Goal: Task Accomplishment & Management: Manage account settings

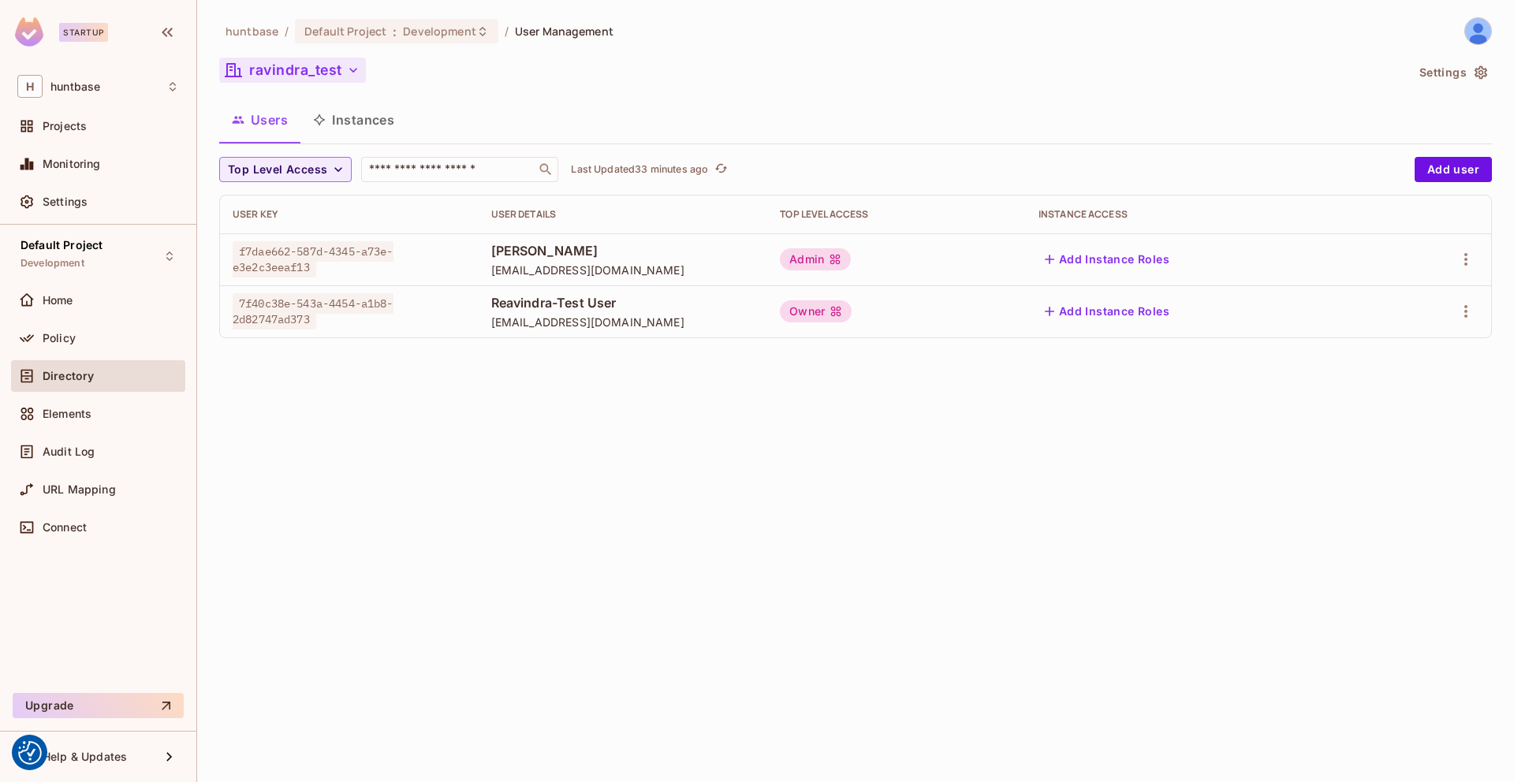
click at [276, 69] on button "ravindra_test" at bounding box center [292, 70] width 147 height 25
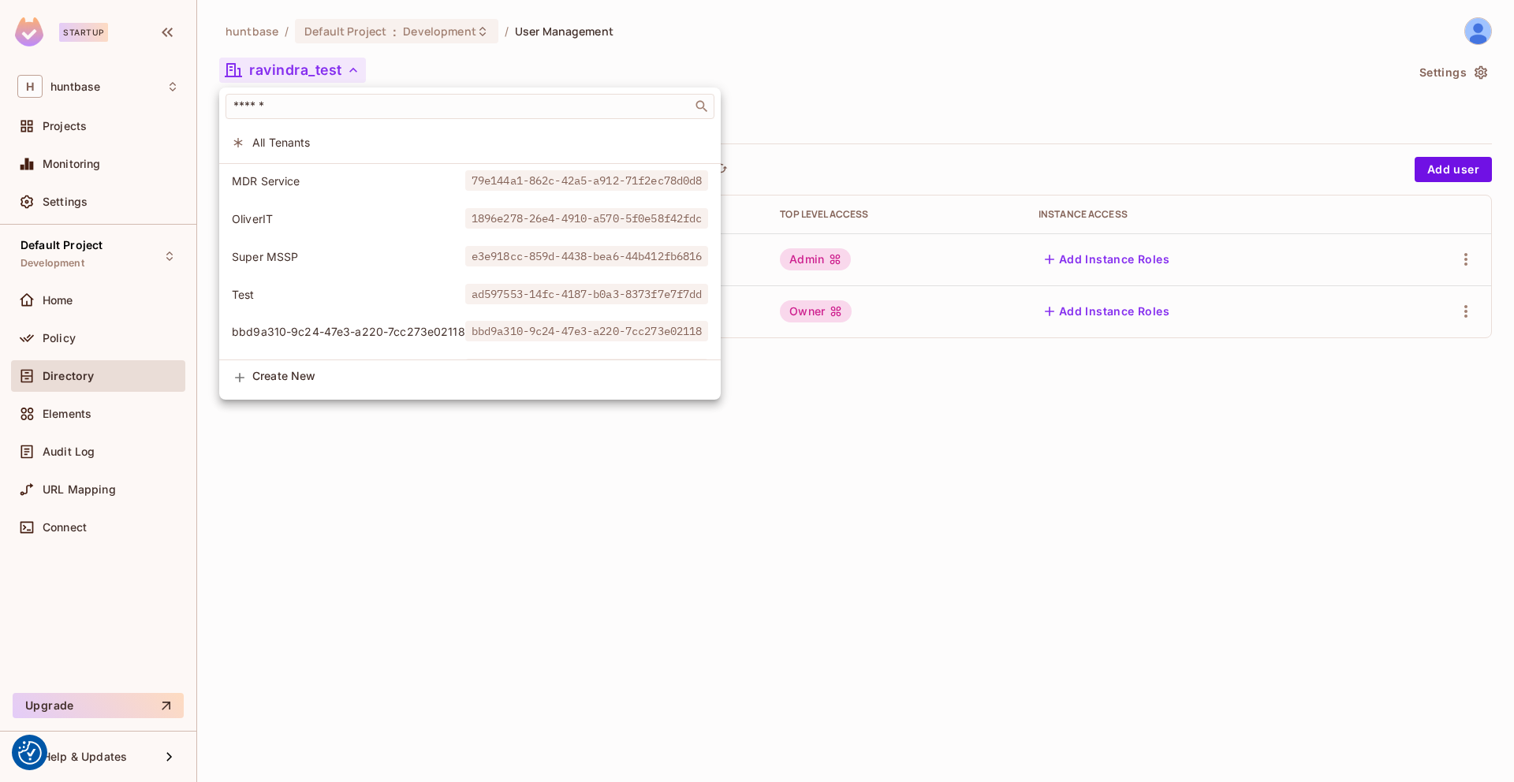
click at [351, 554] on div at bounding box center [757, 391] width 1514 height 782
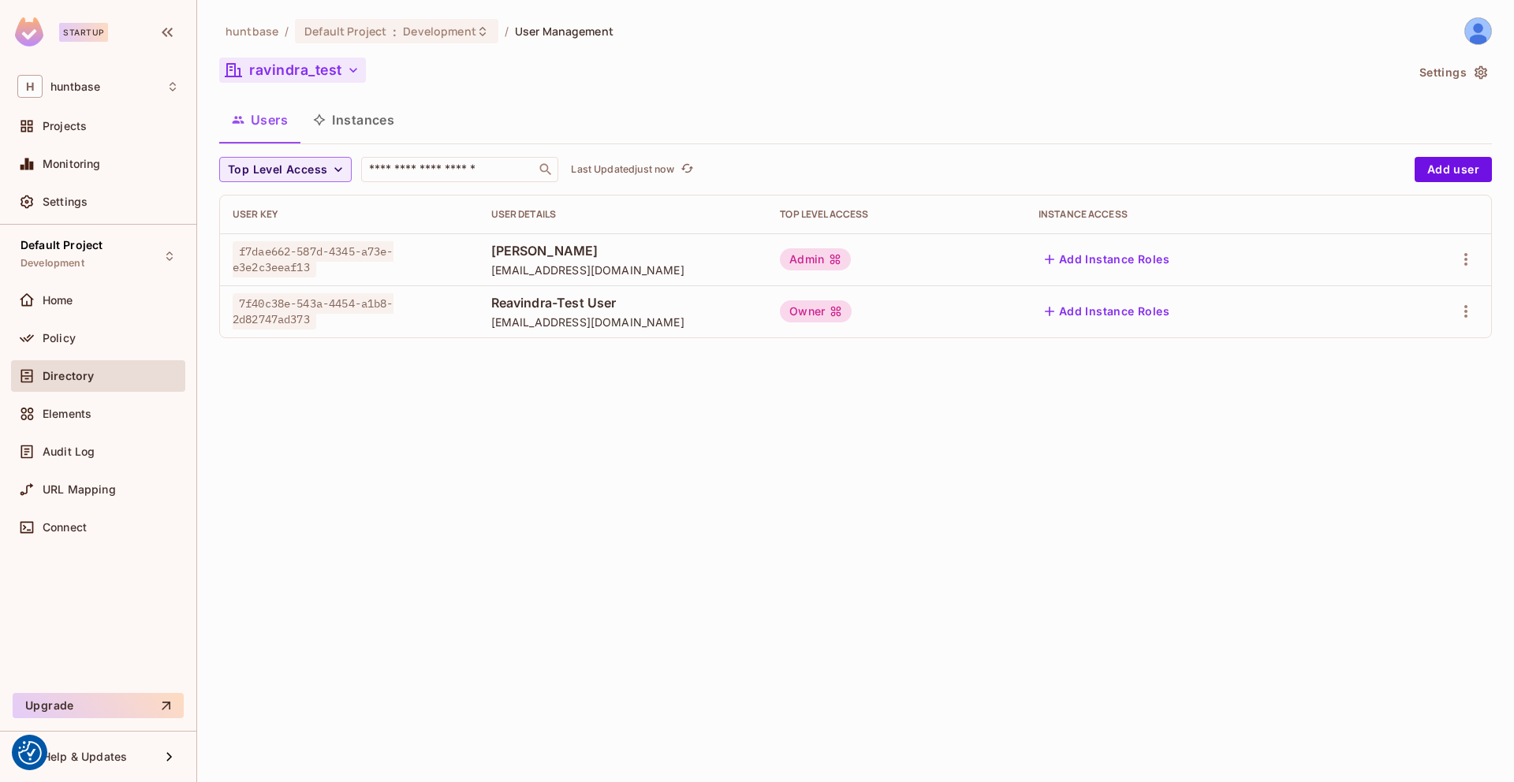
click at [323, 64] on button "ravindra_test" at bounding box center [292, 70] width 147 height 25
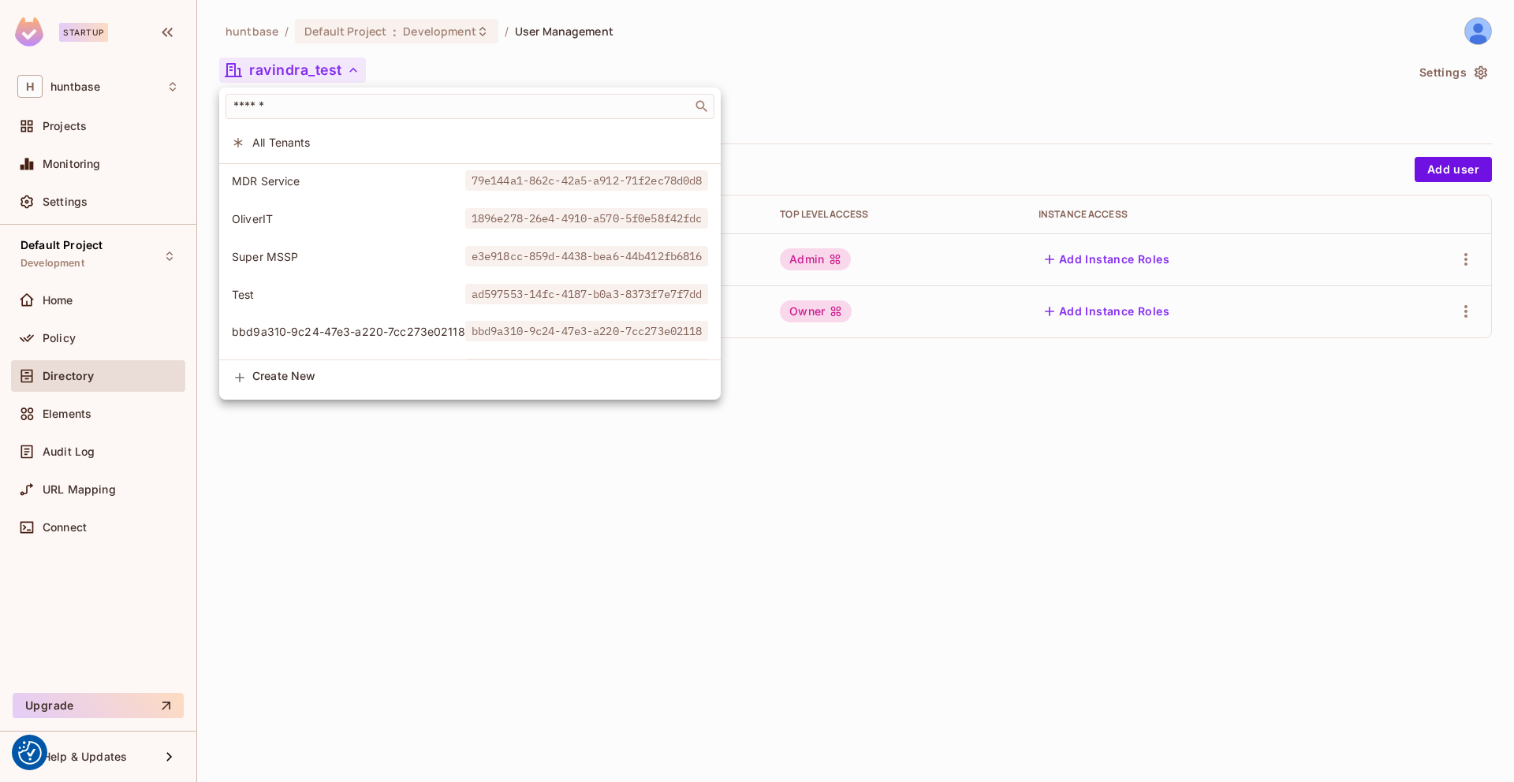
click at [293, 145] on span "All Tenants" at bounding box center [480, 142] width 456 height 15
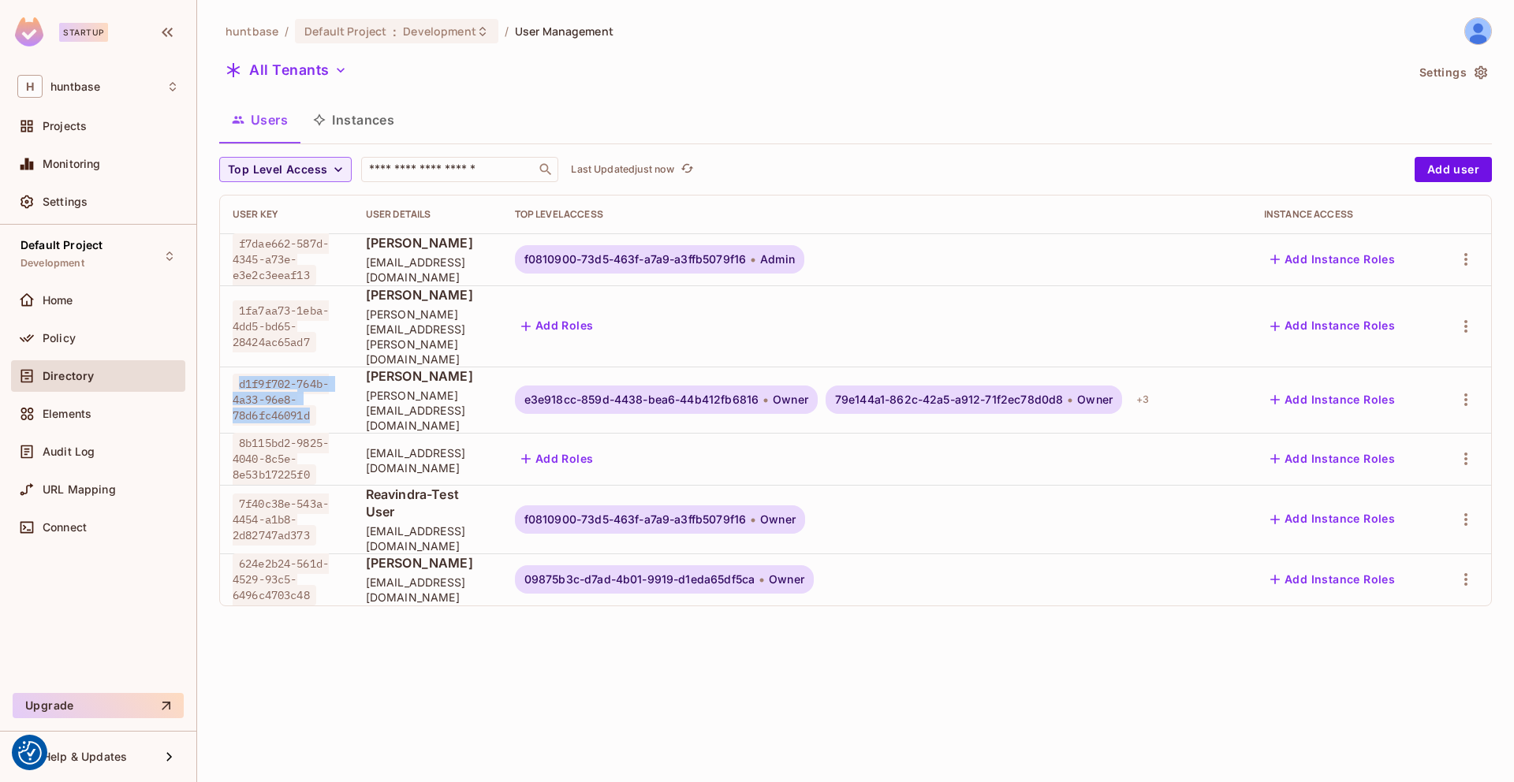
copy span "d1f9f702-764b-4a33-96e8-78d6fc46091d"
drag, startPoint x: 318, startPoint y: 382, endPoint x: 235, endPoint y: 352, distance: 88.1
click at [235, 374] on span "d1f9f702-764b-4a33-96e8-78d6fc46091d" at bounding box center [281, 400] width 96 height 52
click at [1460, 390] on icon "button" at bounding box center [1465, 399] width 19 height 19
click at [1460, 356] on div at bounding box center [757, 391] width 1514 height 782
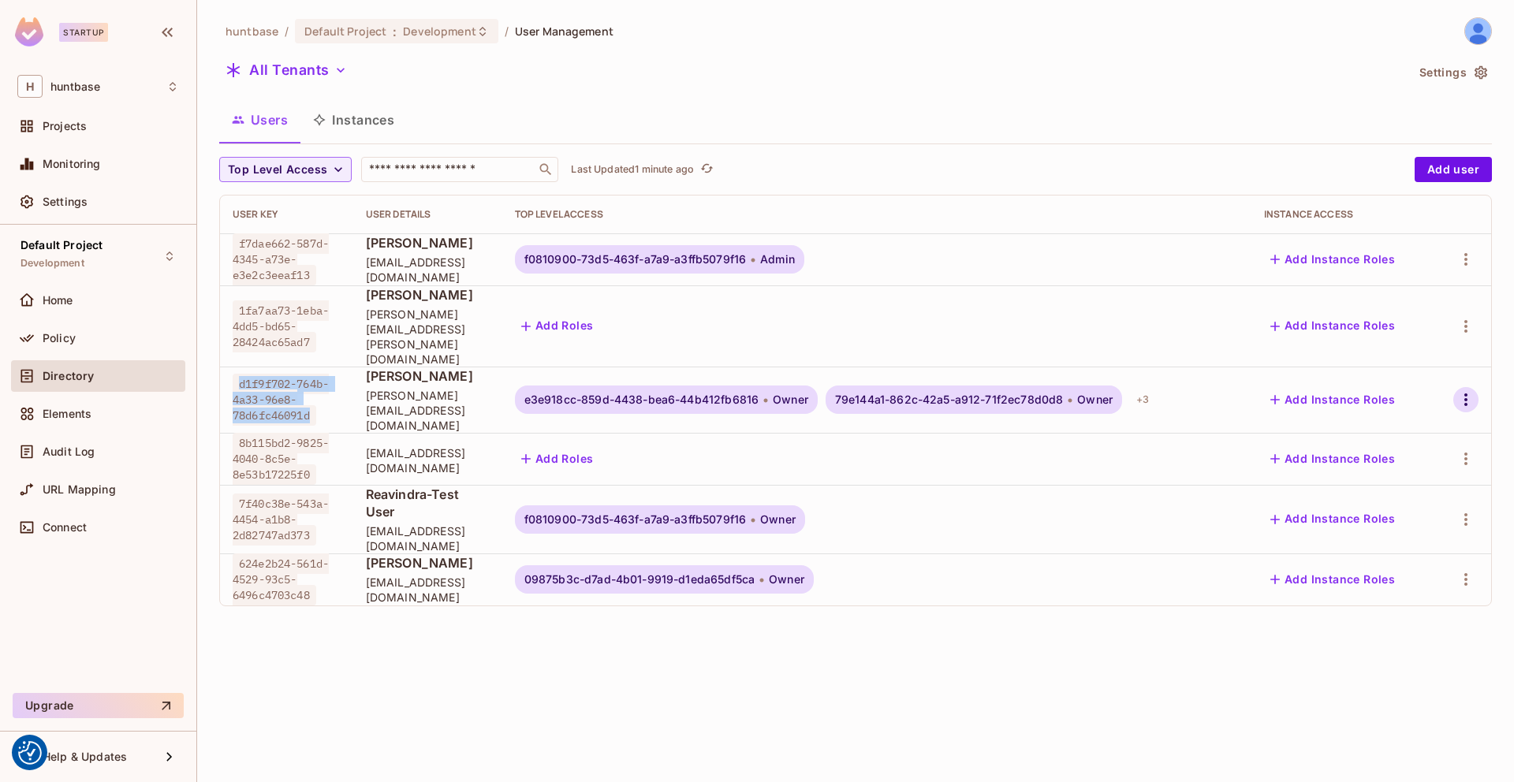
click at [1455, 387] on button "button" at bounding box center [1465, 399] width 25 height 25
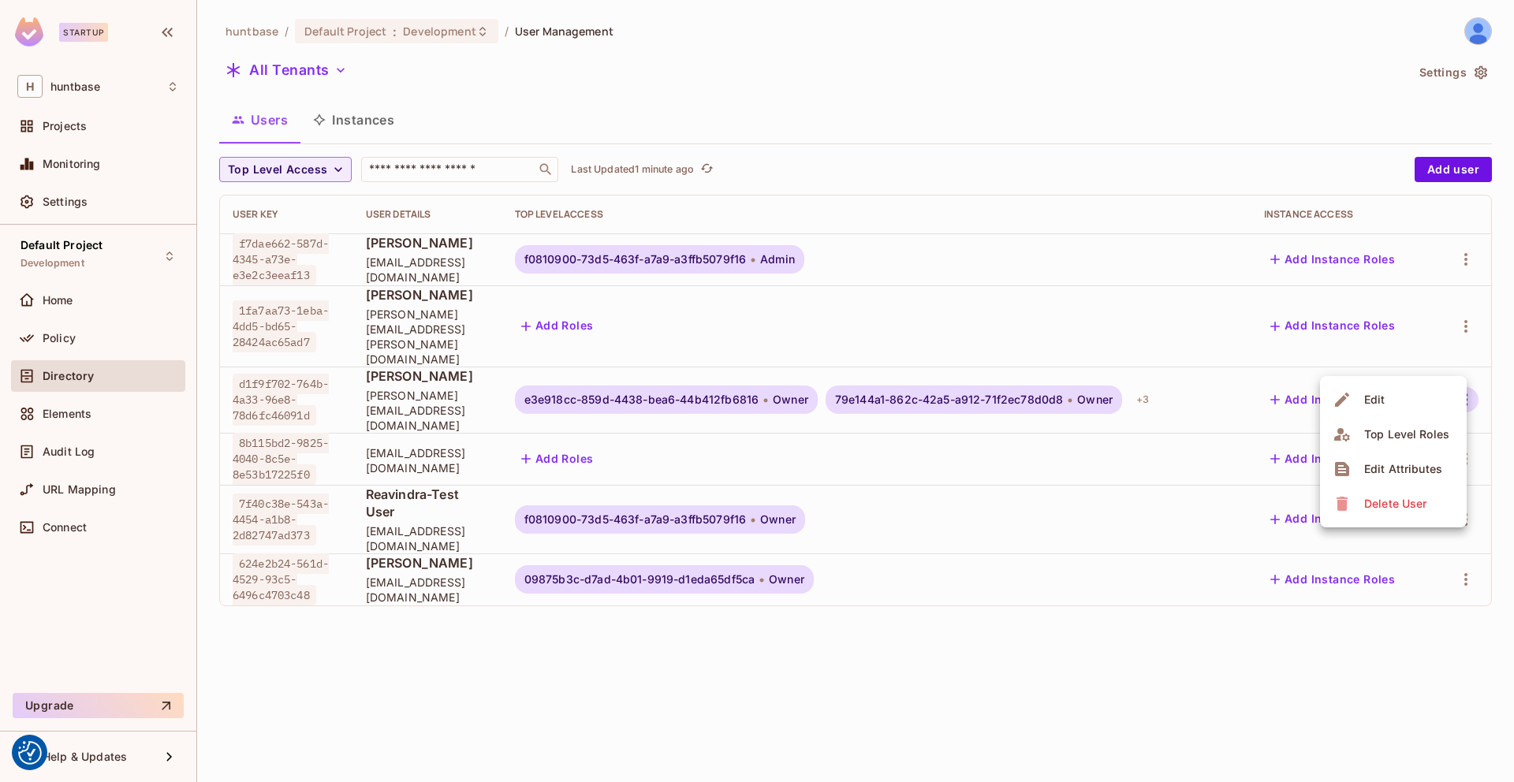
click at [960, 673] on div at bounding box center [757, 391] width 1514 height 782
click at [392, 367] on span "Tyler Oliver" at bounding box center [428, 375] width 124 height 17
click at [353, 367] on td "Tyler Oliver tyler@oliverit.com" at bounding box center [427, 400] width 149 height 66
click at [260, 374] on span "d1f9f702-764b-4a33-96e8-78d6fc46091d" at bounding box center [281, 400] width 96 height 52
click at [1471, 390] on icon "button" at bounding box center [1465, 399] width 19 height 19
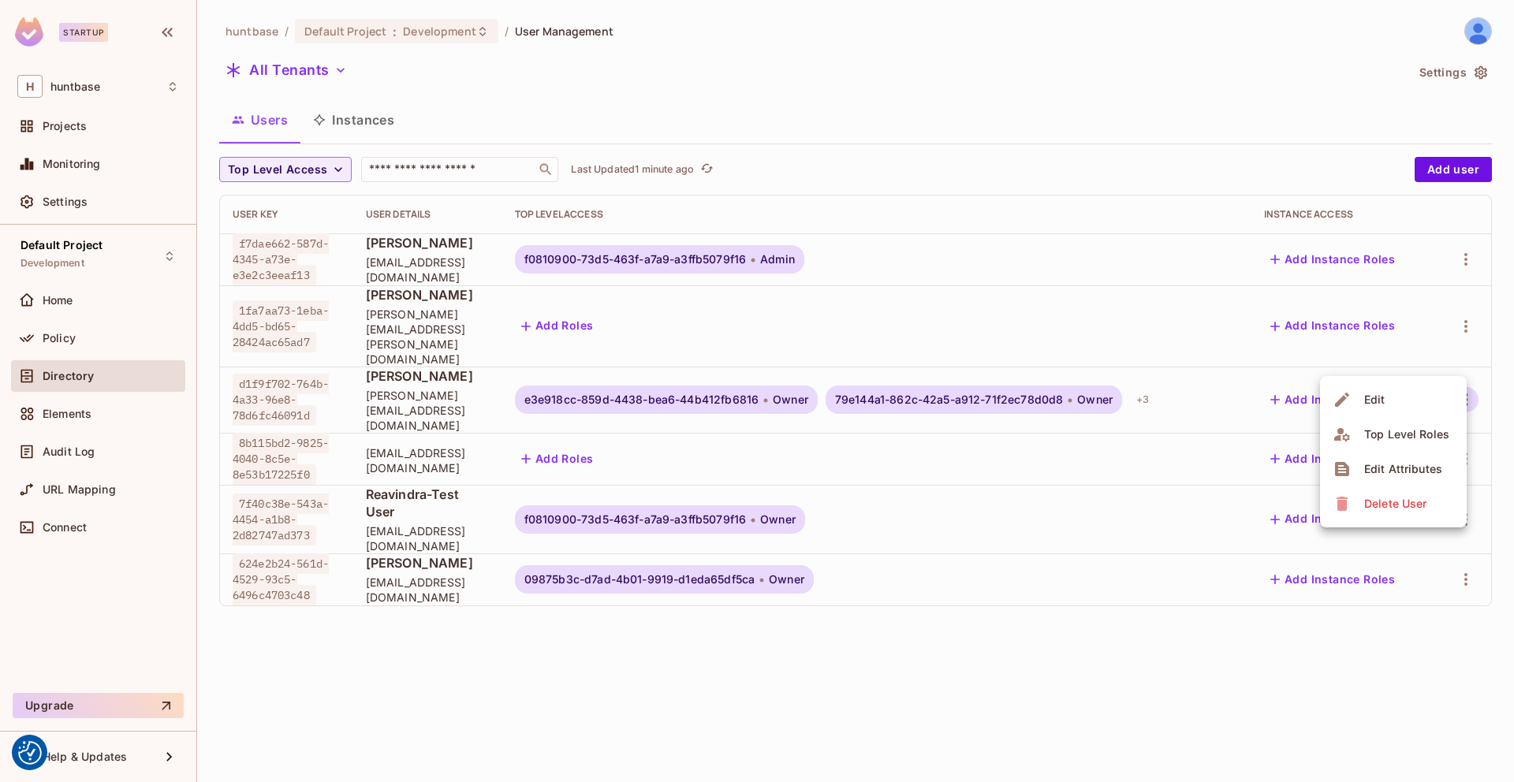
click at [1366, 427] on div "Top Level Roles" at bounding box center [1406, 435] width 85 height 16
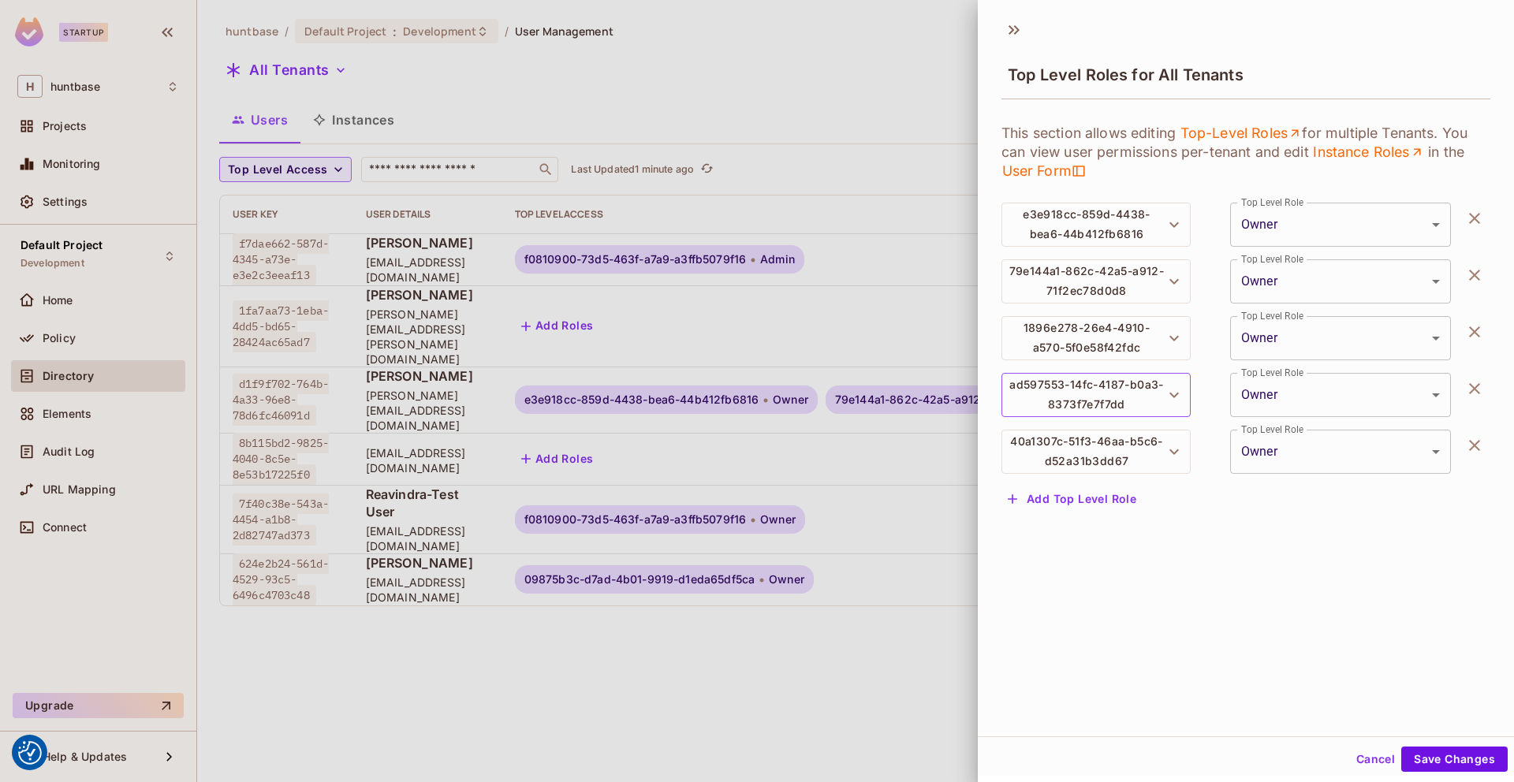
scroll to position [2, 0]
click at [1044, 490] on button "Add Top Level Role" at bounding box center [1071, 496] width 141 height 25
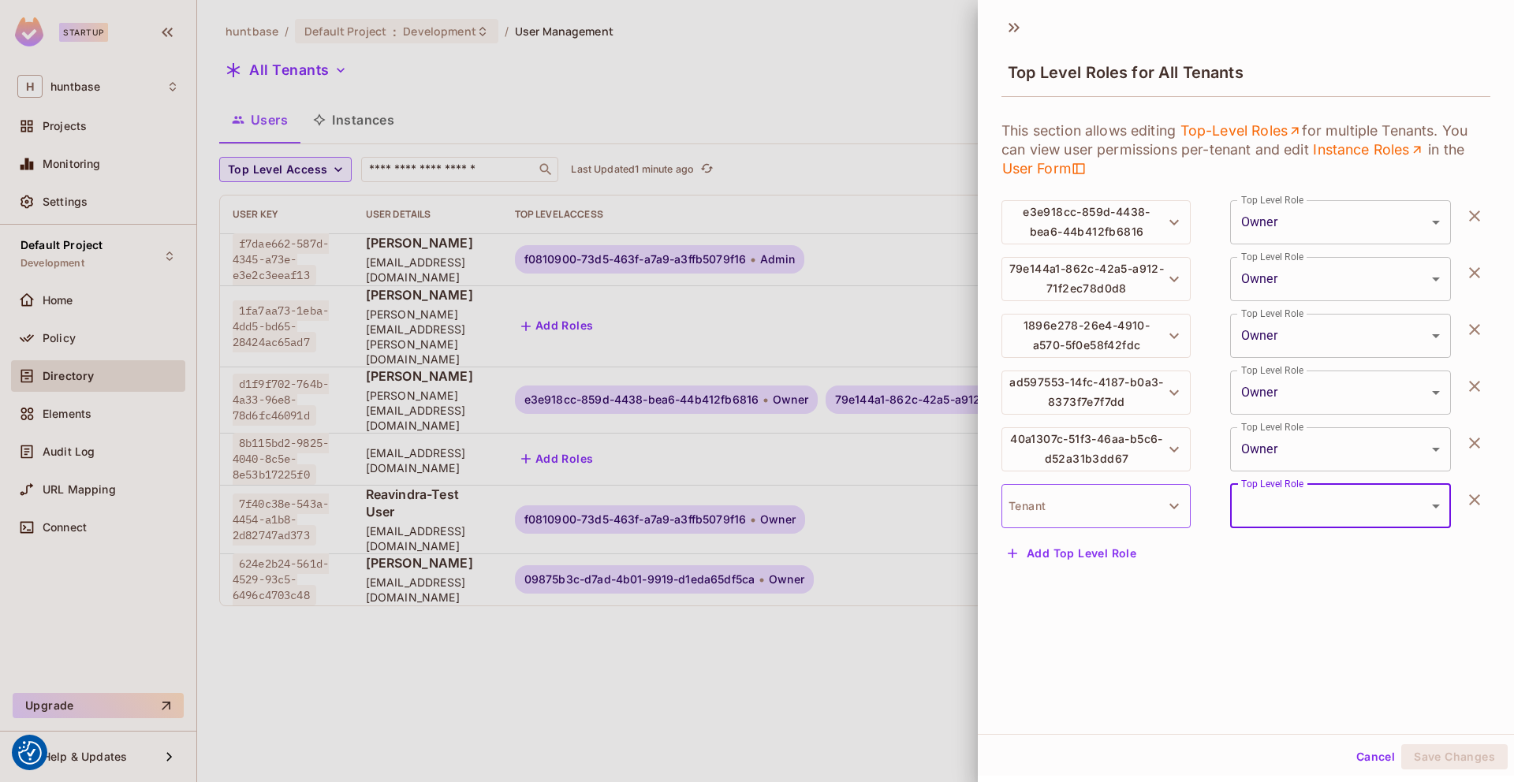
click at [1057, 504] on button "Tenant" at bounding box center [1095, 506] width 189 height 44
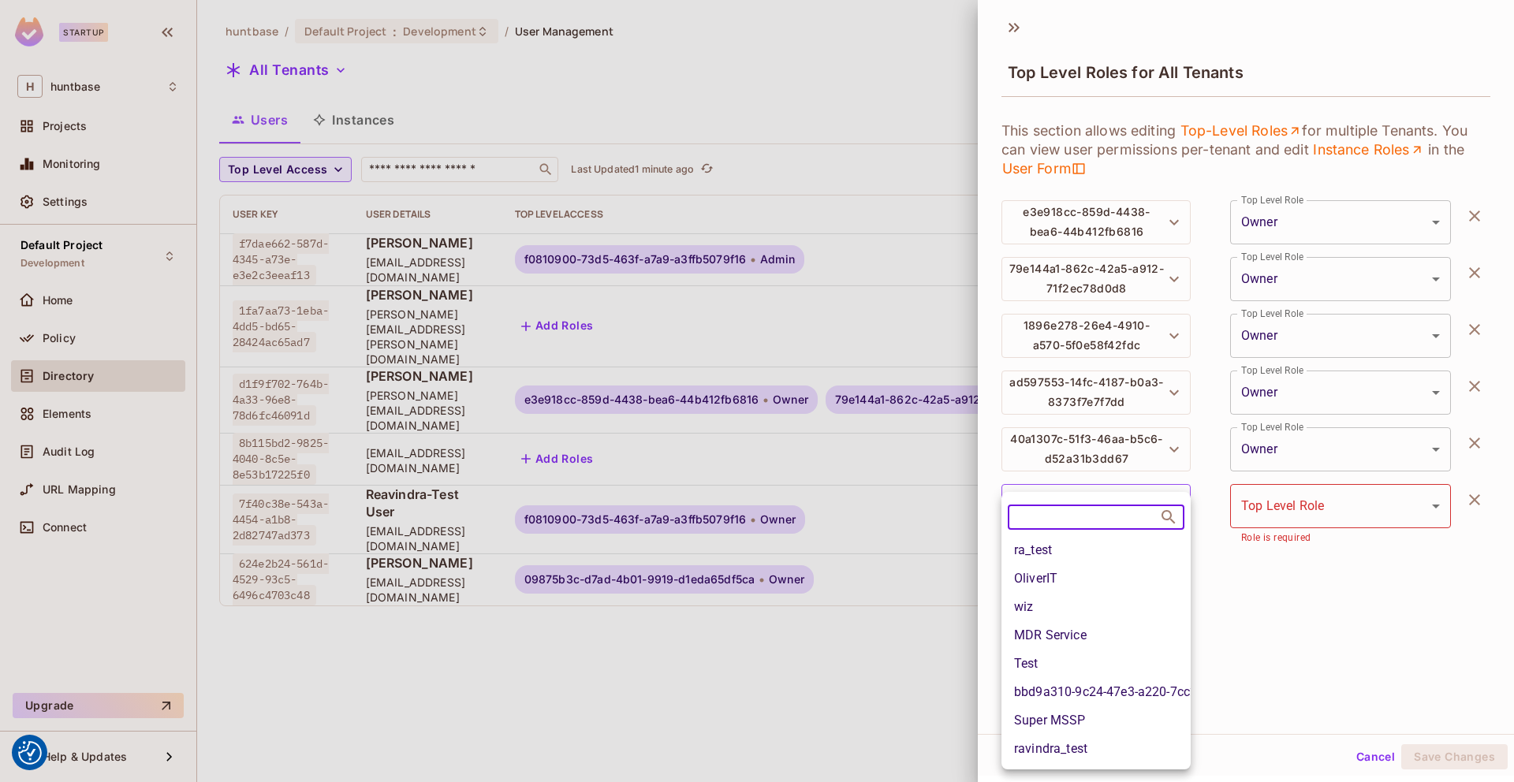
click at [1092, 690] on li "bbd9a310-9c24-47e3-a220-7cc273e02118" at bounding box center [1095, 692] width 189 height 28
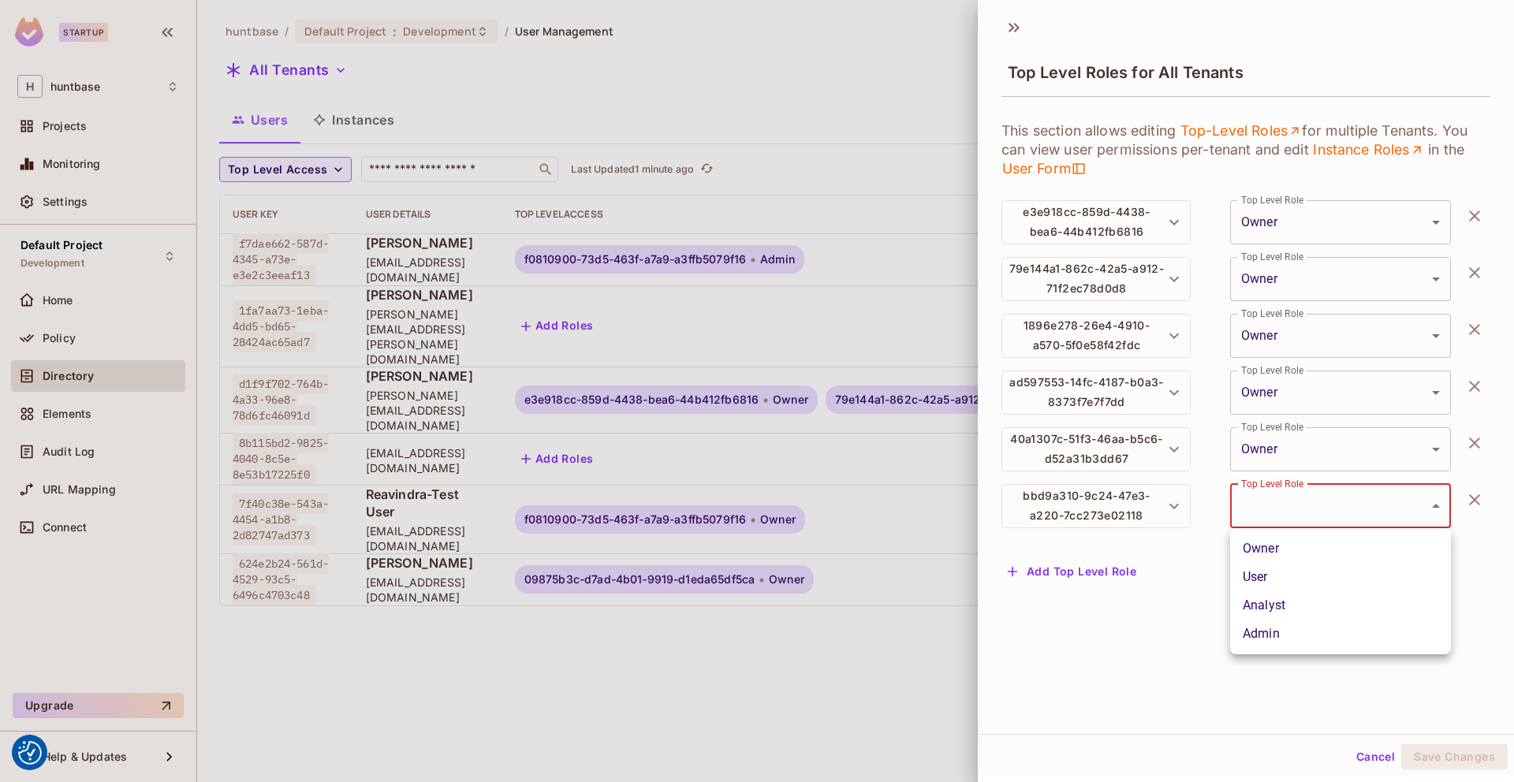
click at [1305, 503] on body "We use cookies to enhance your browsing experience, serve personalized ads or c…" at bounding box center [757, 391] width 1514 height 782
click at [1282, 632] on li "Admin" at bounding box center [1340, 634] width 221 height 28
type input "*****"
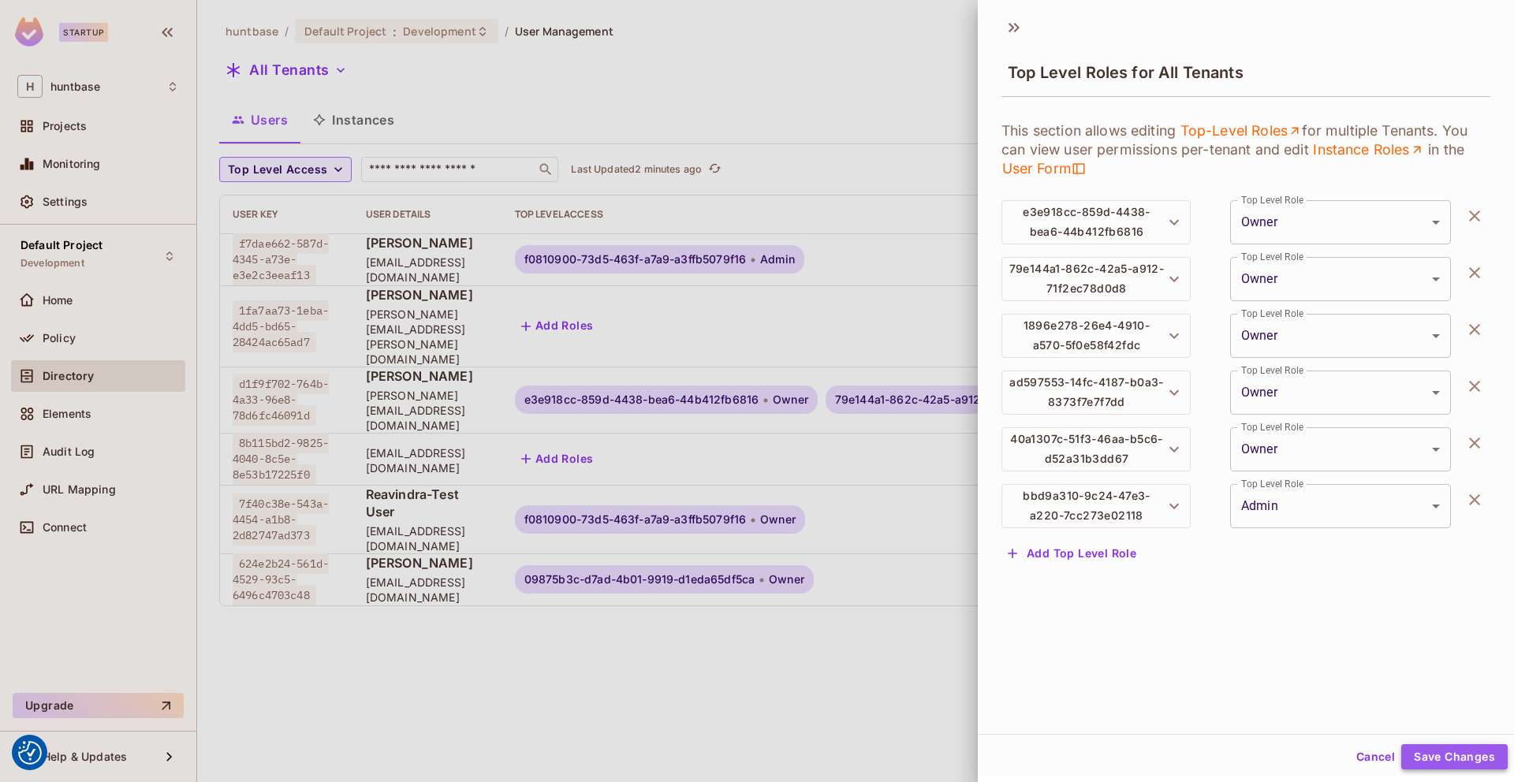
click at [1464, 757] on button "Save Changes" at bounding box center [1454, 756] width 106 height 25
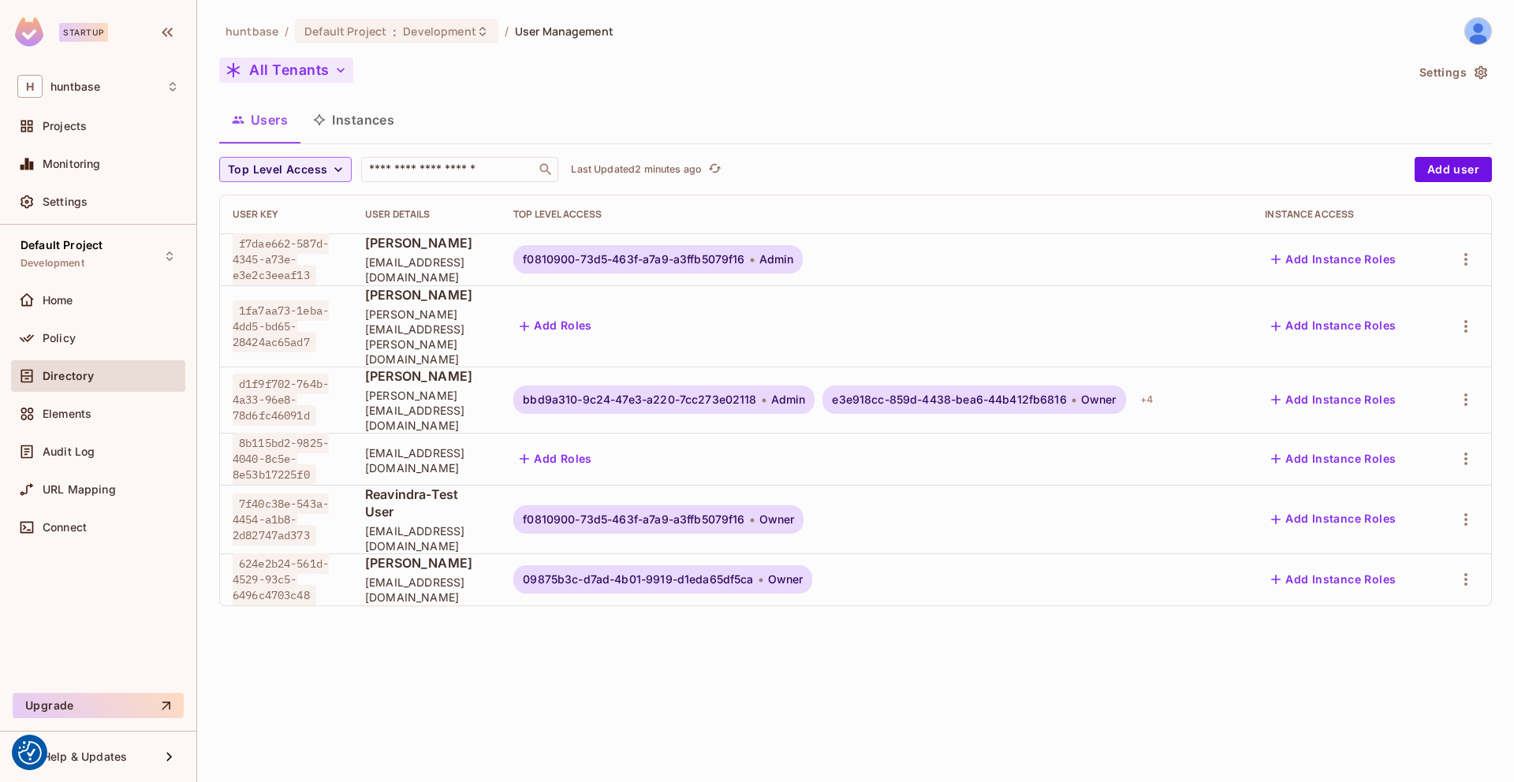
click at [299, 68] on button "All Tenants" at bounding box center [286, 70] width 134 height 25
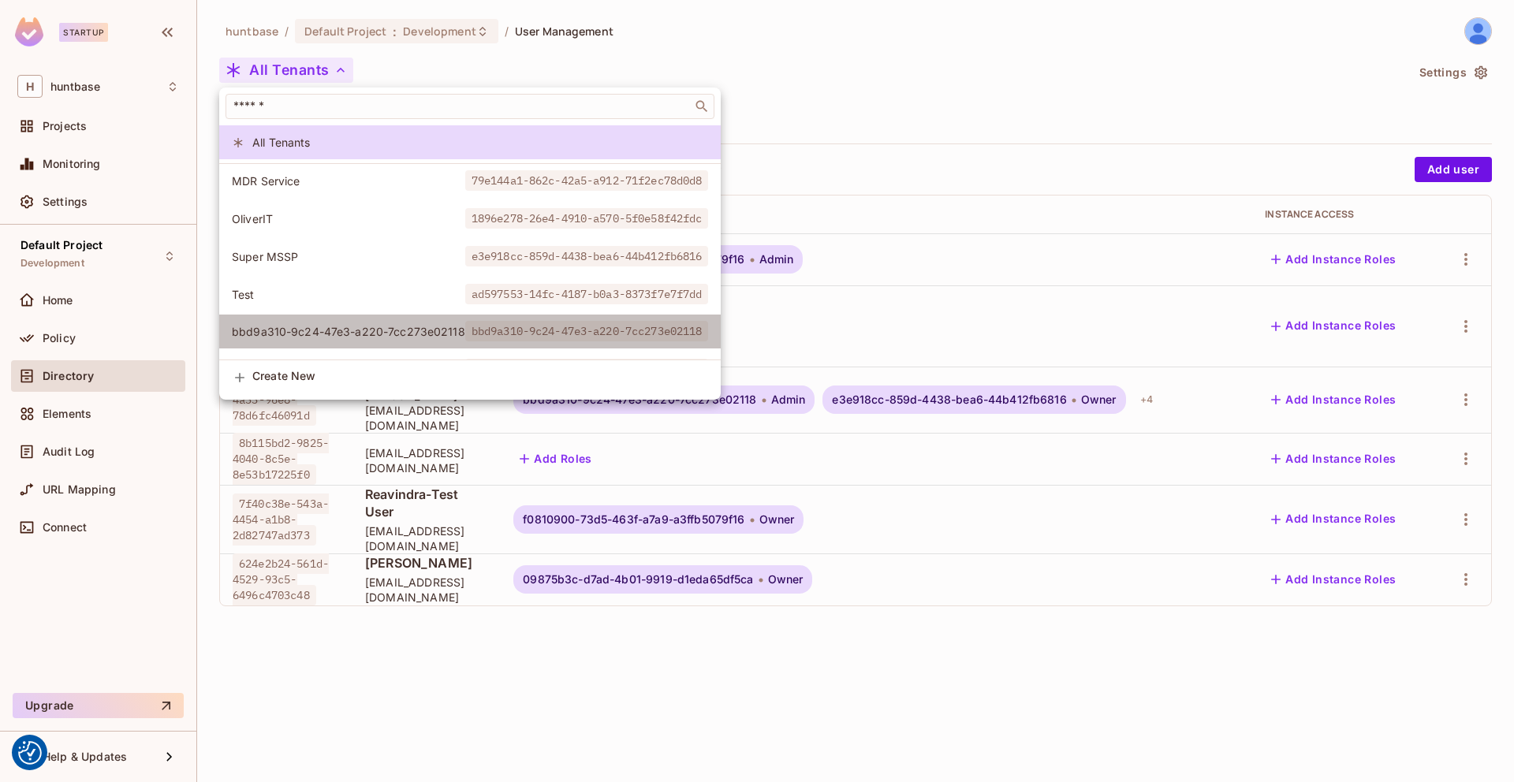
click at [342, 326] on span "bbd9a310-9c24-47e3-a220-7cc273e02118" at bounding box center [348, 331] width 233 height 15
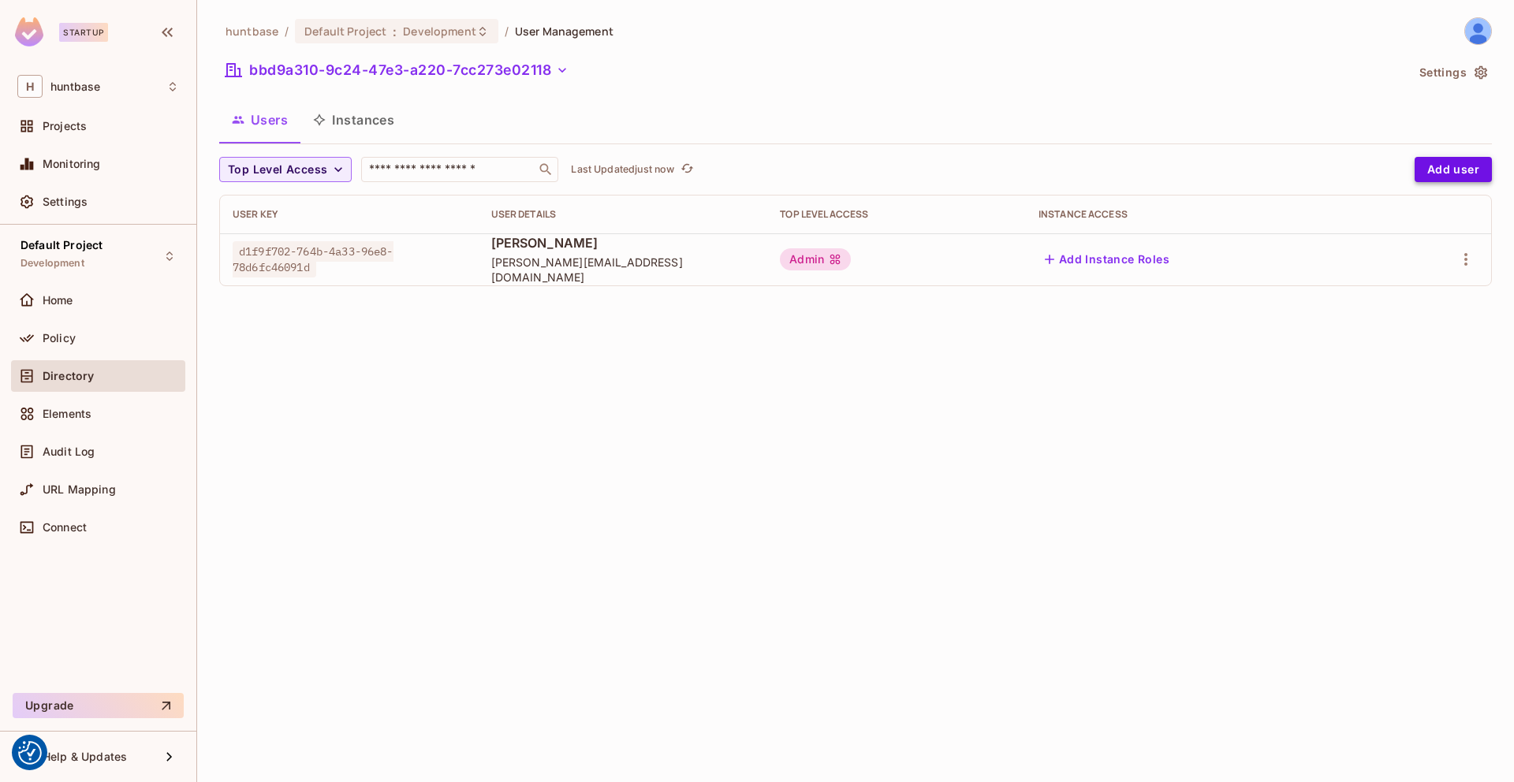
click at [1453, 173] on button "Add user" at bounding box center [1453, 169] width 77 height 25
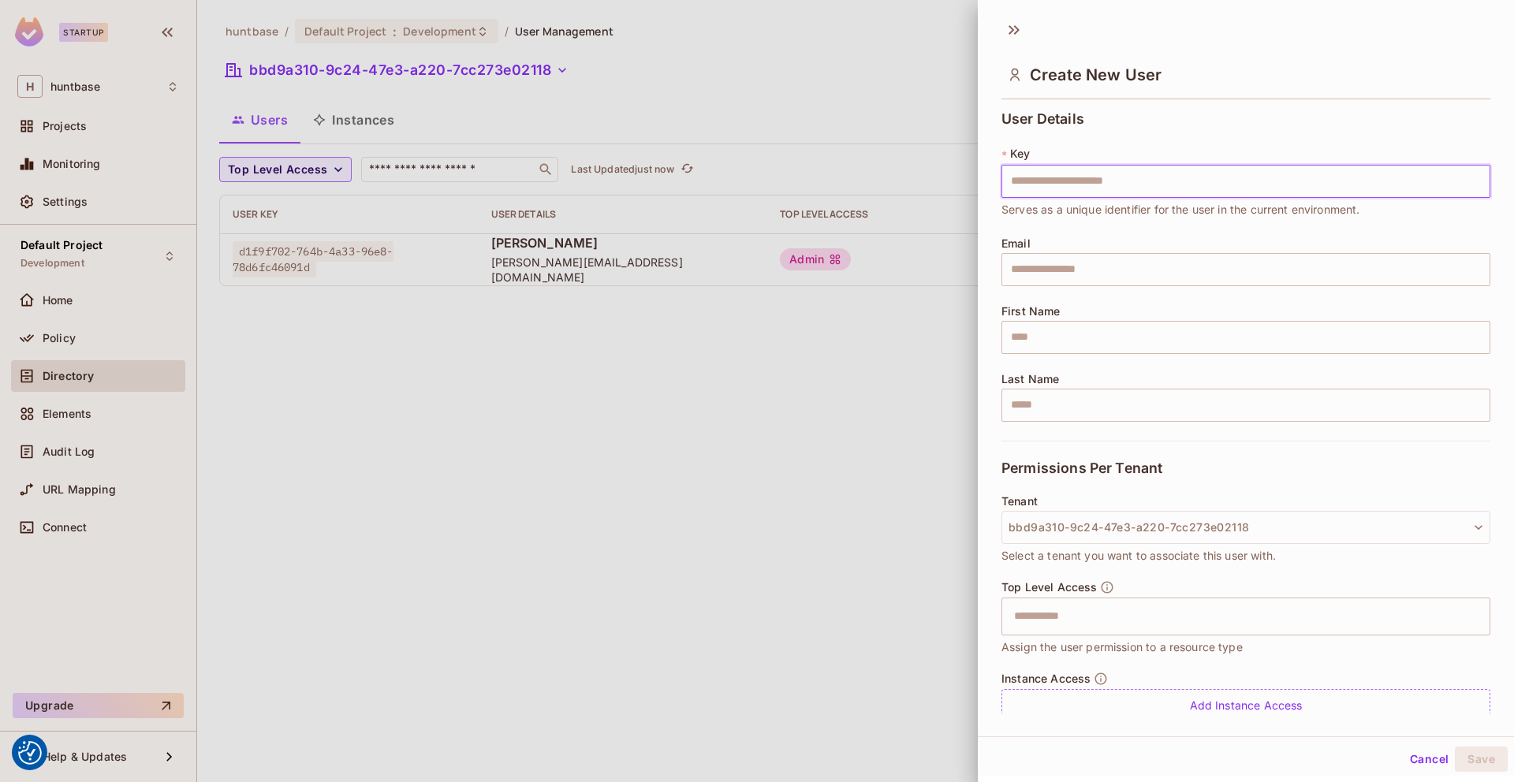
scroll to position [27, 0]
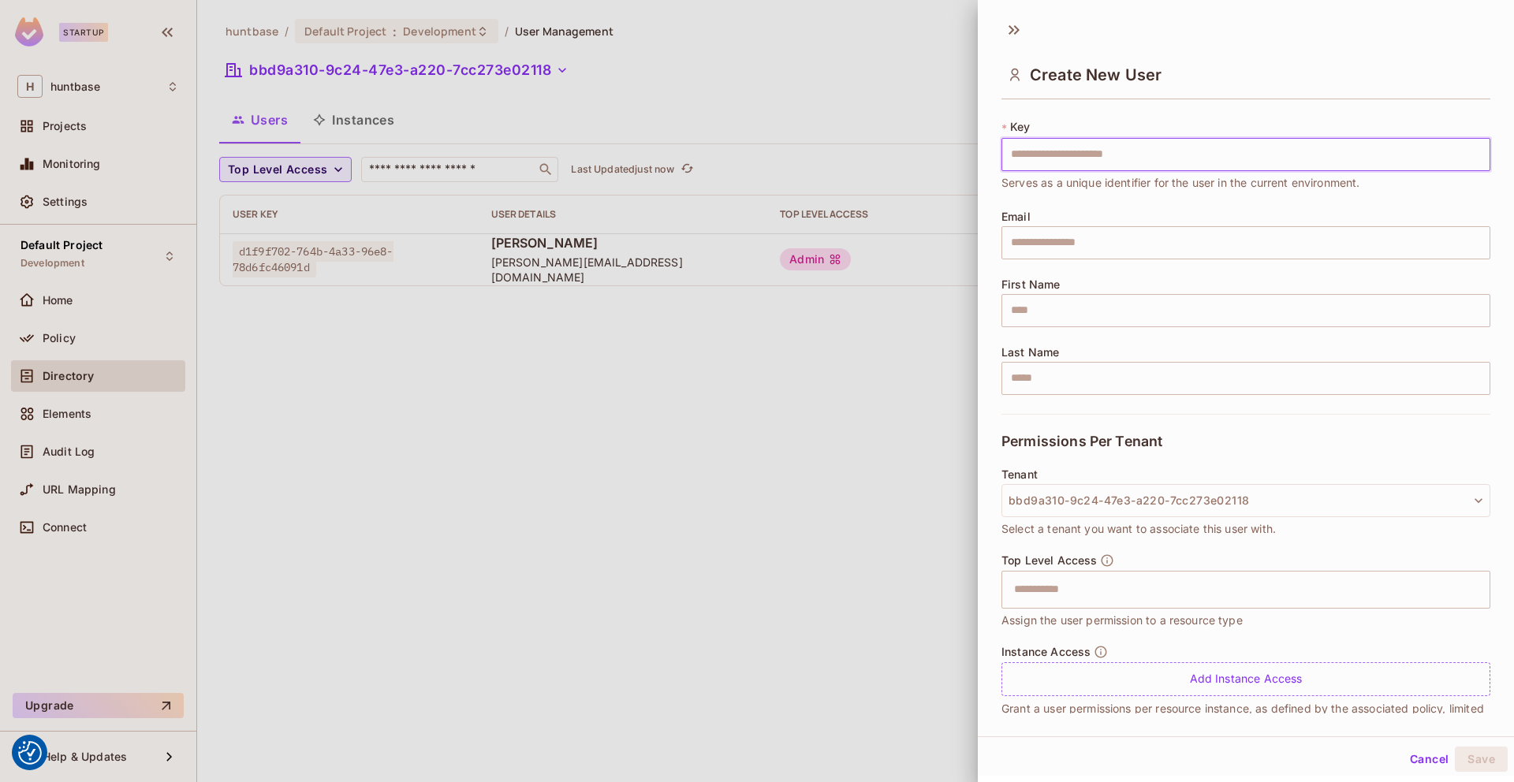
click at [895, 47] on div at bounding box center [757, 391] width 1514 height 782
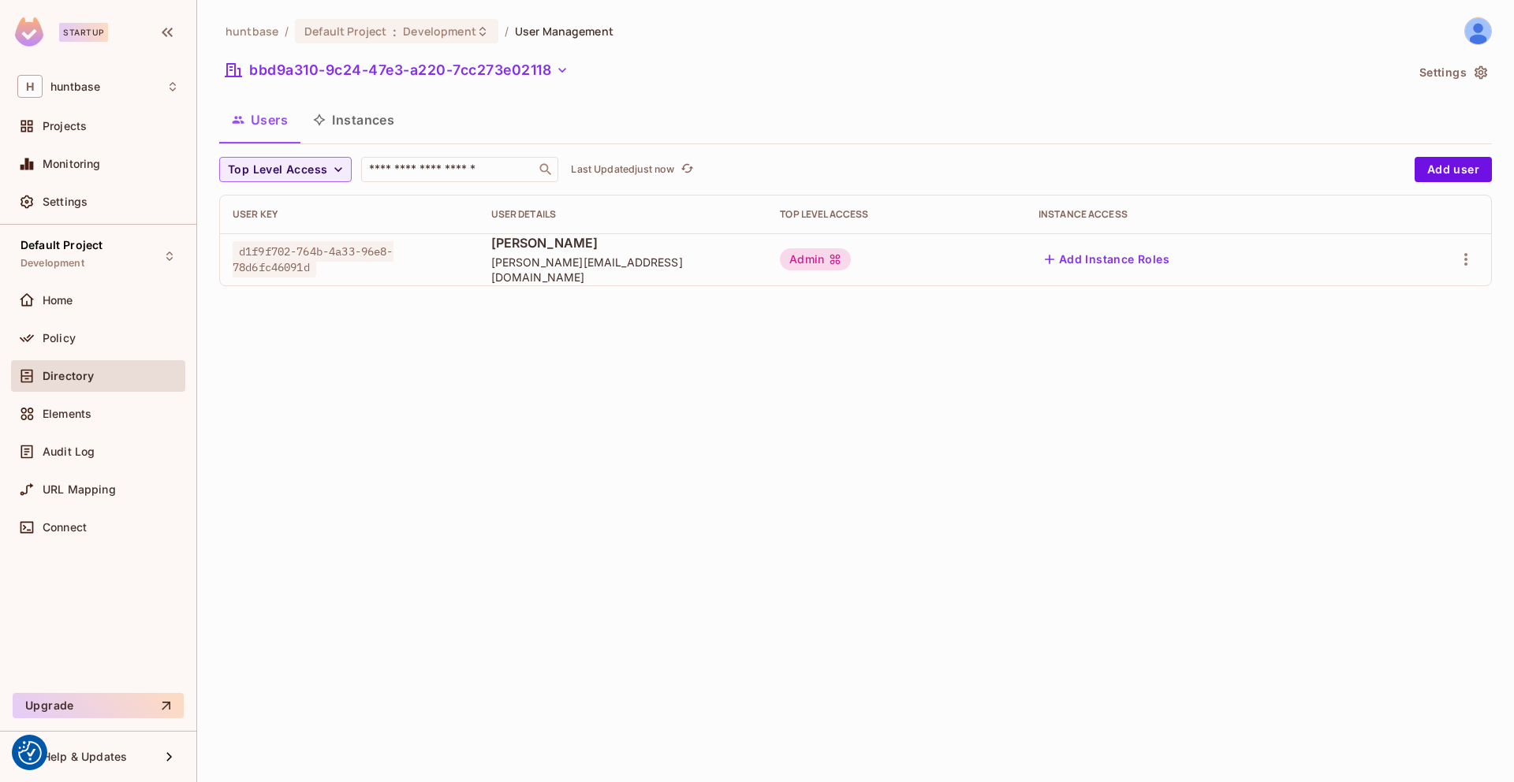
click at [278, 129] on button "Users" at bounding box center [259, 119] width 81 height 39
click at [514, 117] on div "Users Instances" at bounding box center [855, 119] width 1273 height 39
click at [367, 120] on button "Instances" at bounding box center [353, 119] width 106 height 39
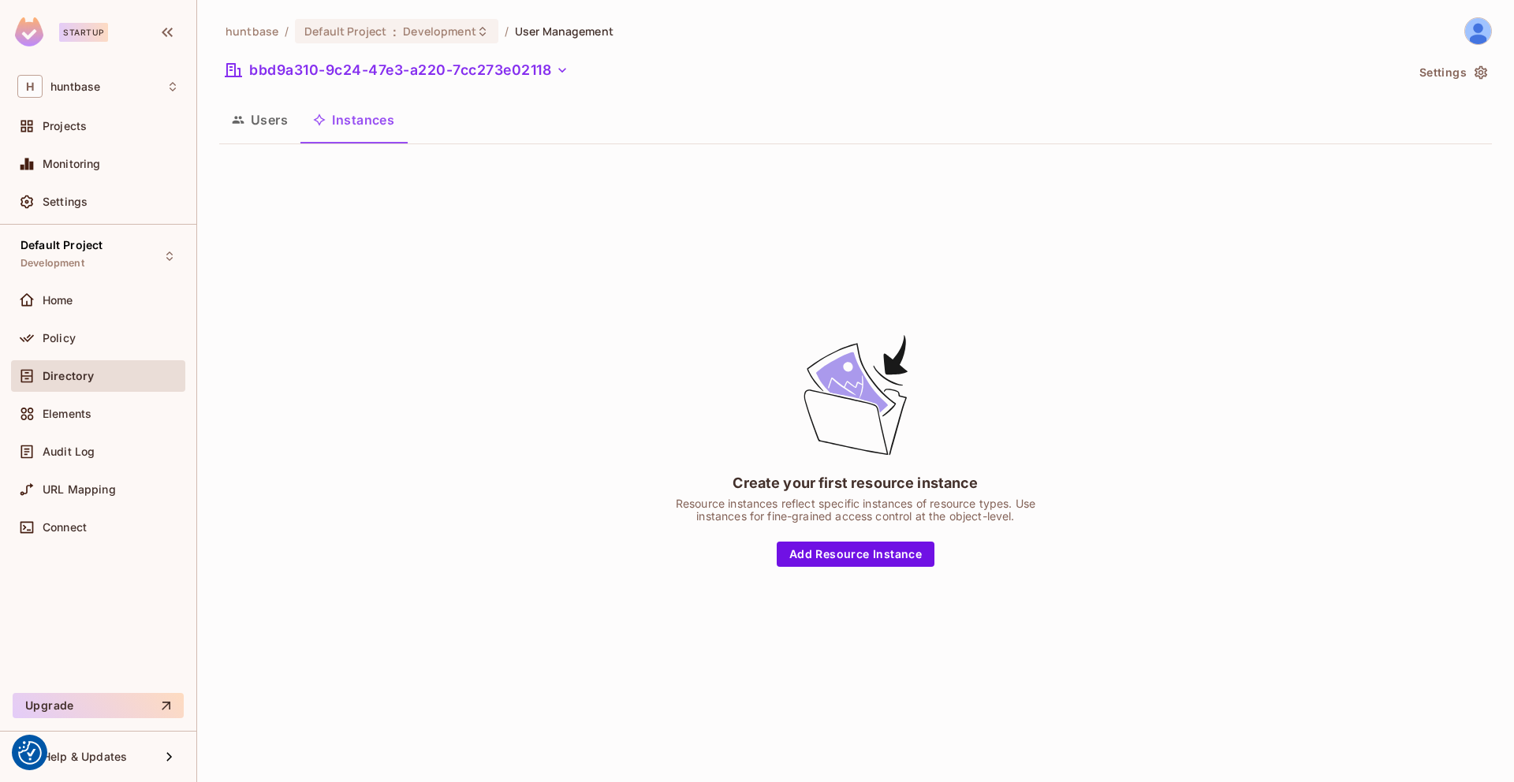
click at [274, 125] on button "Users" at bounding box center [259, 119] width 81 height 39
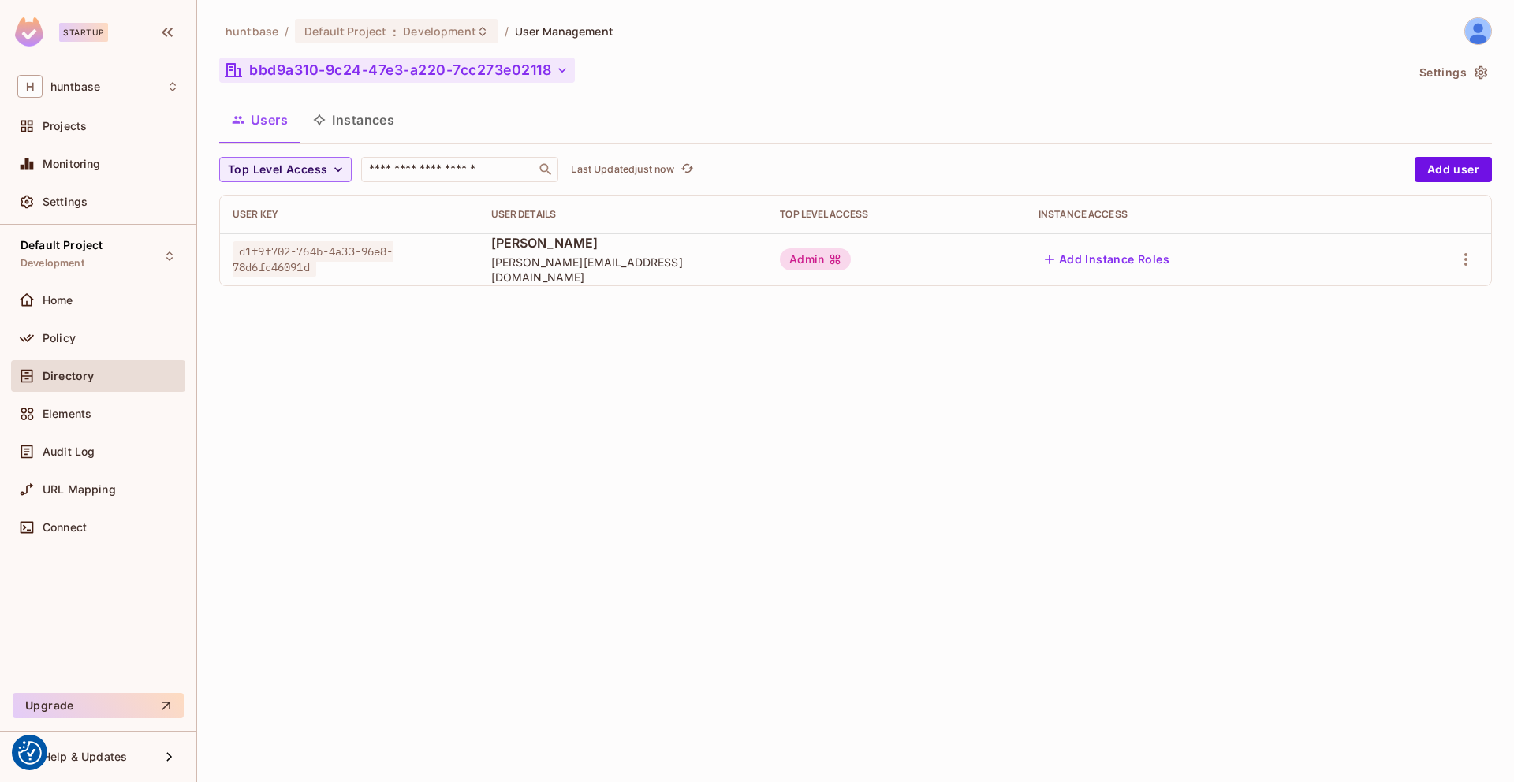
click at [291, 73] on button "bbd9a310-9c24-47e3-a220-7cc273e02118" at bounding box center [397, 70] width 356 height 25
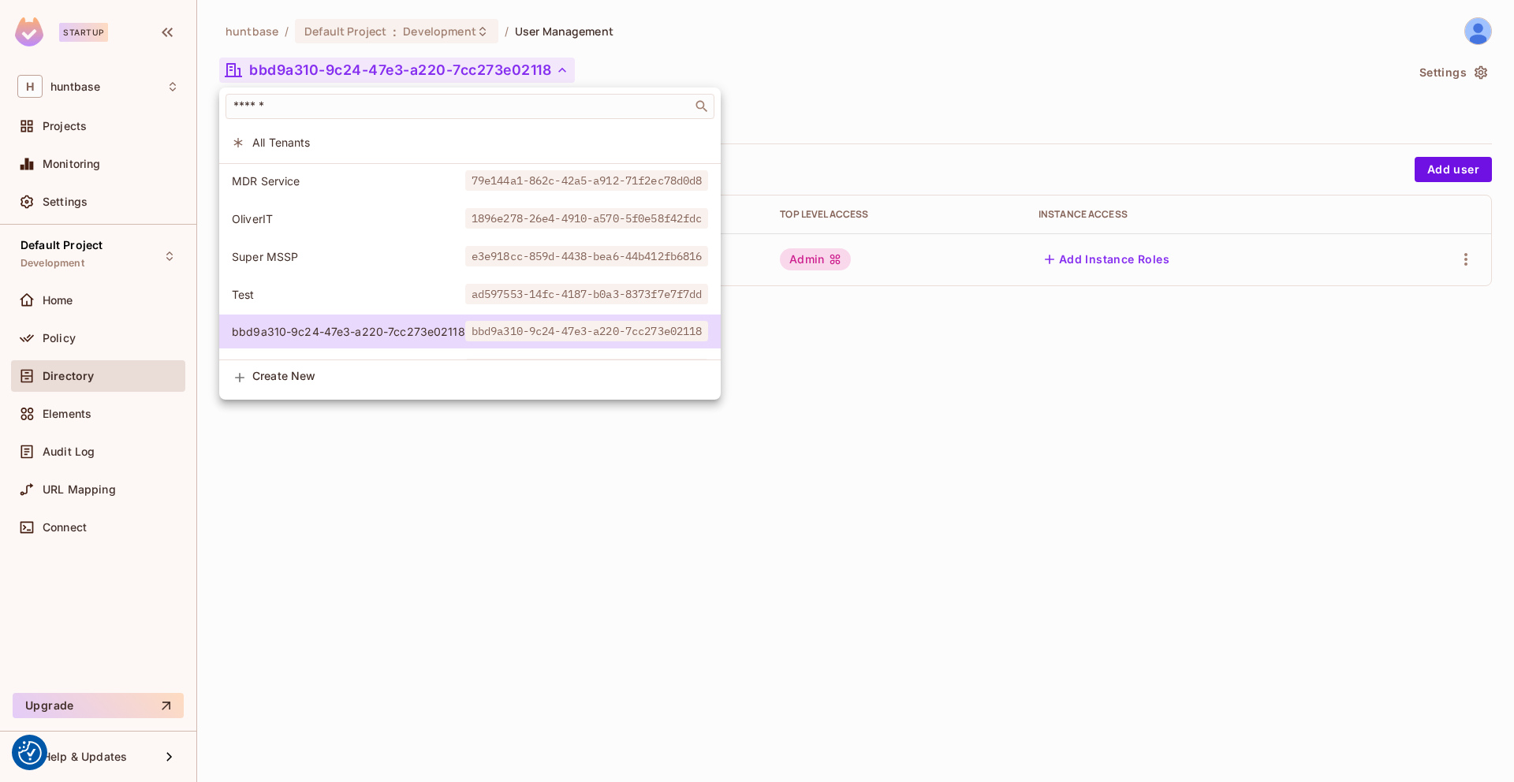
drag, startPoint x: 300, startPoint y: 151, endPoint x: 323, endPoint y: 140, distance: 24.3
click at [323, 140] on li "All Tenants" at bounding box center [470, 142] width 502 height 34
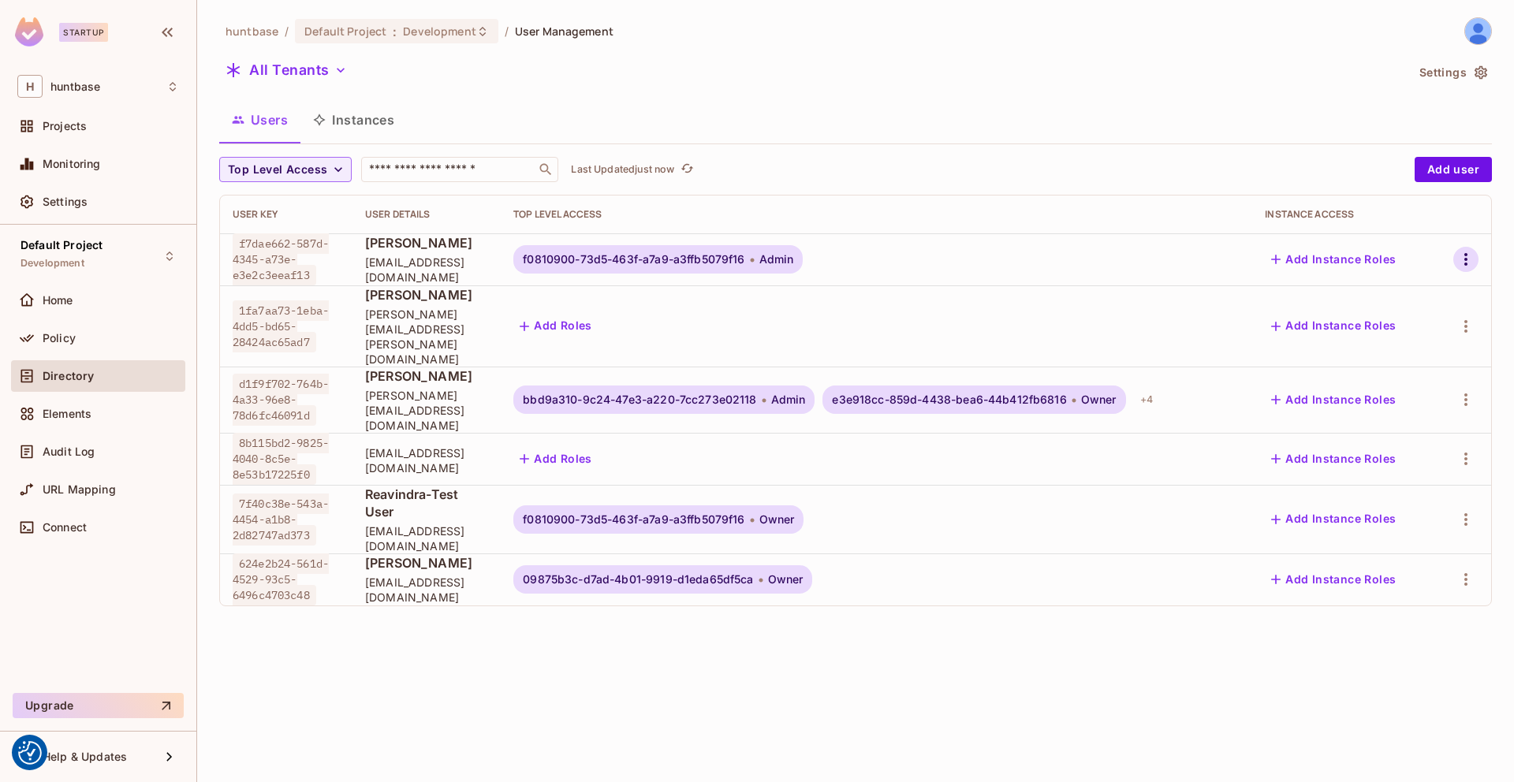
click at [1458, 257] on icon "button" at bounding box center [1465, 259] width 19 height 19
click at [1403, 297] on li "Edit" at bounding box center [1393, 295] width 147 height 35
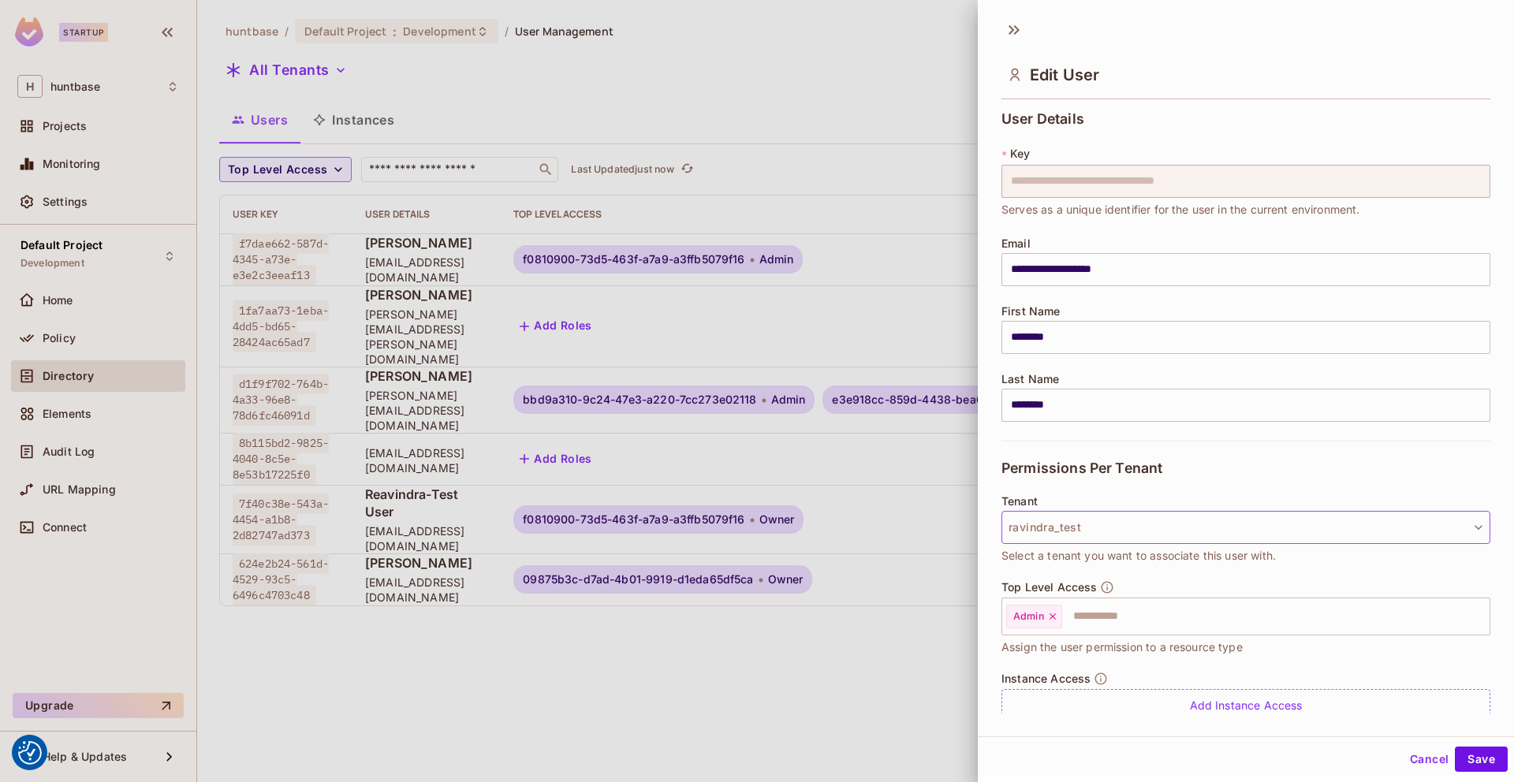
scroll to position [57, 0]
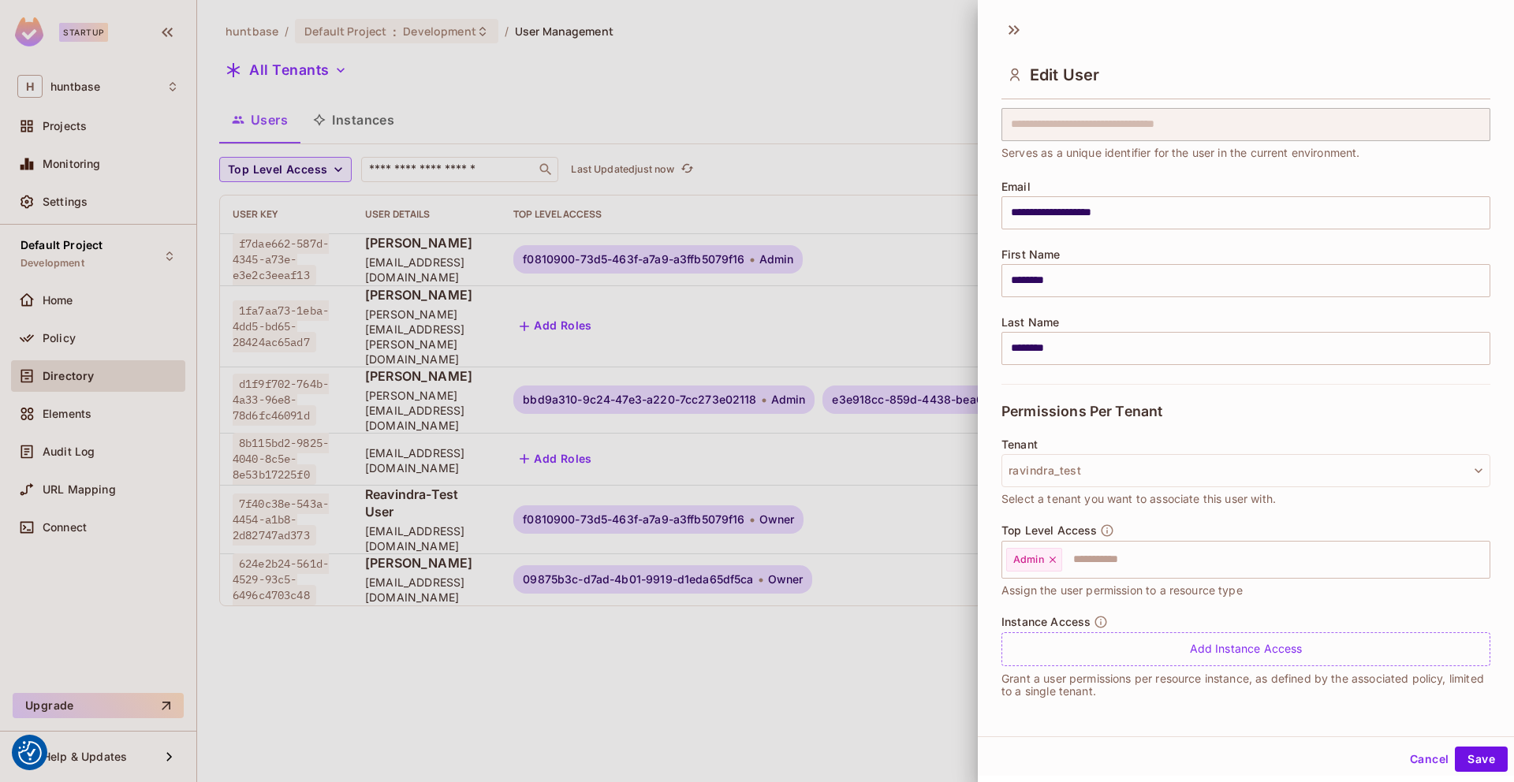
click at [915, 56] on div at bounding box center [757, 391] width 1514 height 782
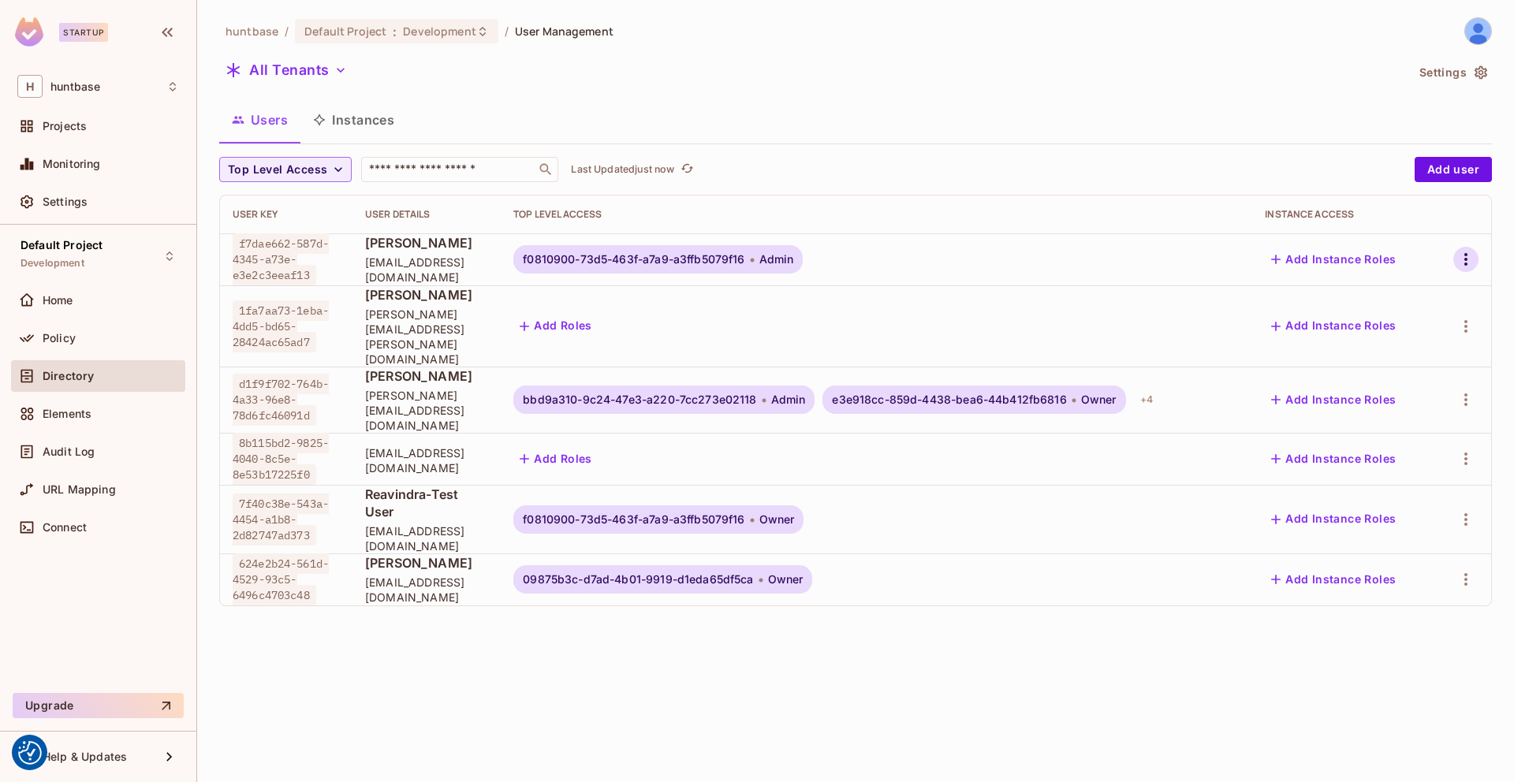
click at [1468, 252] on icon "button" at bounding box center [1465, 259] width 19 height 19
click at [1409, 334] on div "Top Level Roles" at bounding box center [1406, 331] width 85 height 16
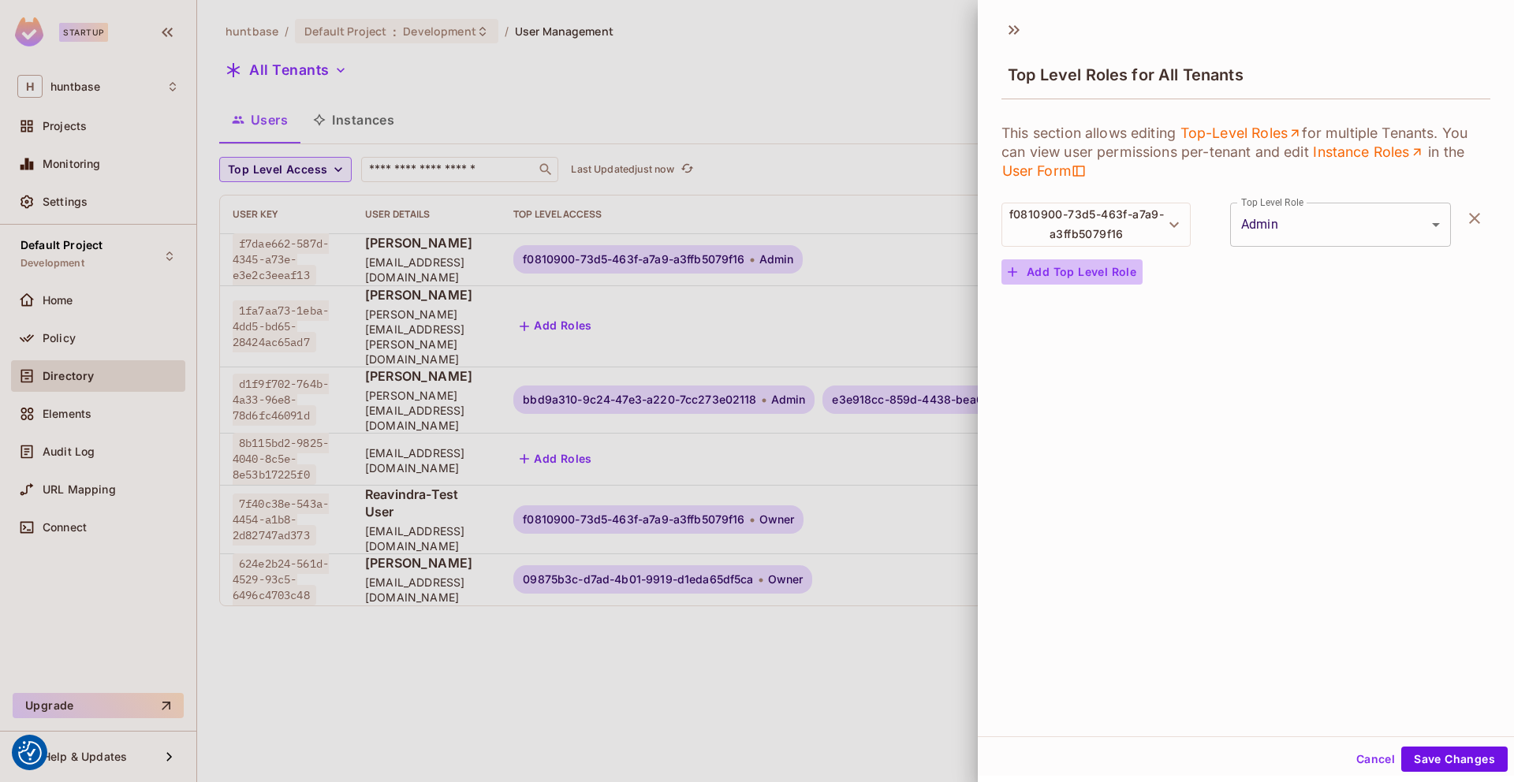
click at [1083, 279] on button "Add Top Level Role" at bounding box center [1071, 271] width 141 height 25
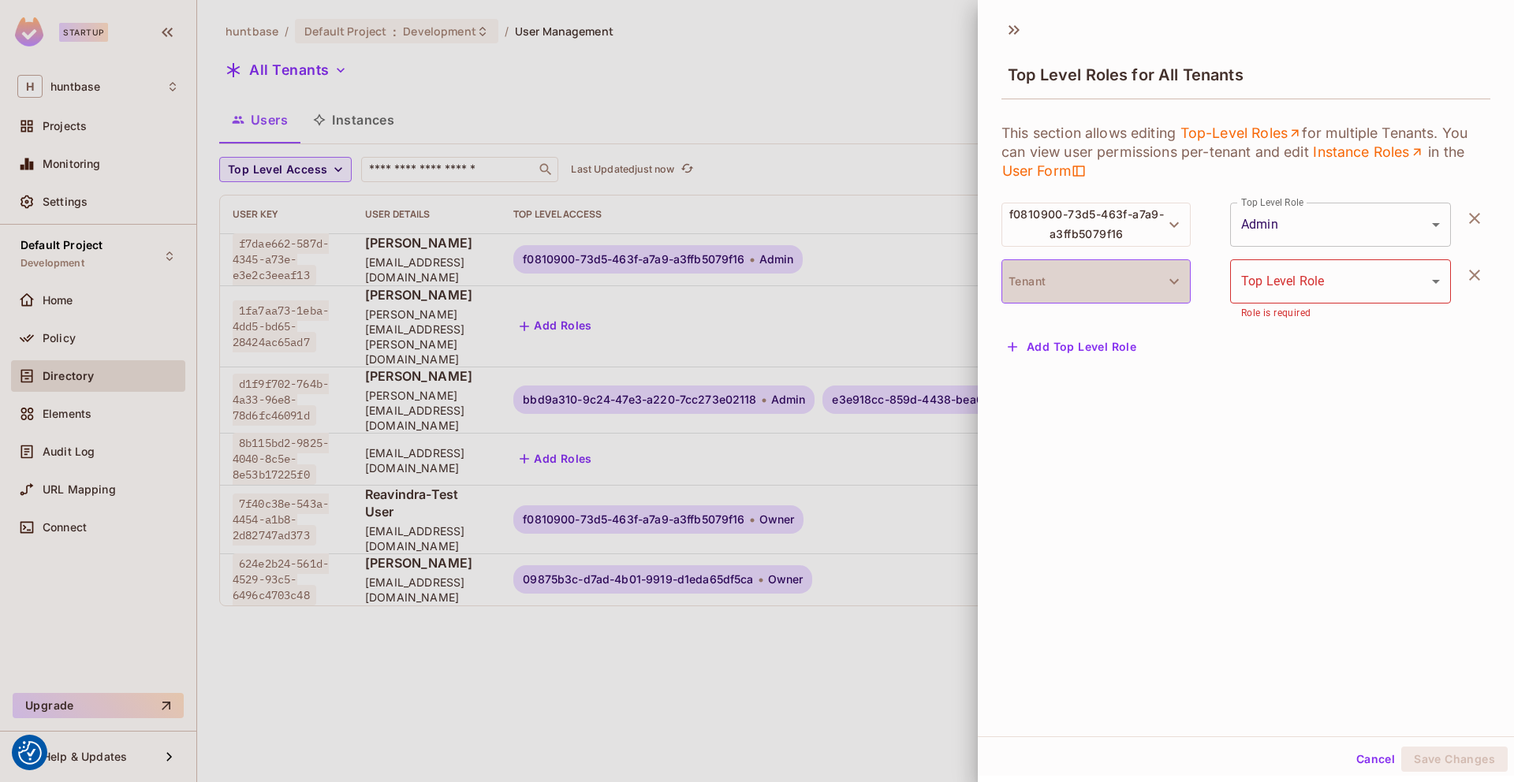
click at [1062, 289] on button "Tenant" at bounding box center [1095, 281] width 189 height 44
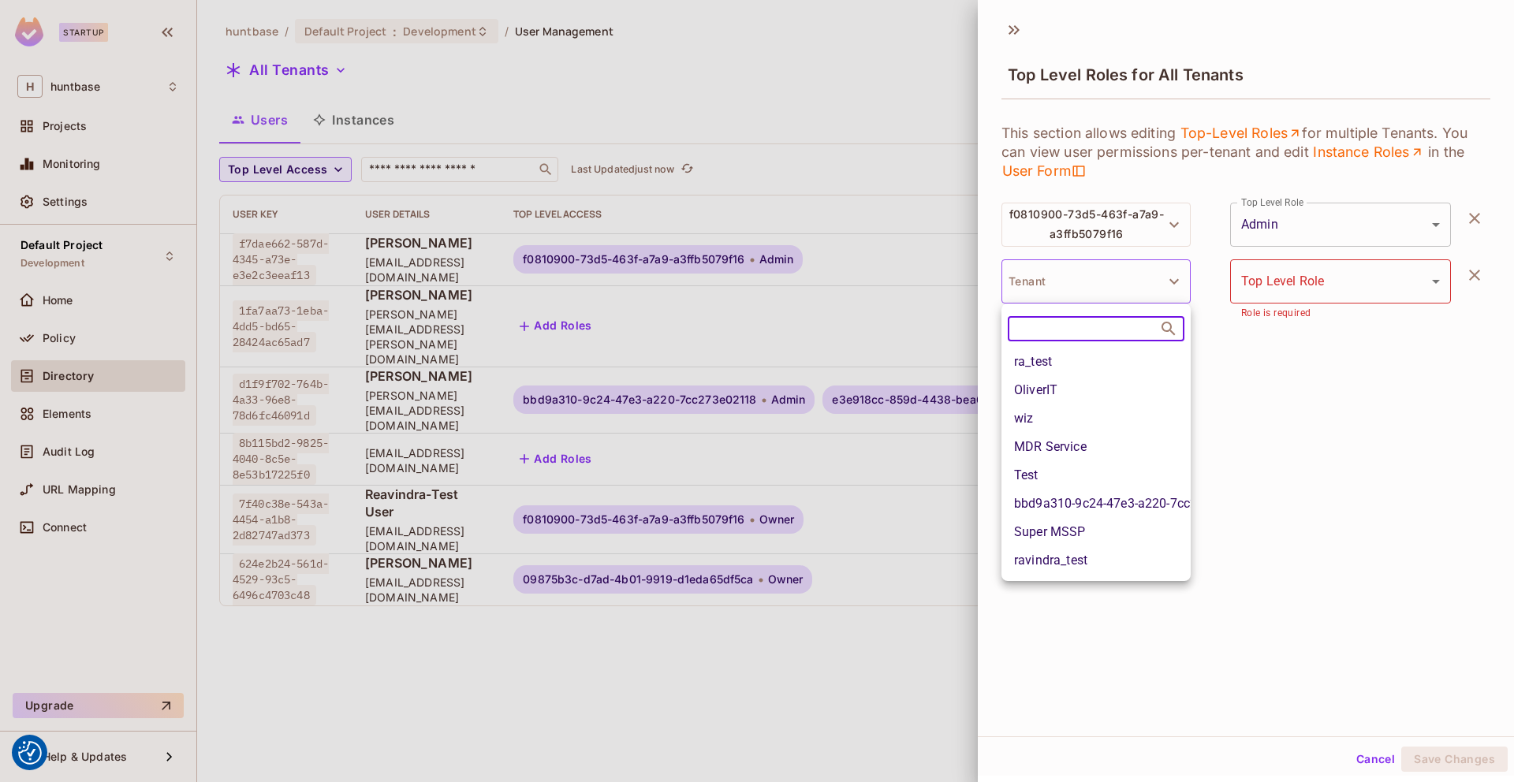
click at [1069, 506] on li "bbd9a310-9c24-47e3-a220-7cc273e02118" at bounding box center [1095, 504] width 189 height 28
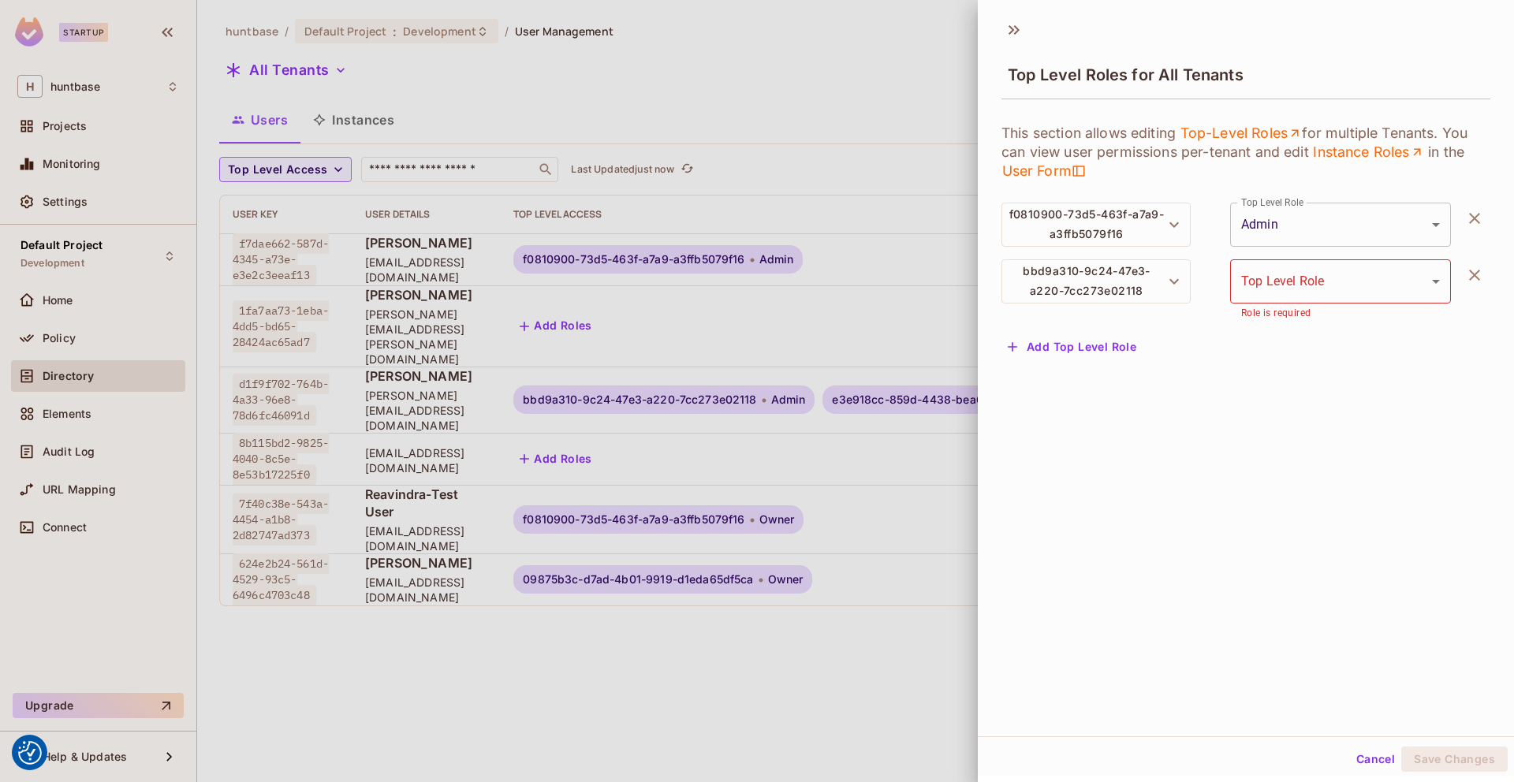
click at [1356, 282] on body "We use cookies to enhance your browsing experience, serve personalized ads or c…" at bounding box center [757, 391] width 1514 height 782
click at [1302, 408] on li "Admin" at bounding box center [1340, 409] width 221 height 28
type input "*****"
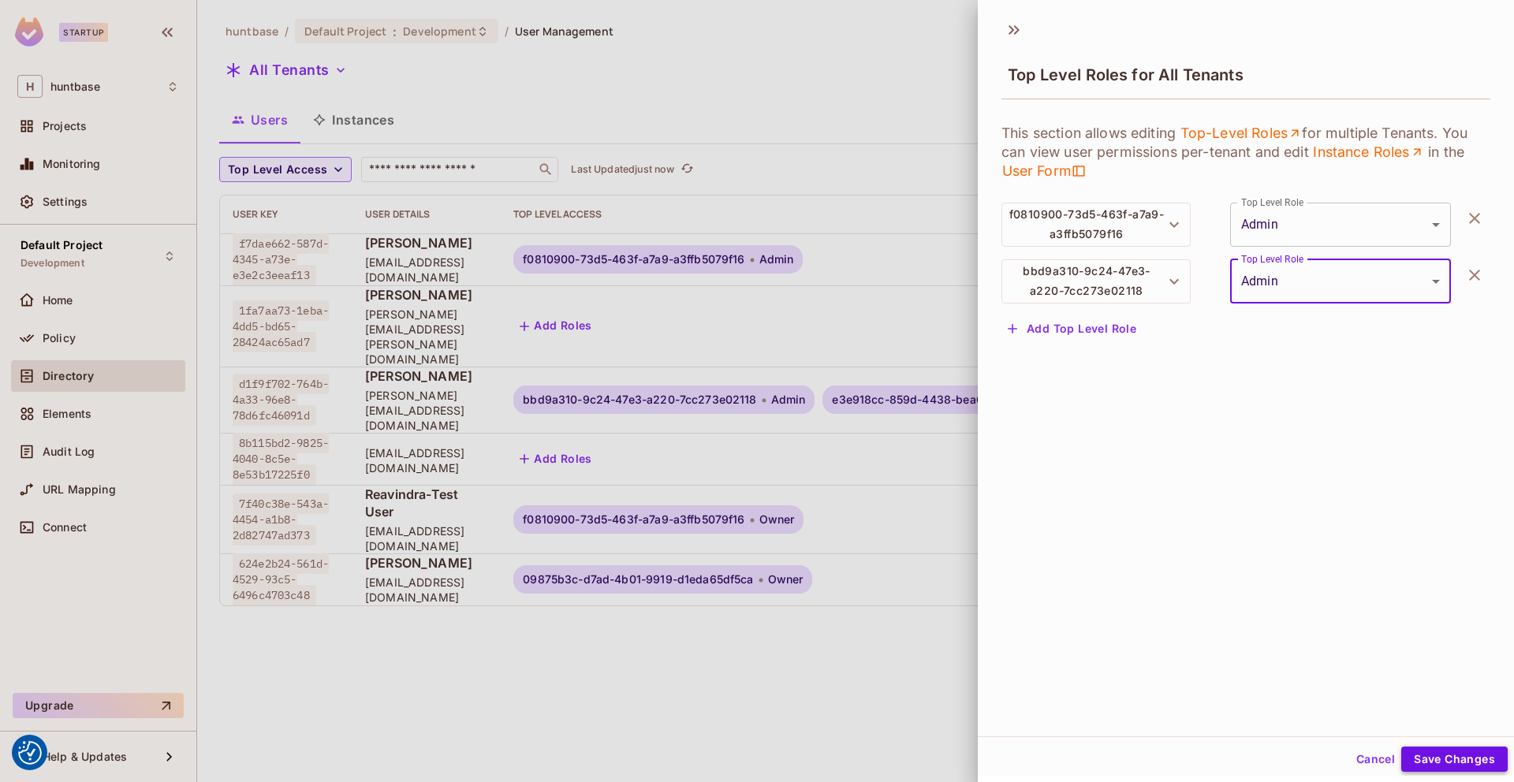
click at [1443, 755] on button "Save Changes" at bounding box center [1454, 759] width 106 height 25
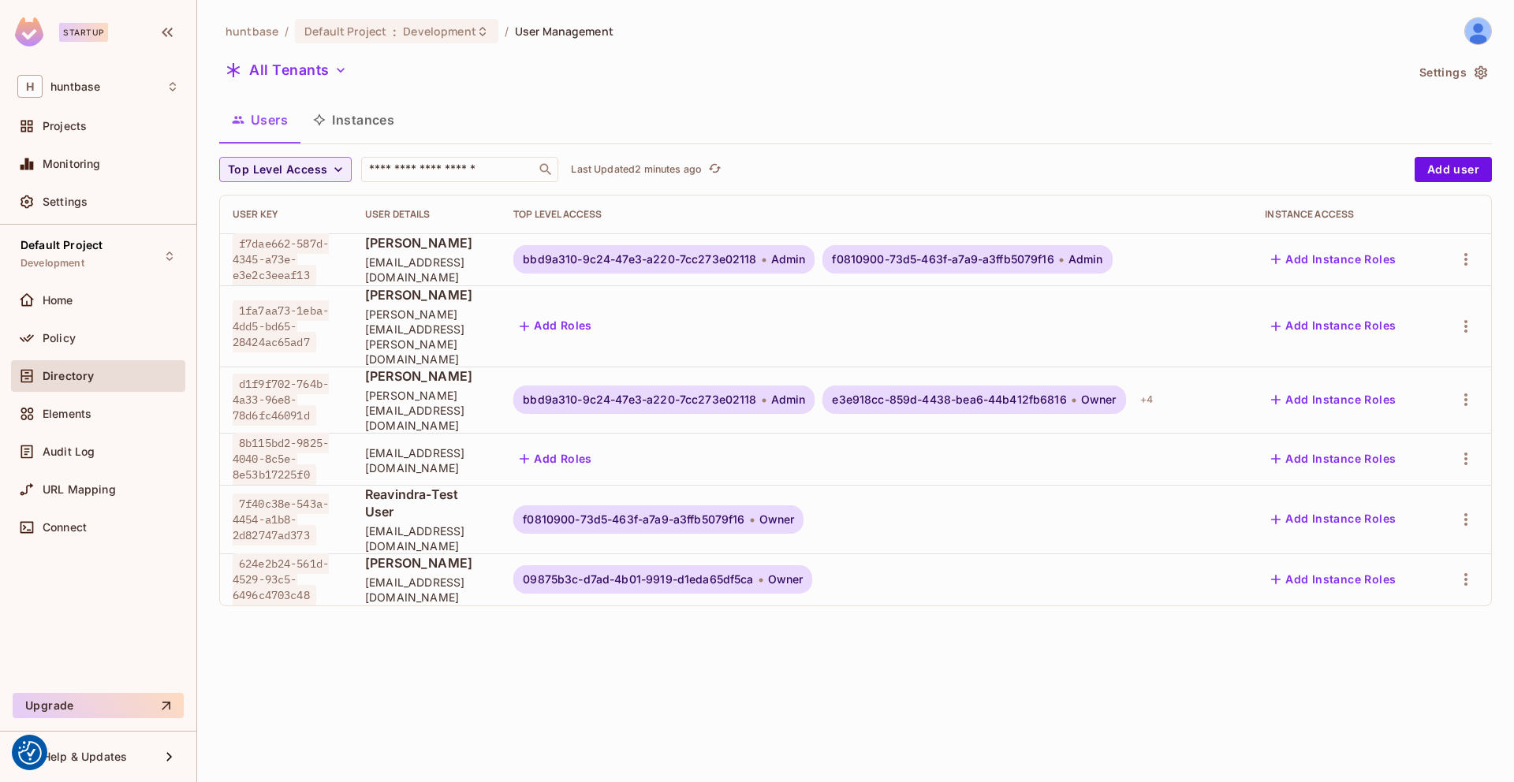
click at [89, 373] on span "Directory" at bounding box center [68, 376] width 51 height 13
click at [58, 326] on div "Policy" at bounding box center [98, 339] width 174 height 32
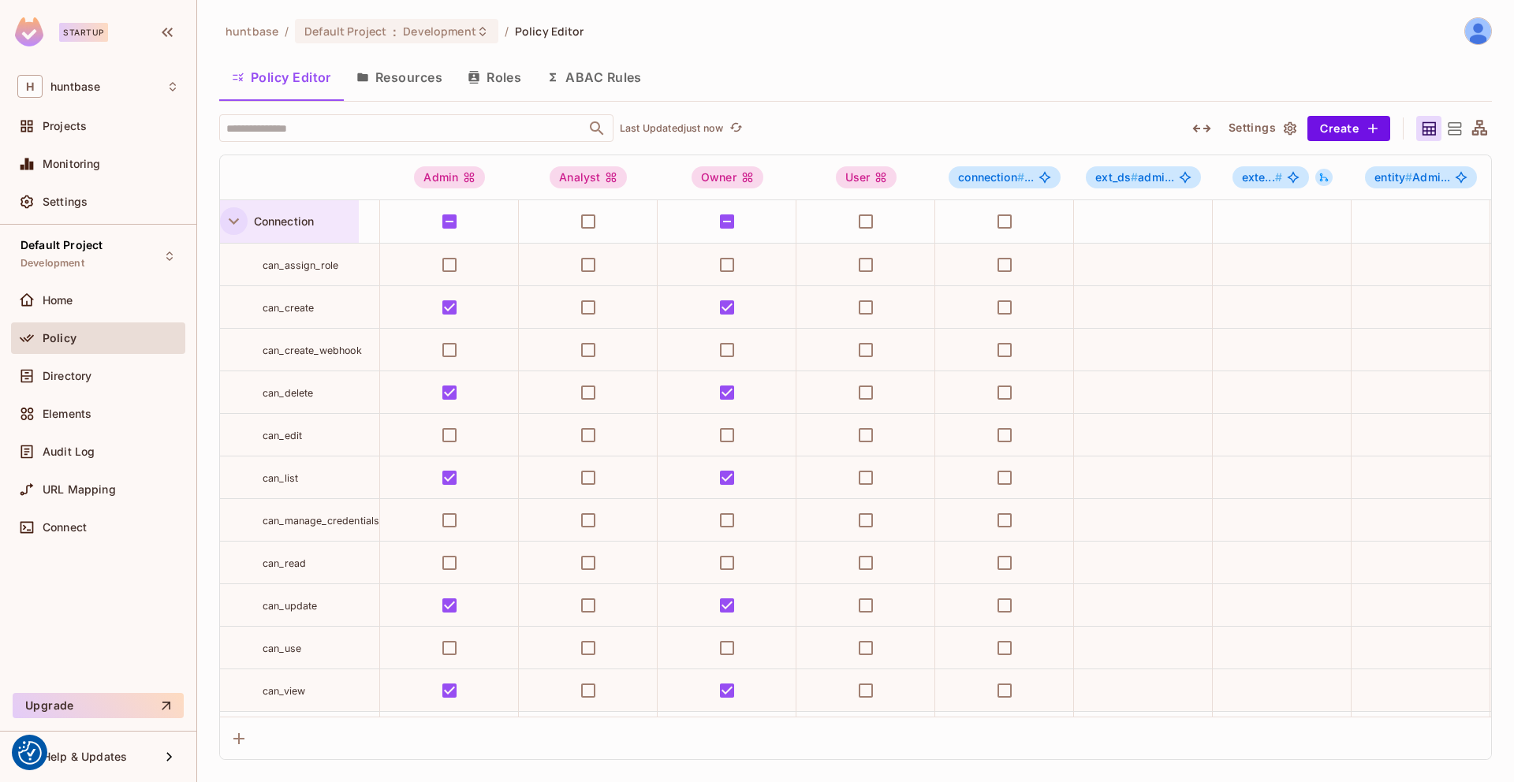
click at [232, 223] on icon "button" at bounding box center [233, 221] width 21 height 21
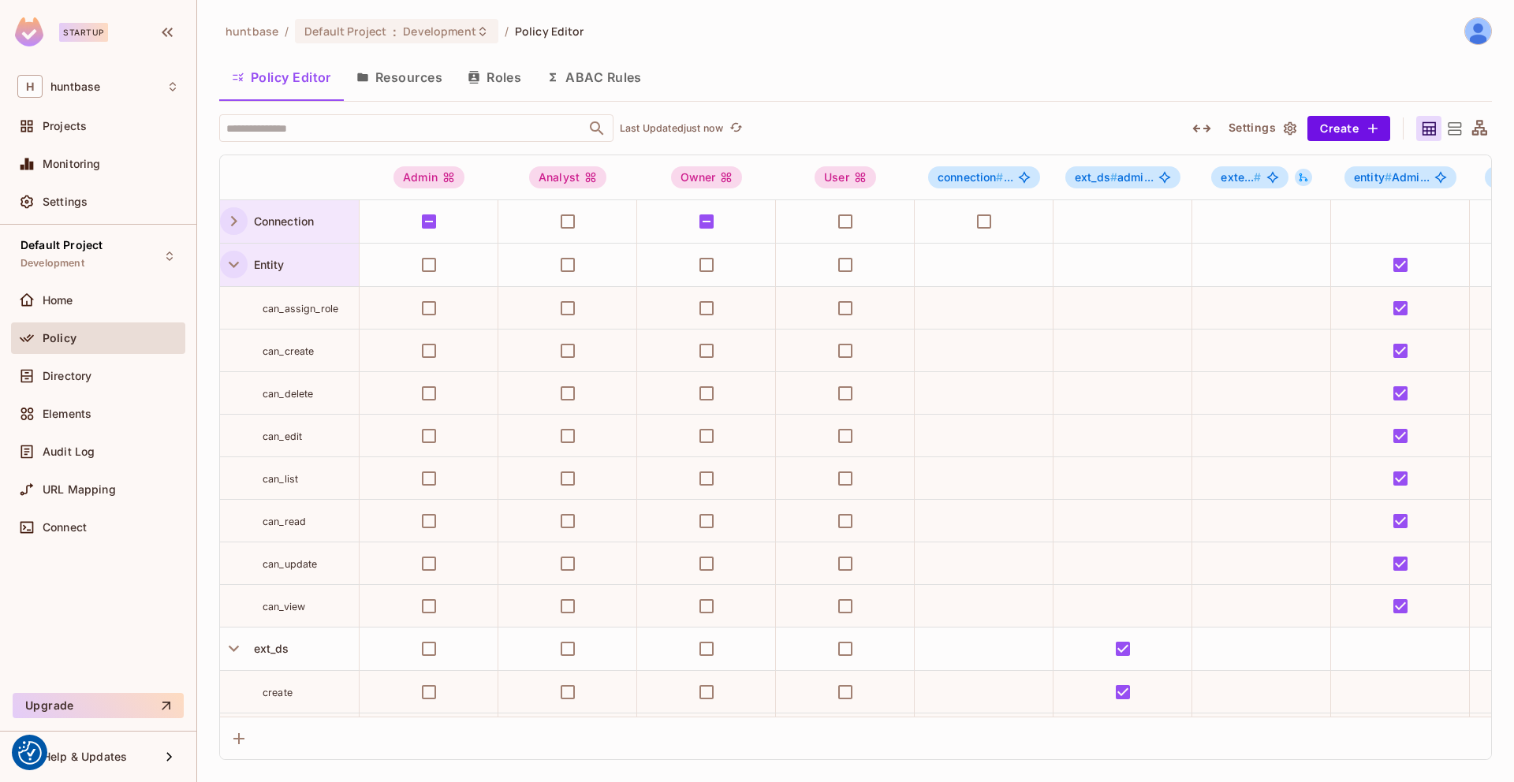
click at [236, 266] on icon "button" at bounding box center [233, 264] width 21 height 21
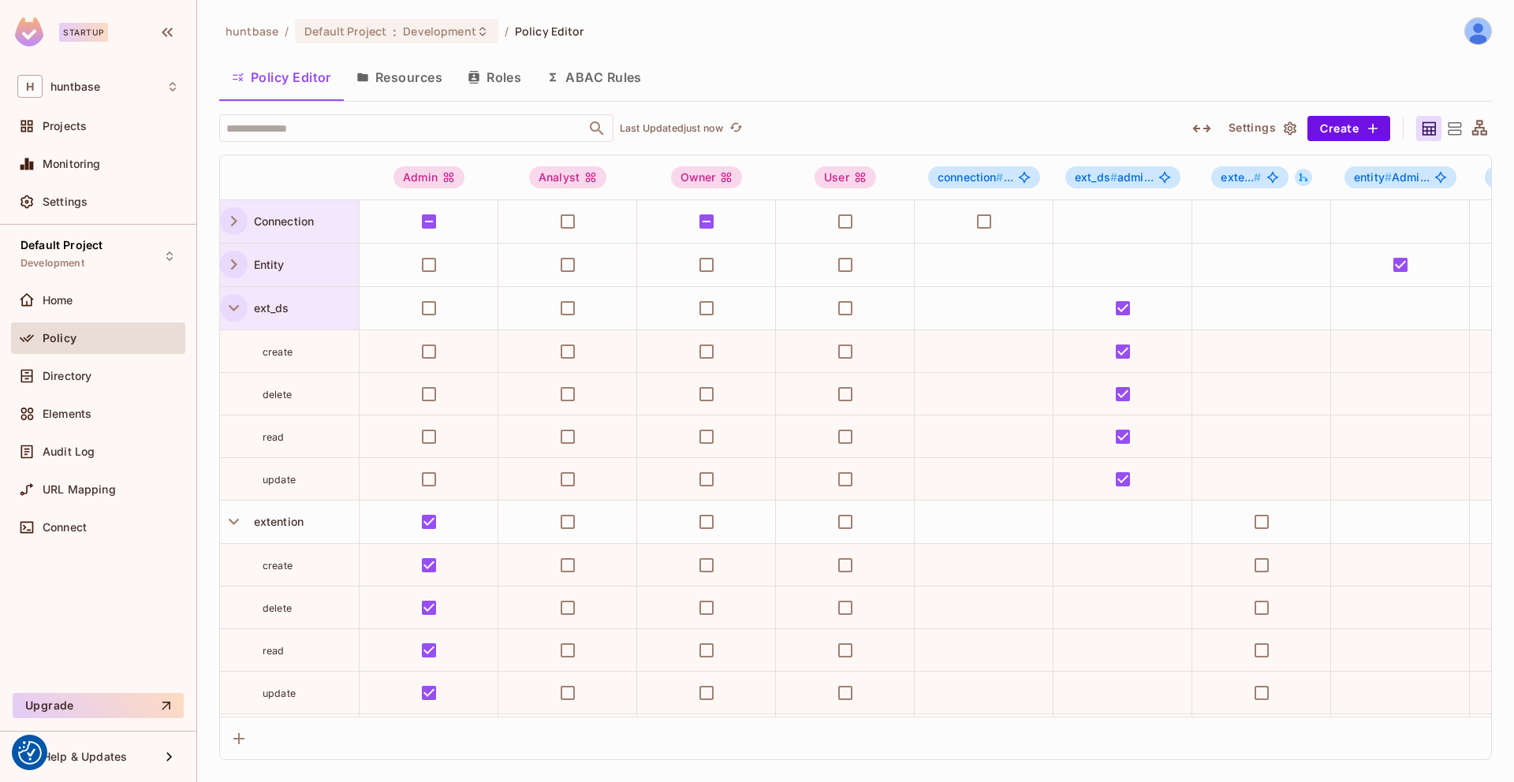
click at [235, 309] on icon "button" at bounding box center [234, 308] width 10 height 6
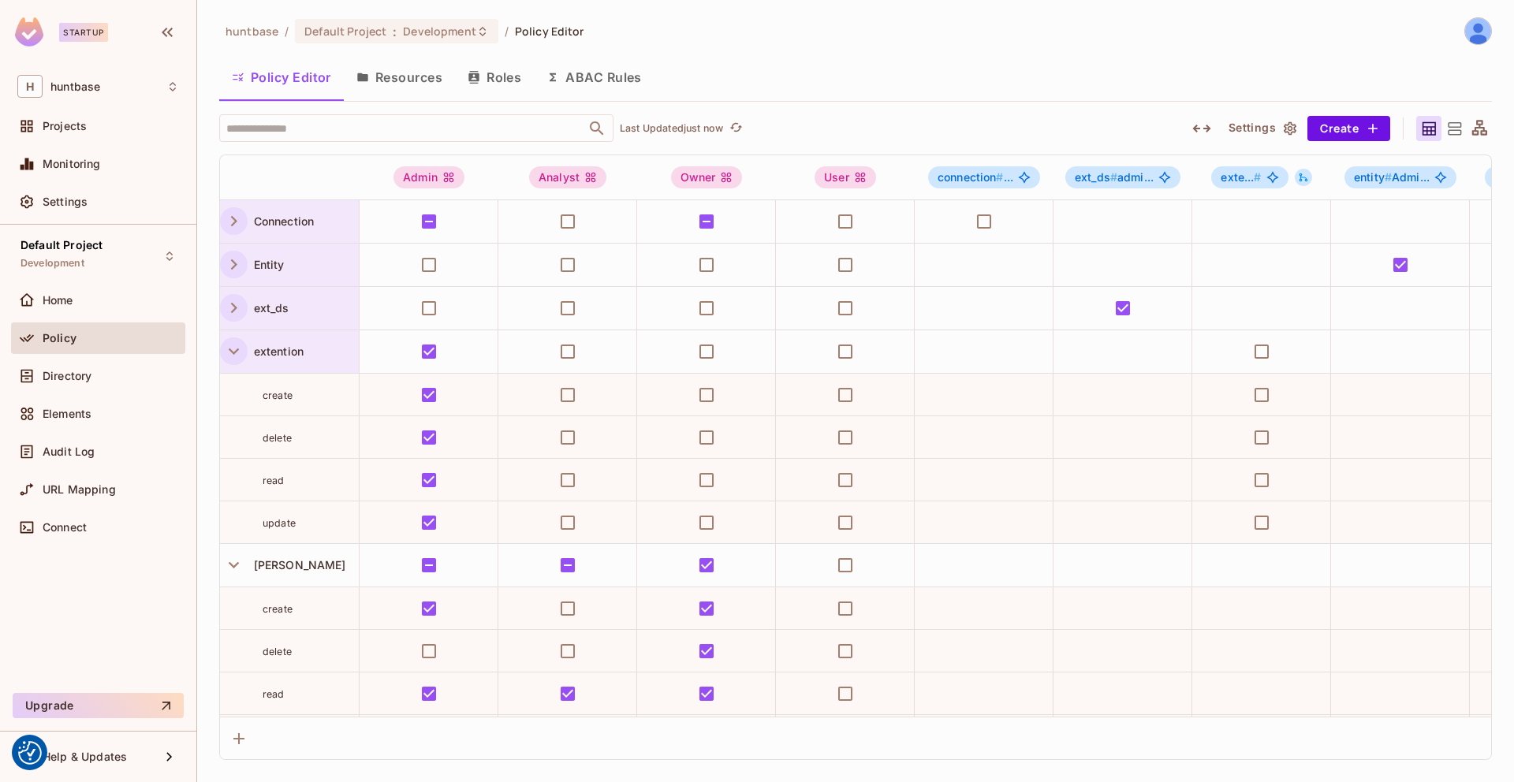
click at [233, 353] on icon "button" at bounding box center [234, 352] width 10 height 6
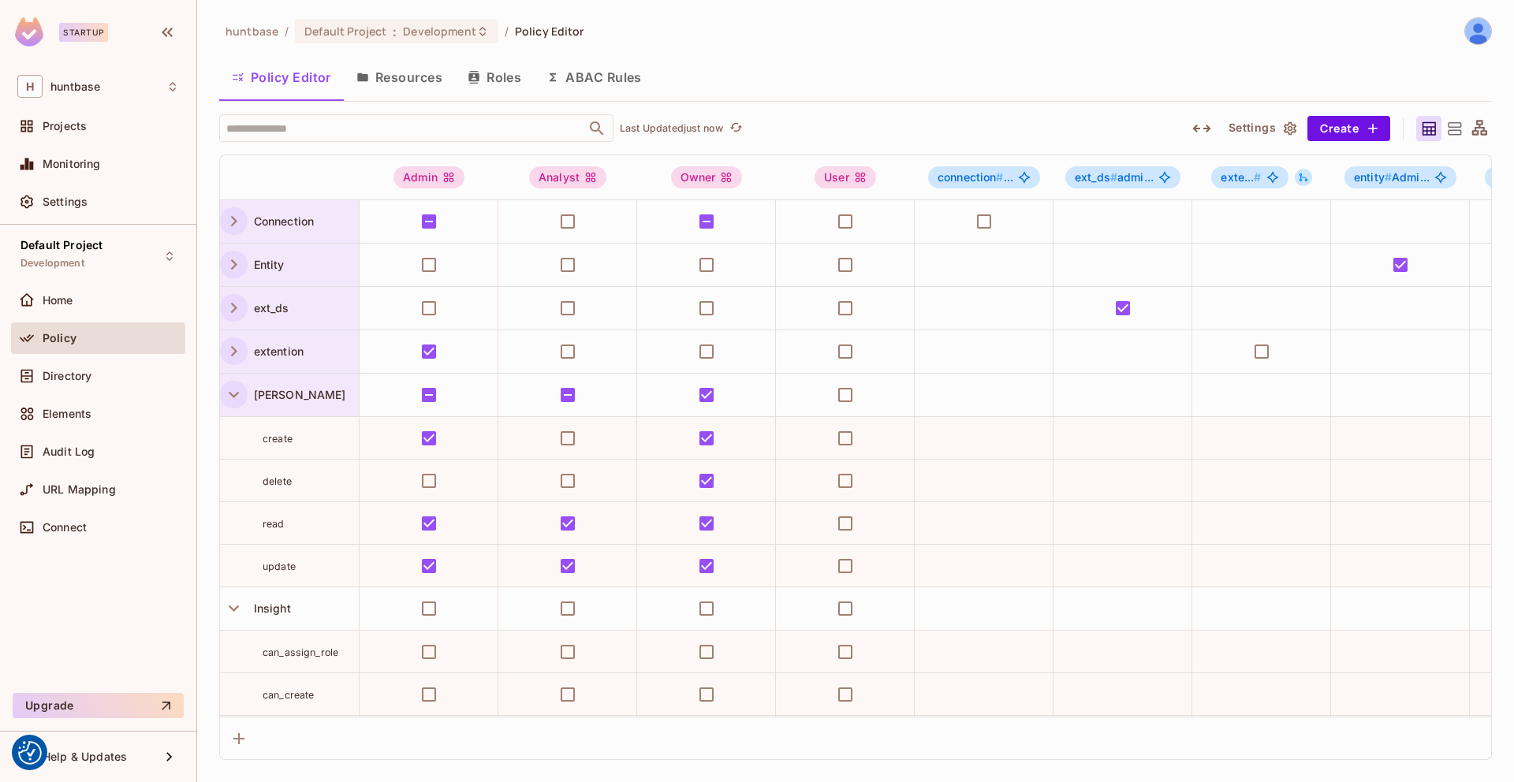
click at [230, 397] on icon "button" at bounding box center [233, 394] width 21 height 21
click at [228, 441] on icon "button" at bounding box center [233, 437] width 21 height 21
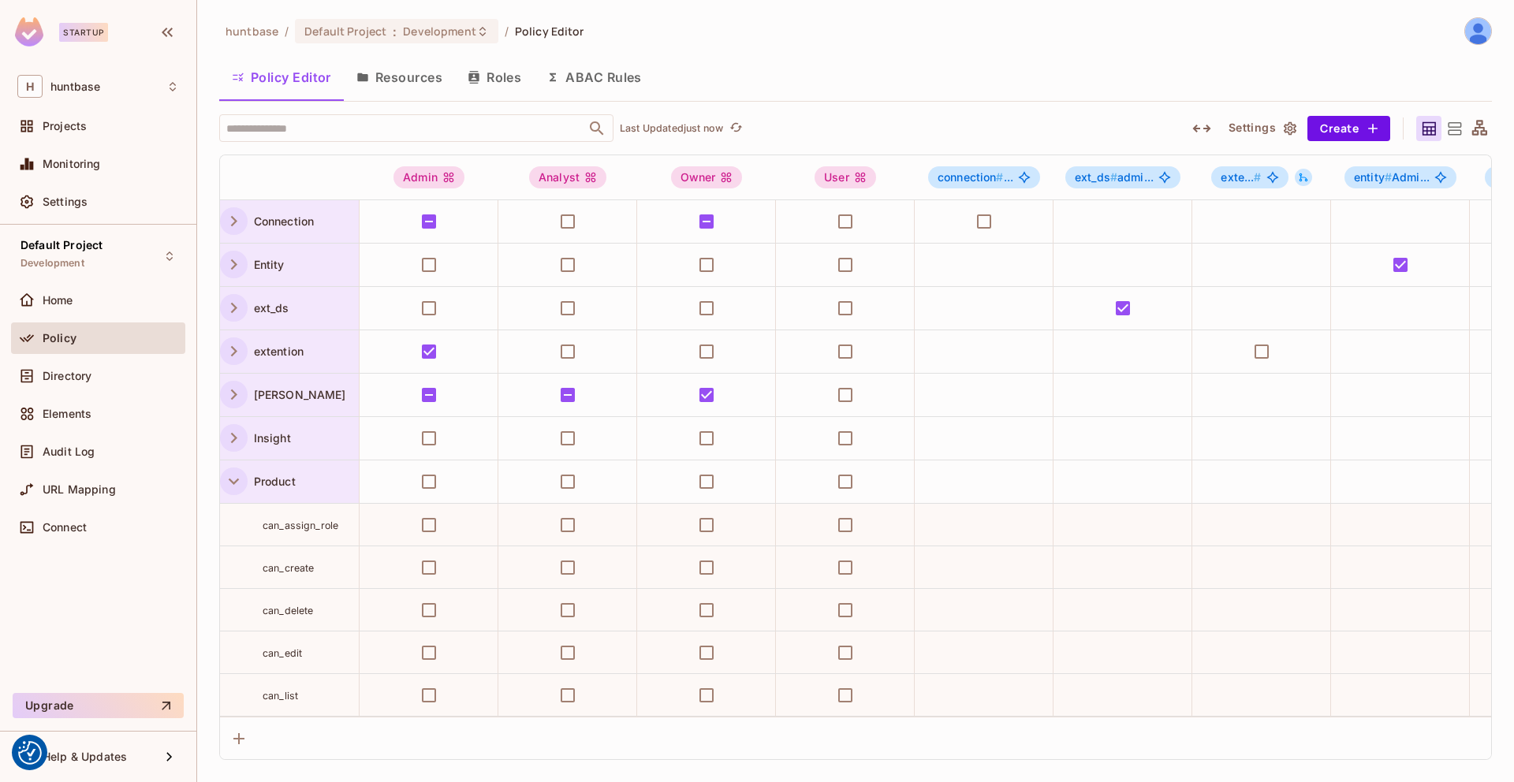
click at [225, 486] on icon "button" at bounding box center [233, 481] width 21 height 21
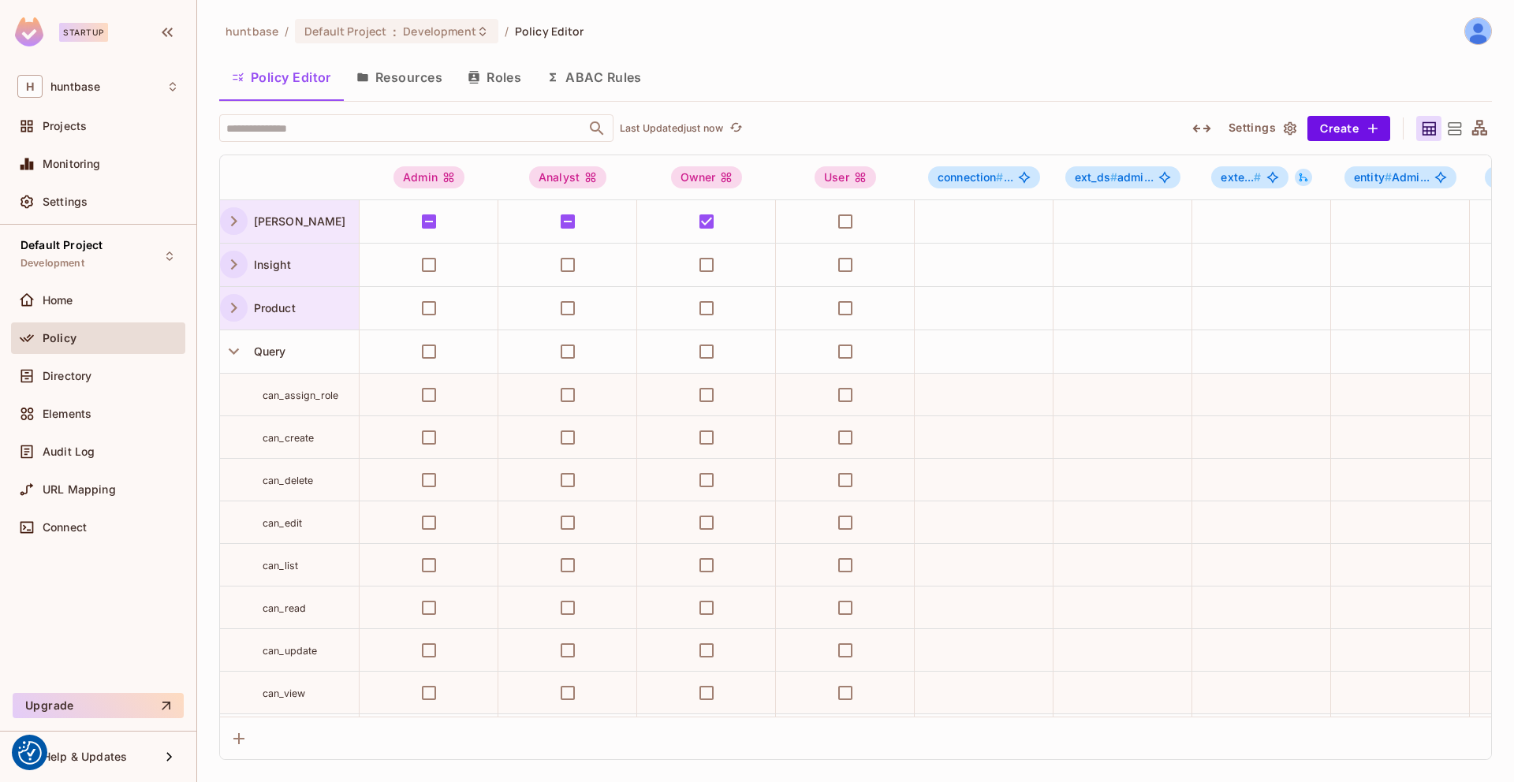
scroll to position [177, 0]
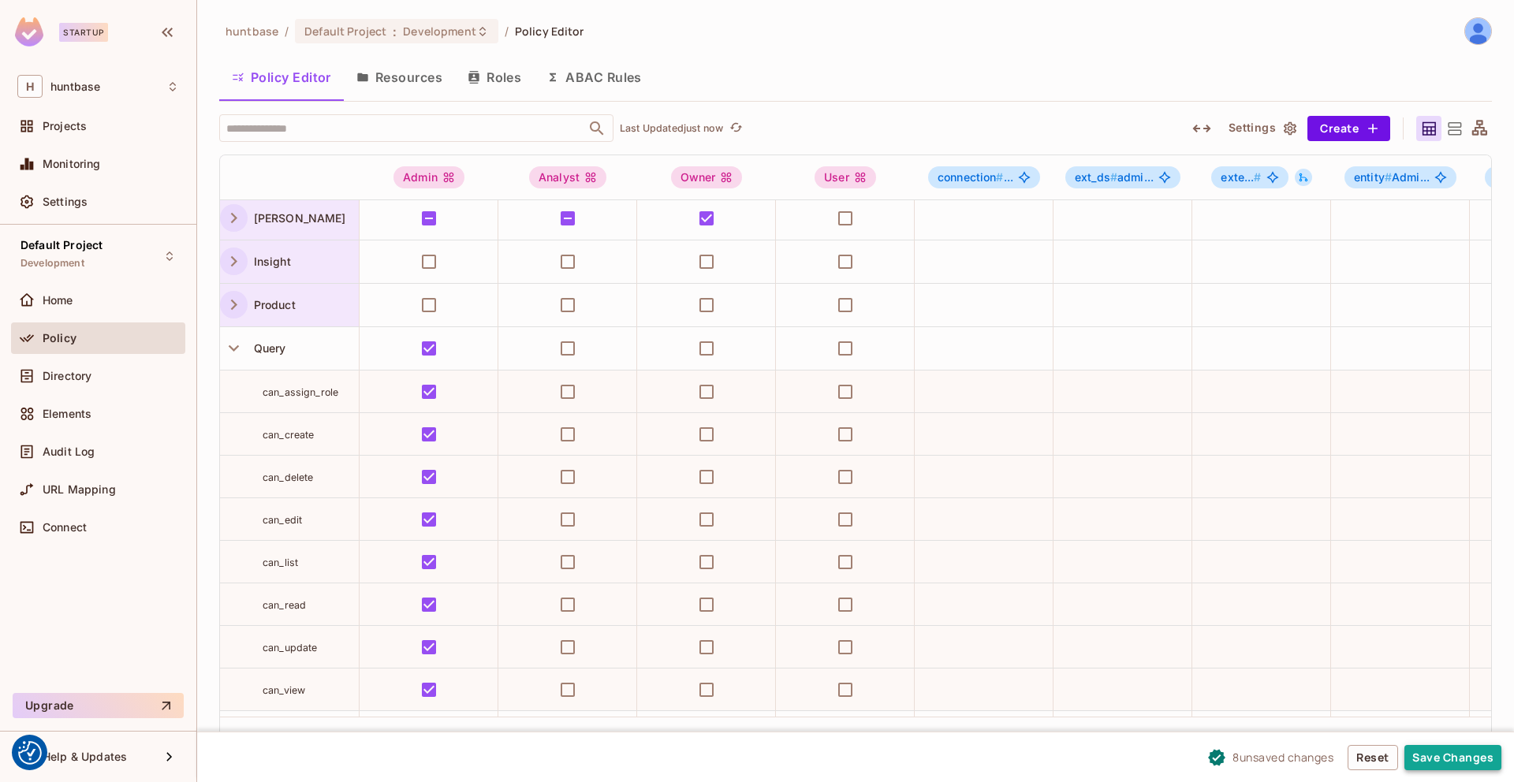
click at [1443, 757] on button "Save Changes" at bounding box center [1452, 757] width 97 height 25
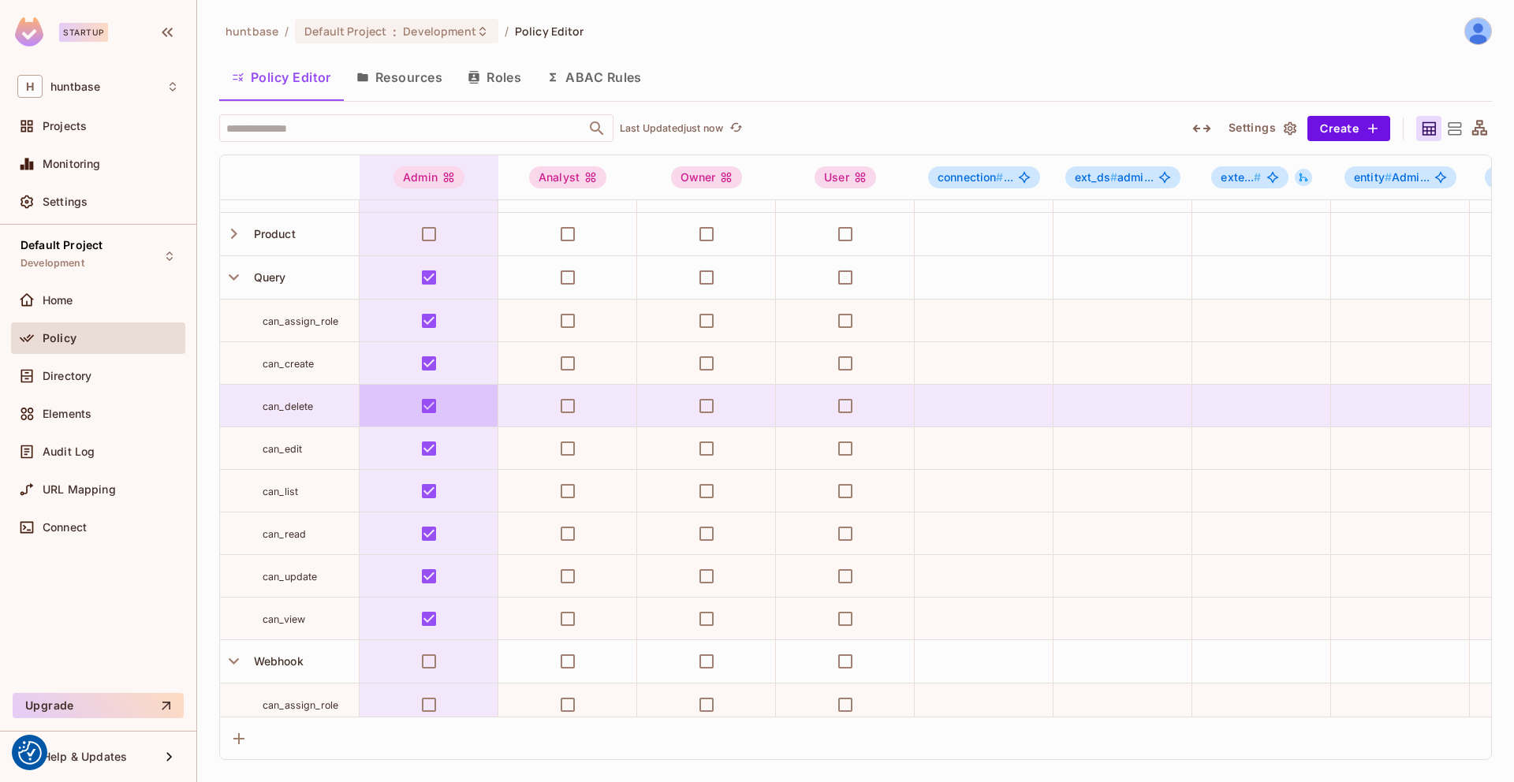
scroll to position [247, 0]
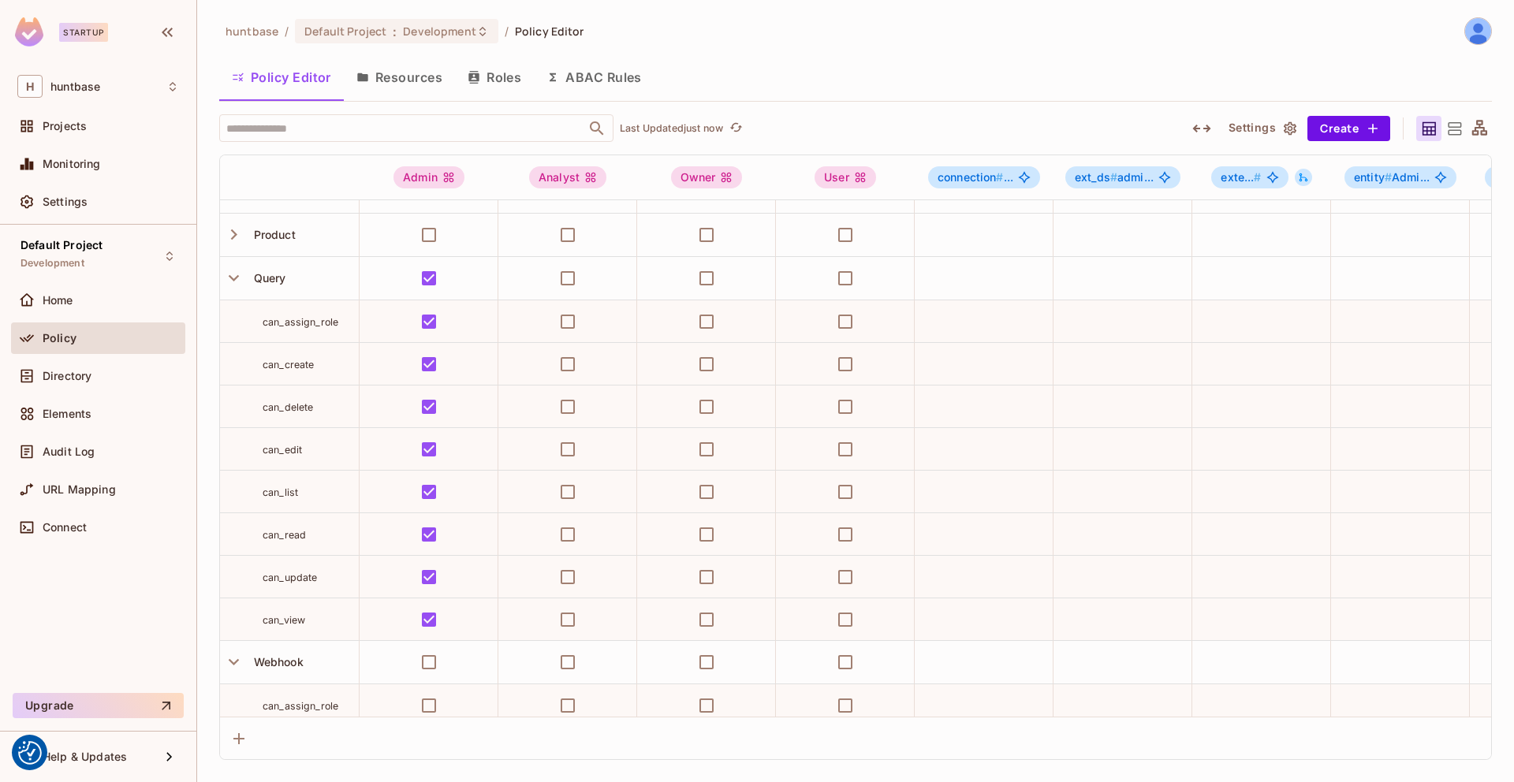
click at [408, 88] on button "Resources" at bounding box center [399, 77] width 111 height 39
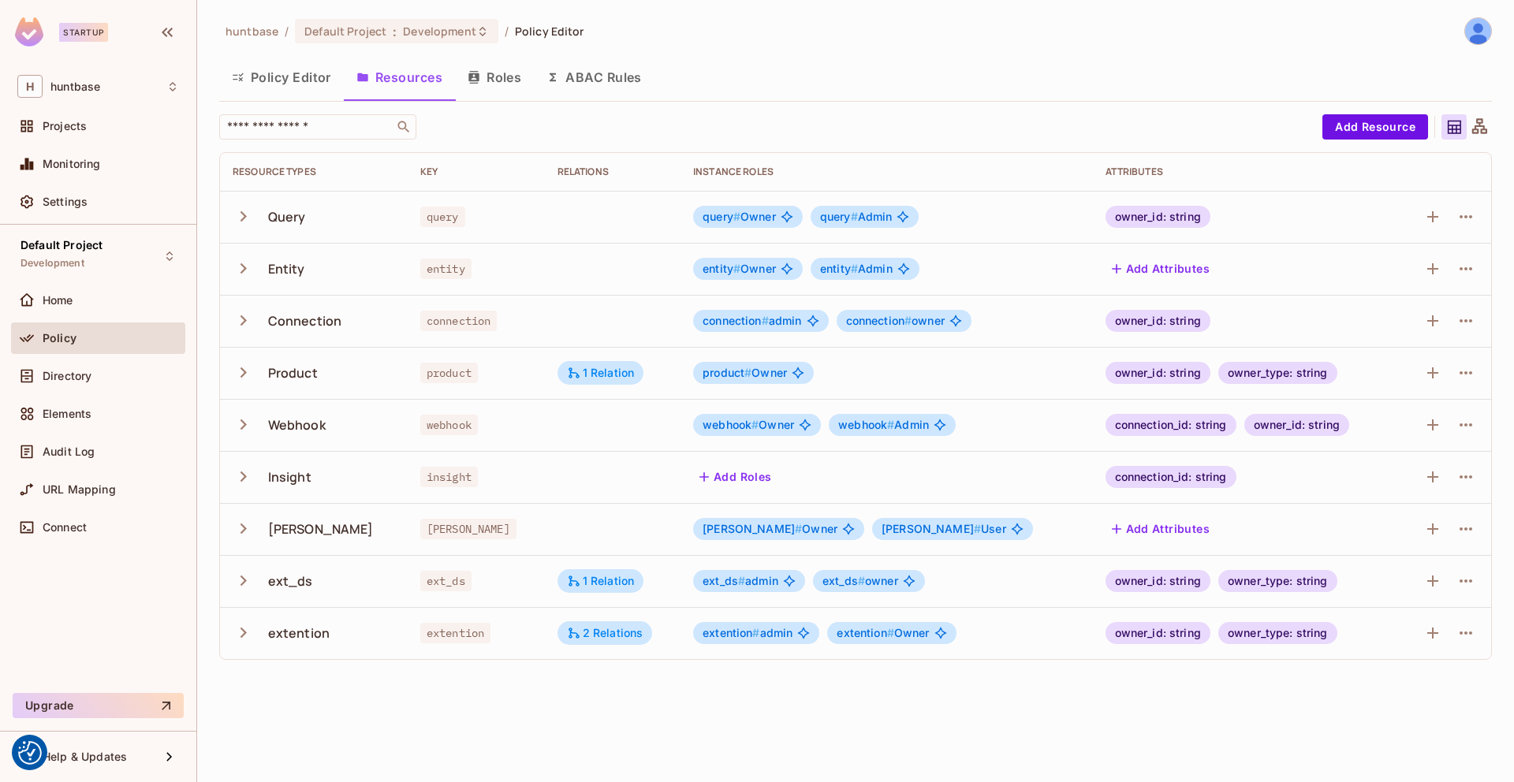
click at [745, 216] on span "query # Owner" at bounding box center [739, 217] width 73 height 13
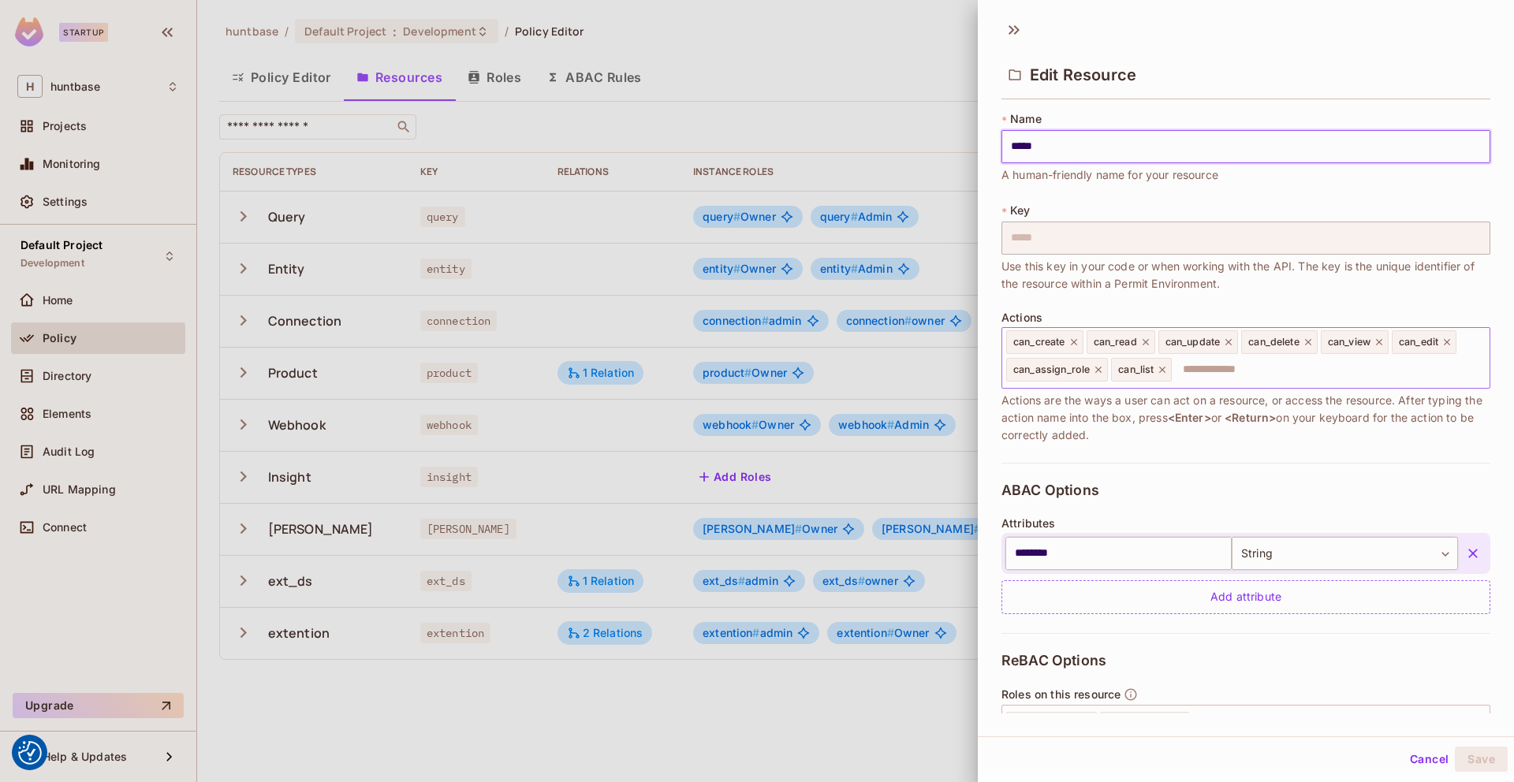
click at [1147, 371] on span "can_list" at bounding box center [1135, 370] width 35 height 13
click at [884, 32] on div at bounding box center [757, 391] width 1514 height 782
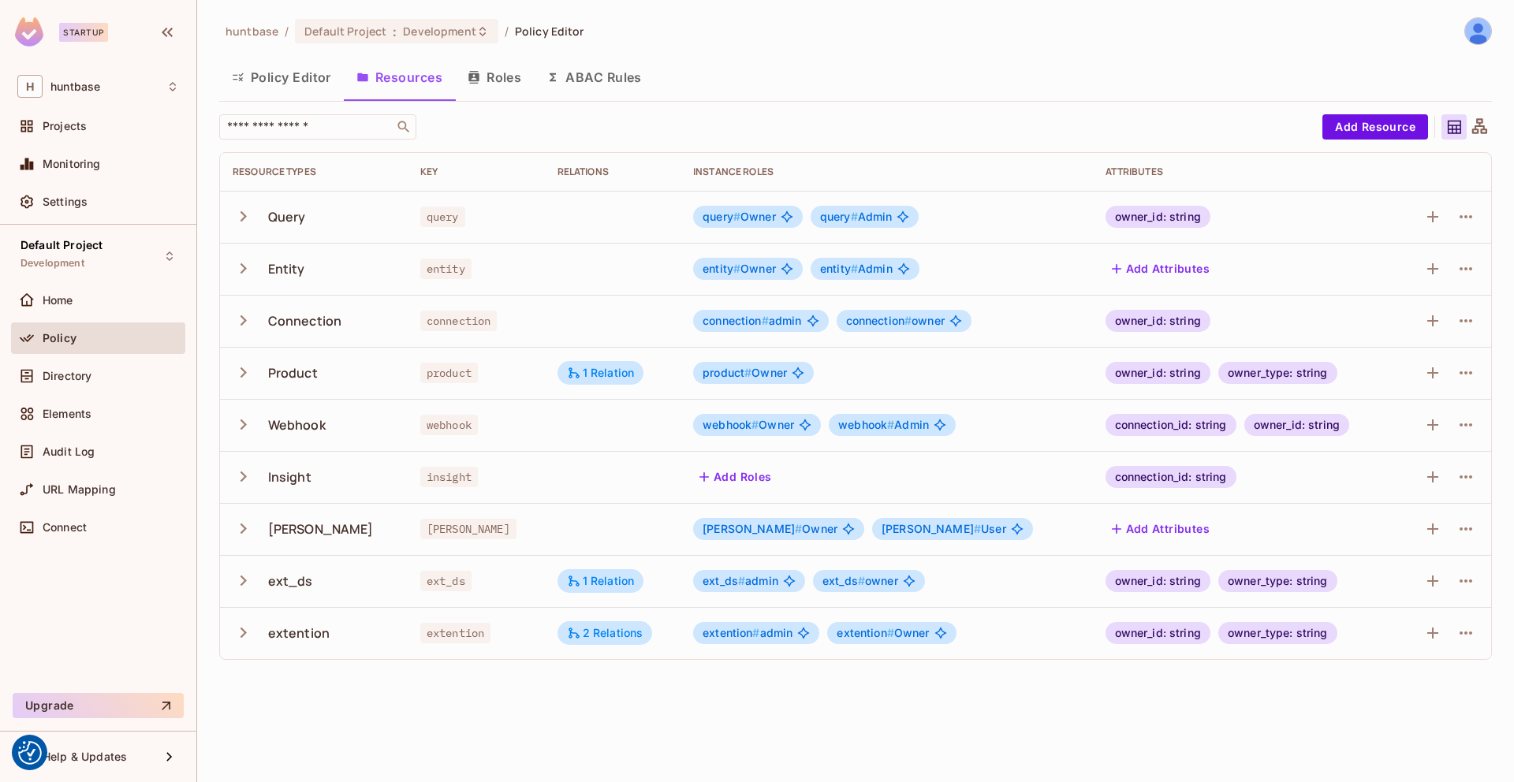
click at [286, 63] on button "Policy Editor" at bounding box center [281, 77] width 125 height 39
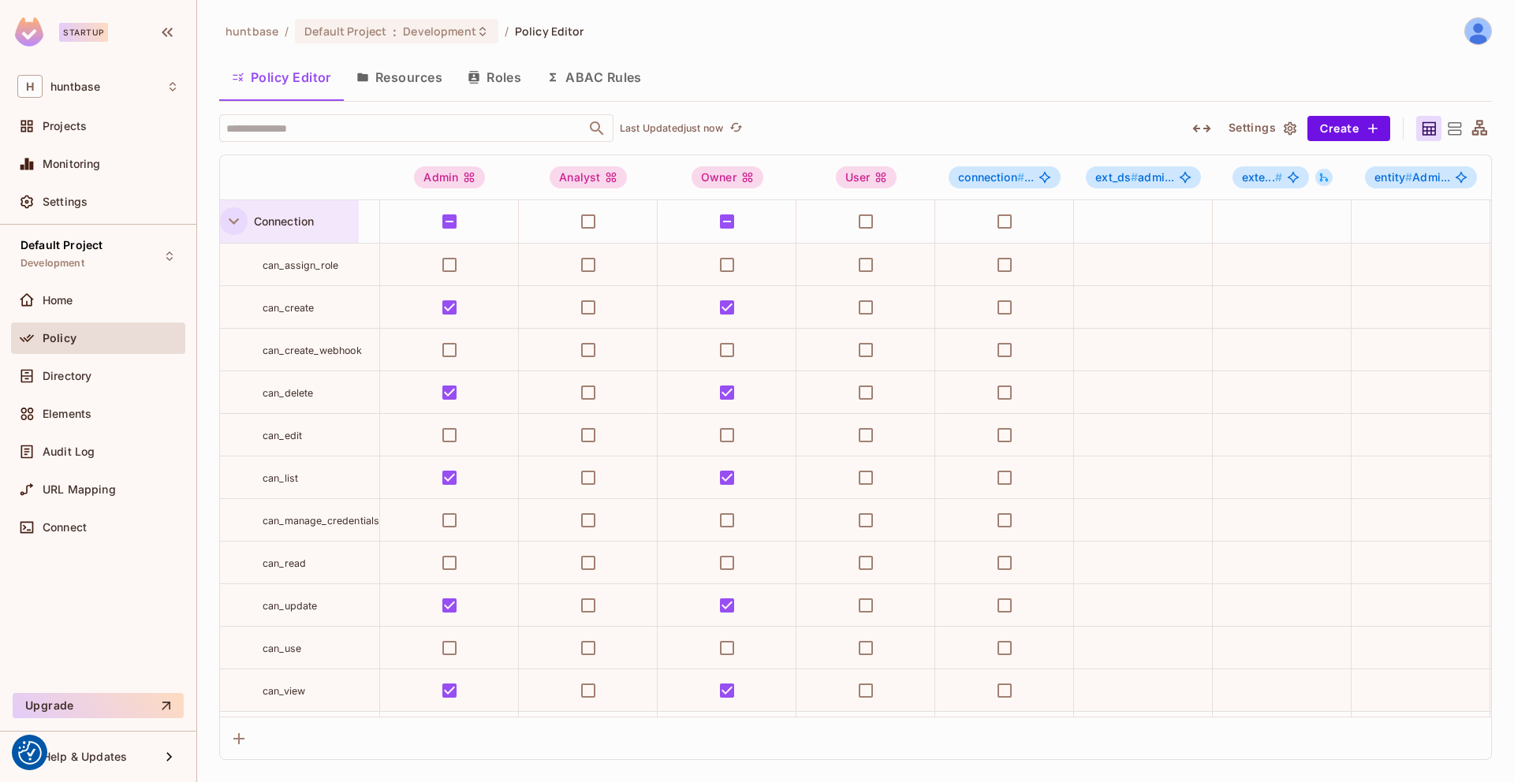
click at [244, 215] on icon "button" at bounding box center [233, 221] width 21 height 21
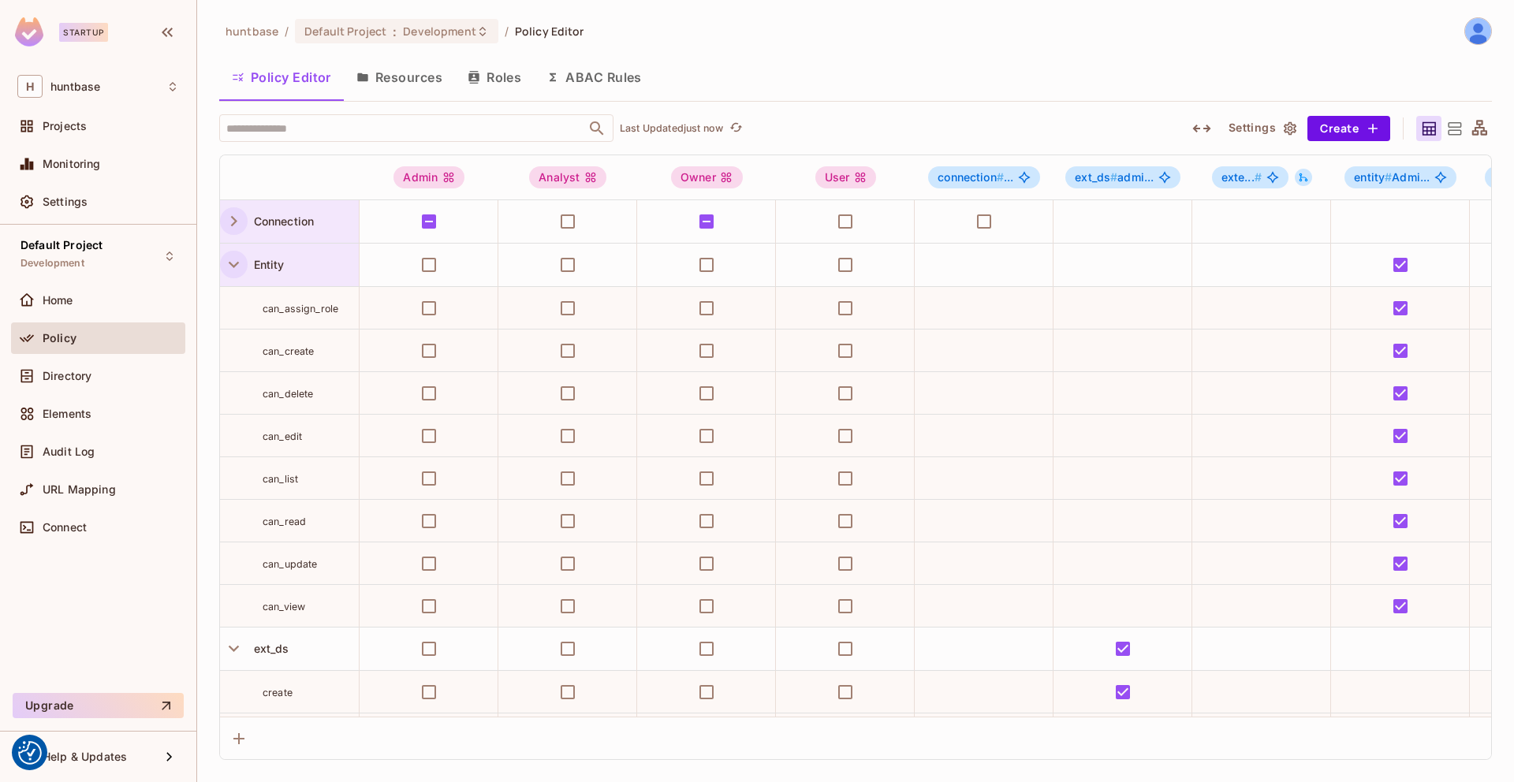
click at [229, 259] on icon "button" at bounding box center [233, 264] width 21 height 21
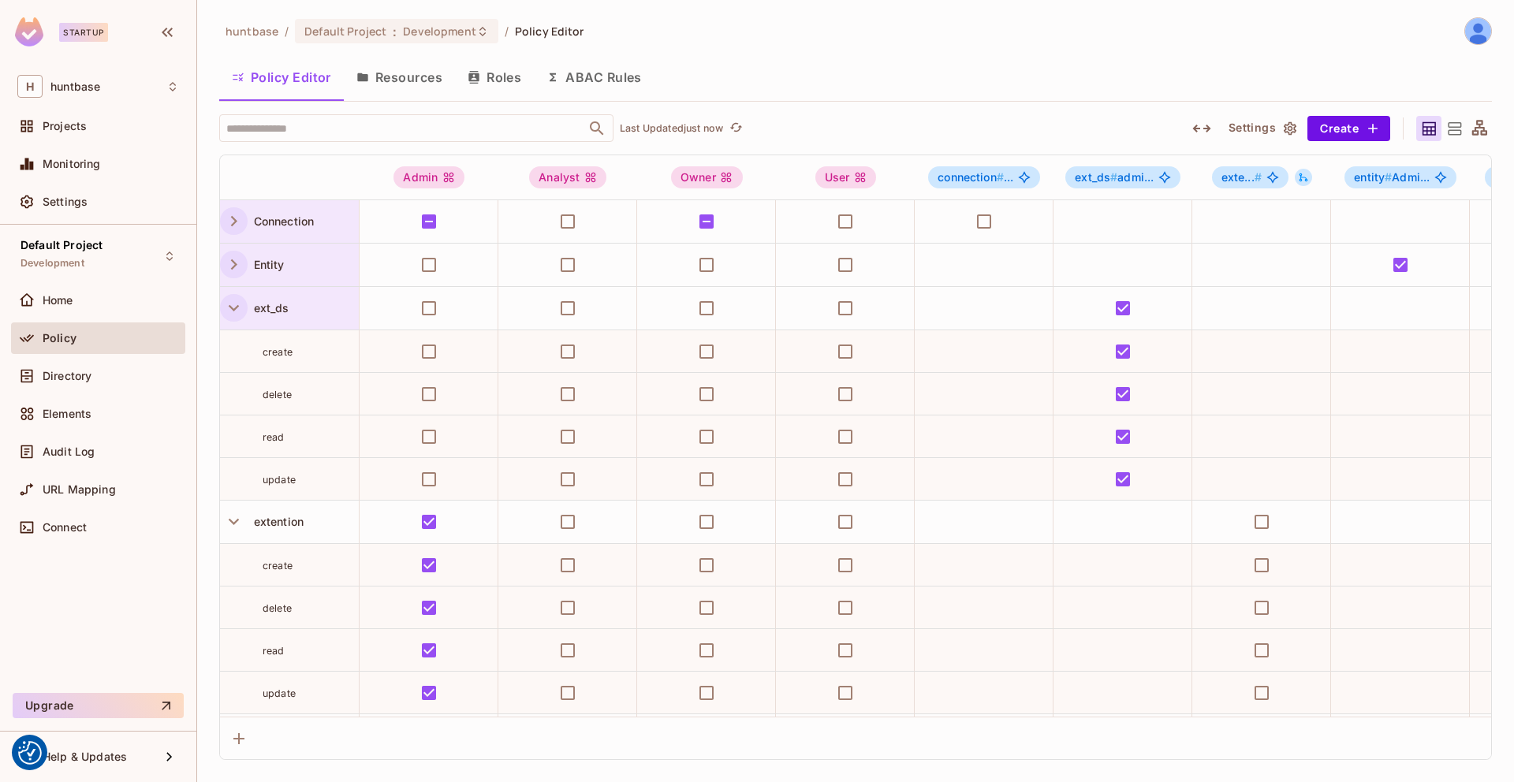
click at [232, 308] on icon "button" at bounding box center [234, 308] width 10 height 6
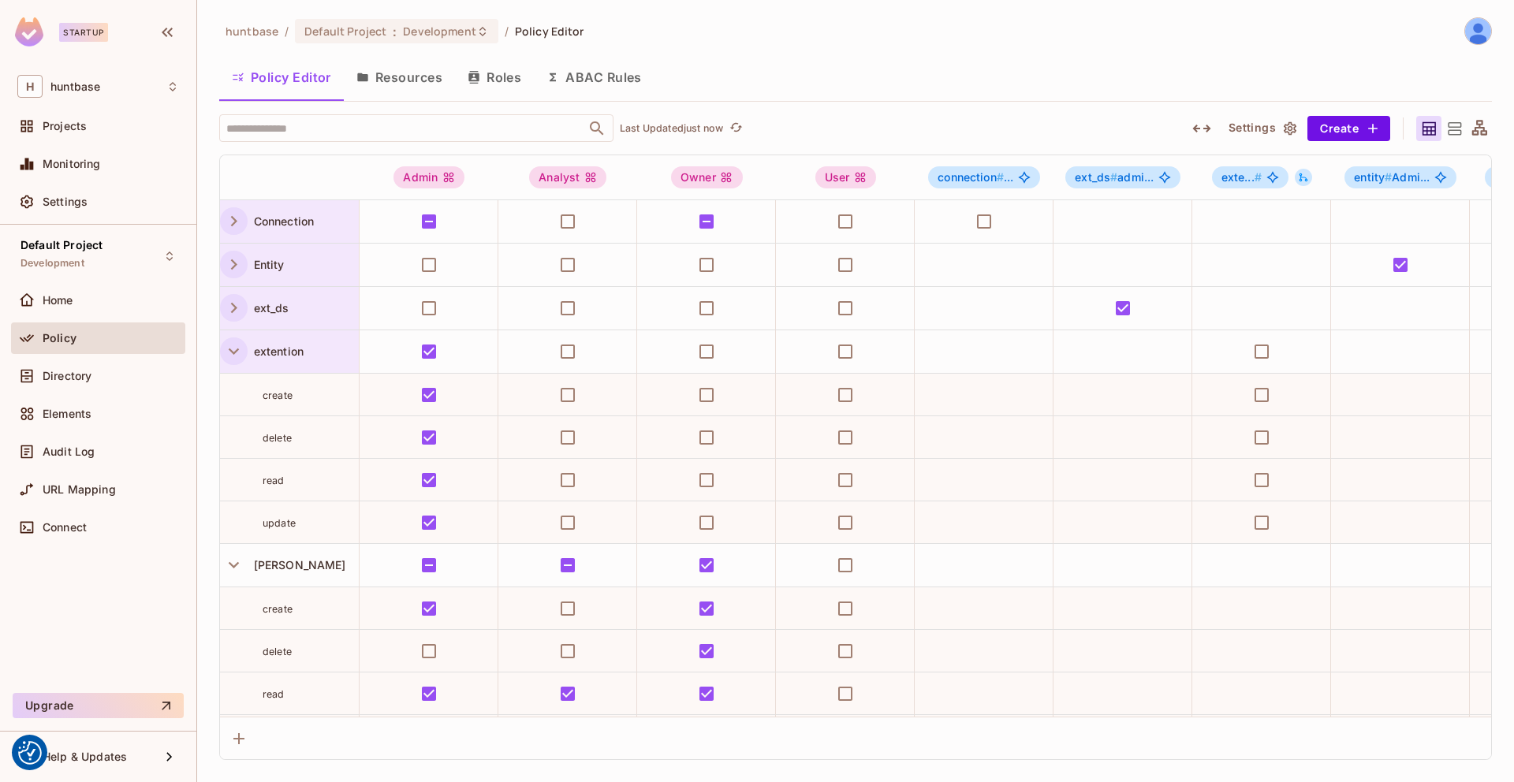
click at [233, 342] on icon "button" at bounding box center [233, 351] width 21 height 21
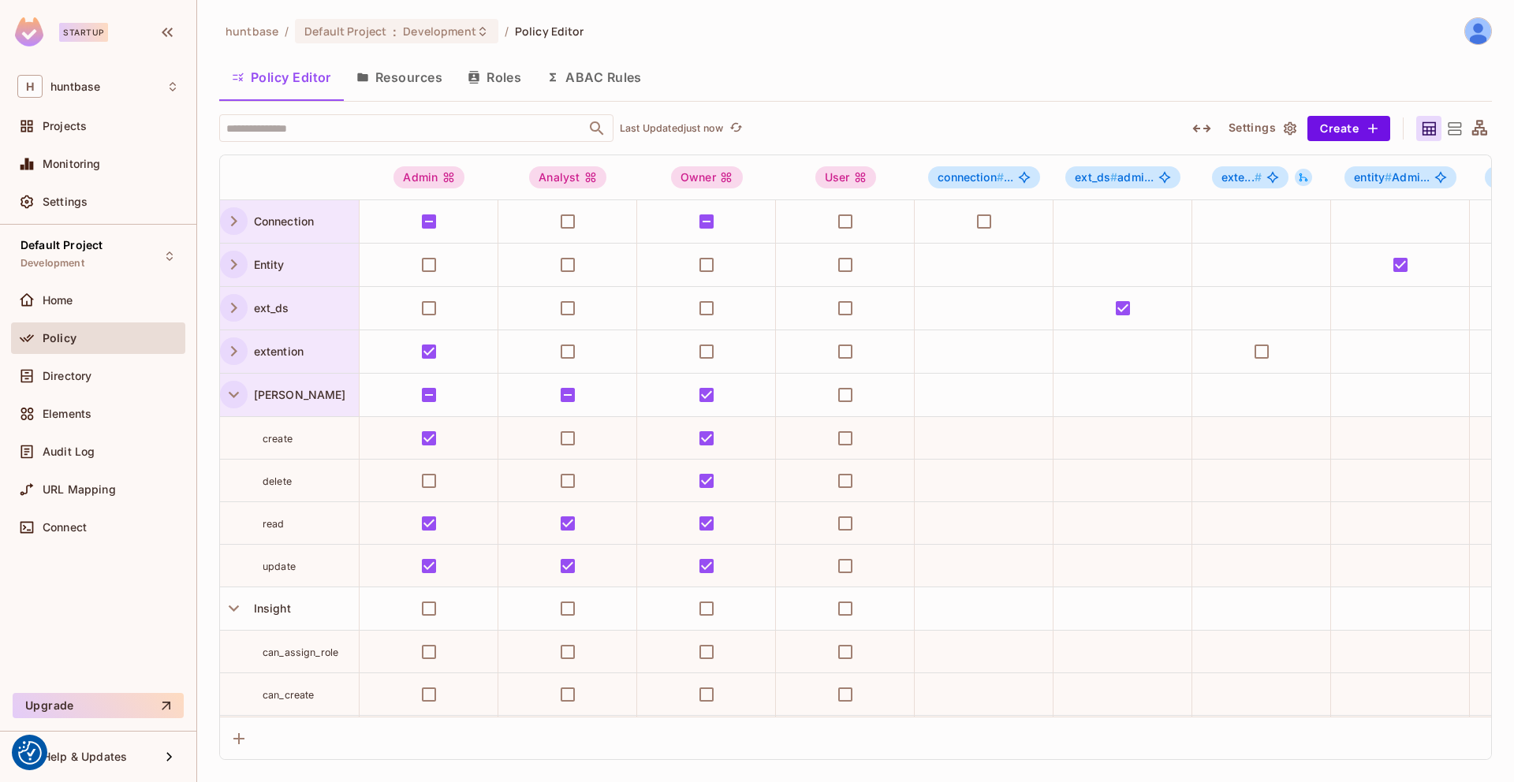
click at [232, 399] on icon "button" at bounding box center [233, 394] width 21 height 21
click at [232, 434] on icon "button" at bounding box center [233, 437] width 21 height 21
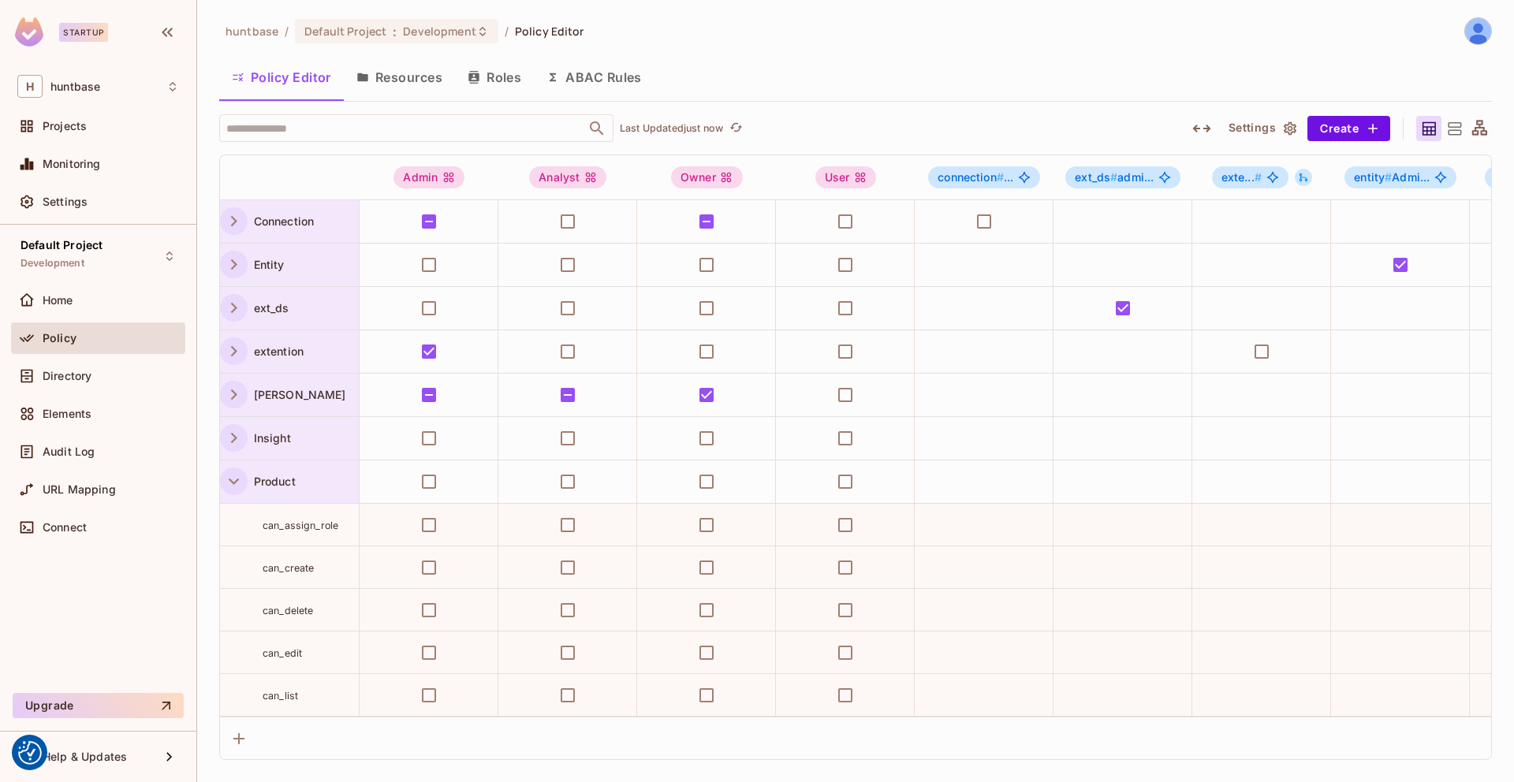
click at [232, 478] on icon "button" at bounding box center [233, 481] width 21 height 21
click at [232, 527] on icon "button" at bounding box center [233, 524] width 21 height 21
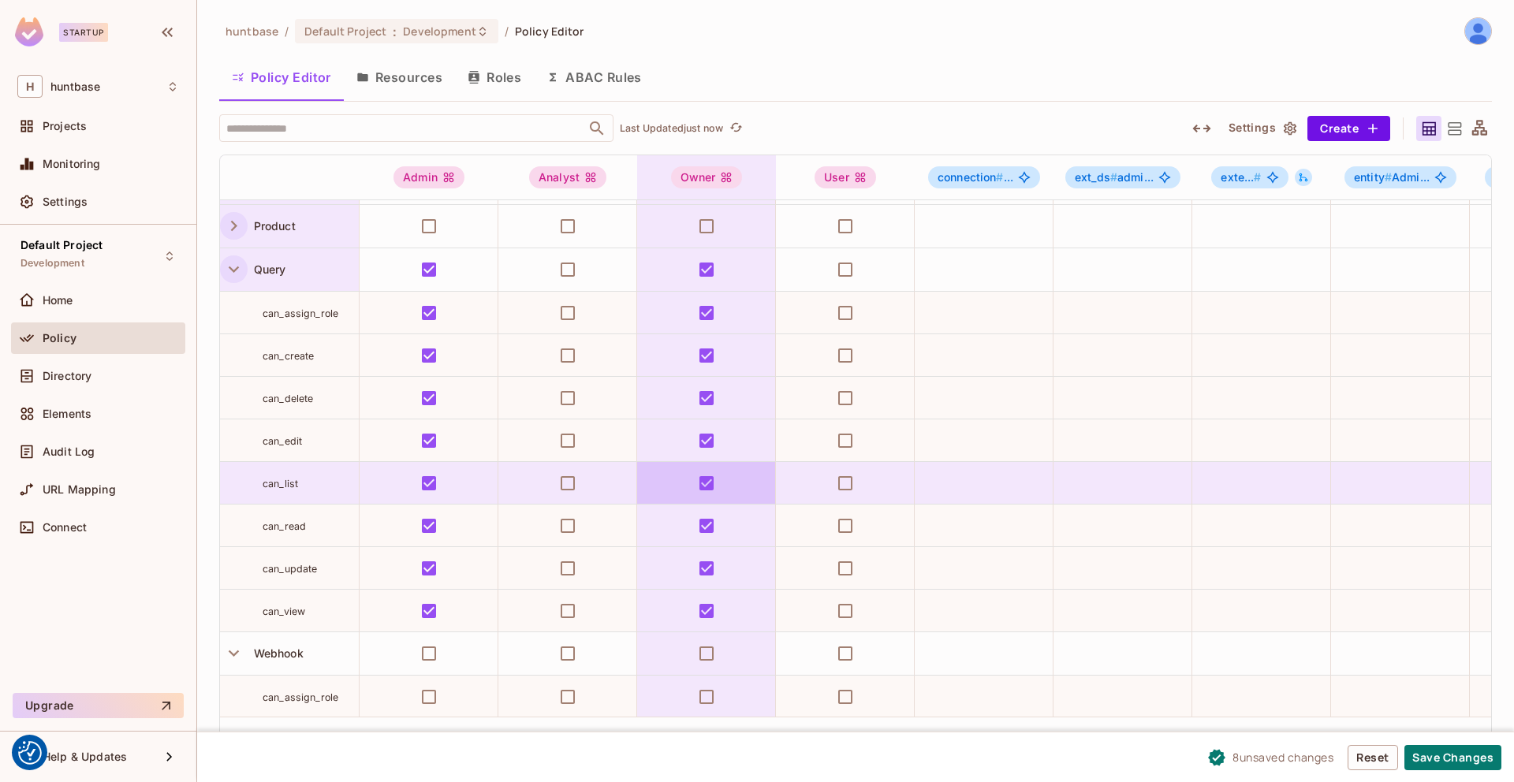
scroll to position [264, 0]
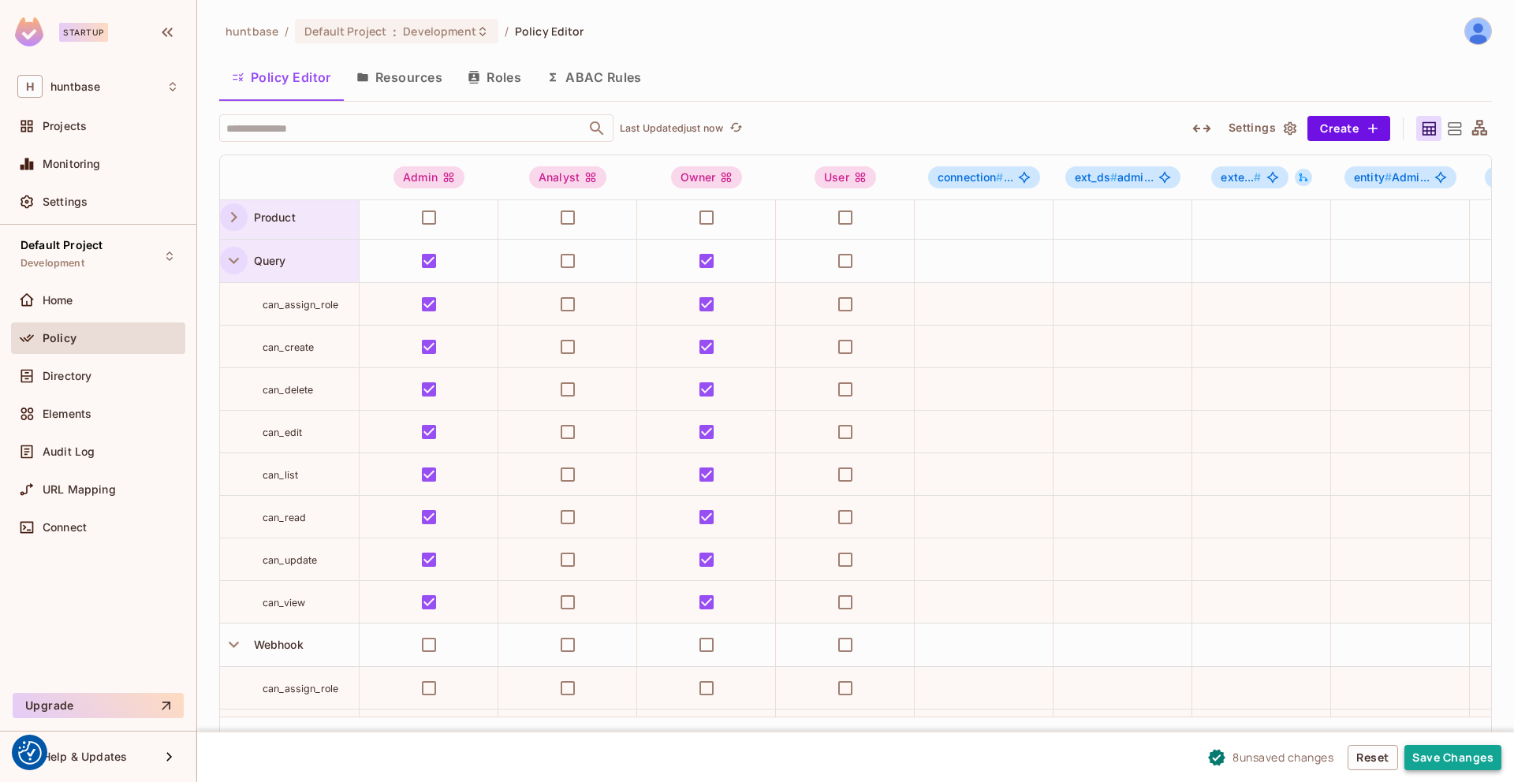
click at [1444, 748] on button "Save Changes" at bounding box center [1452, 757] width 97 height 25
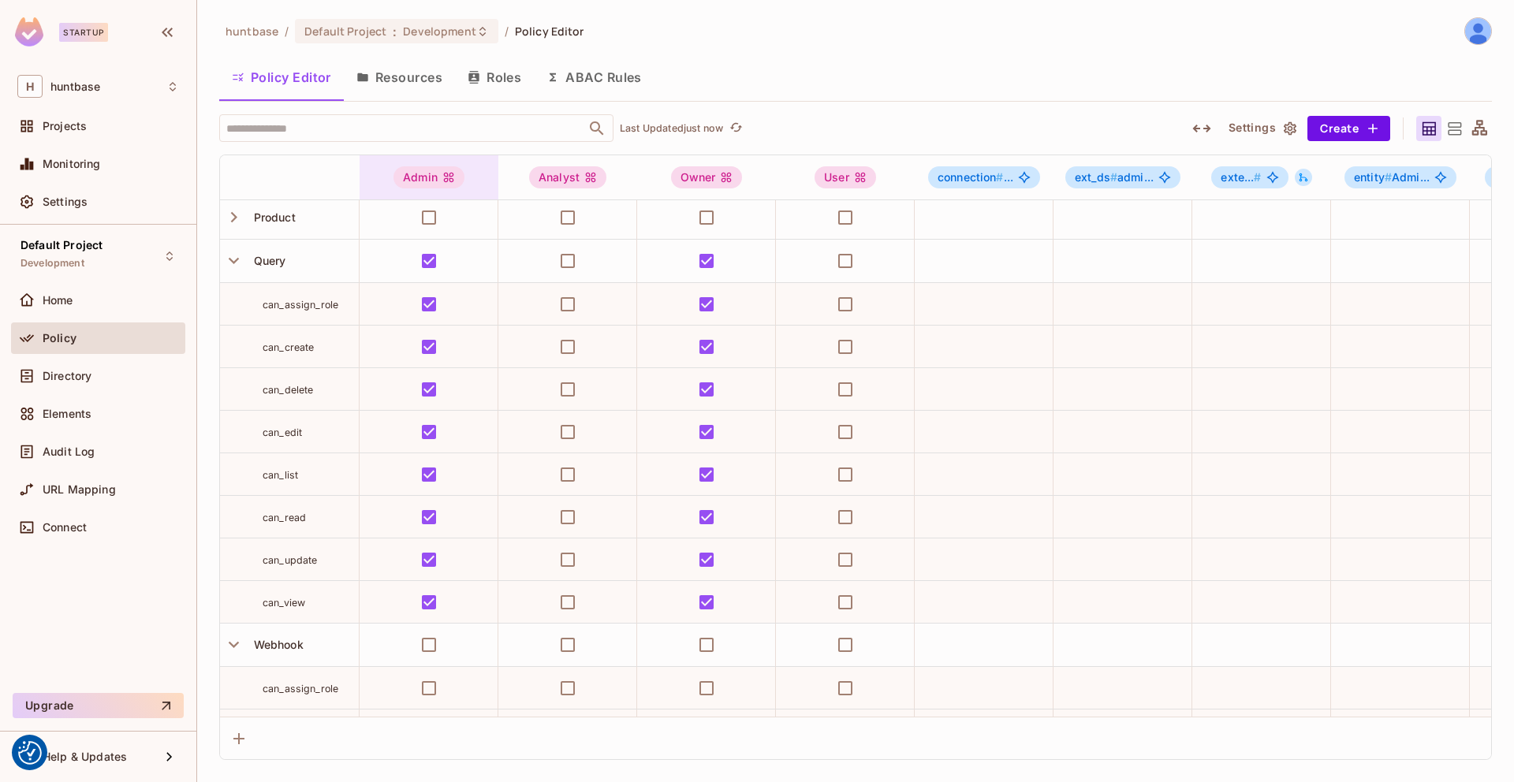
scroll to position [0, 0]
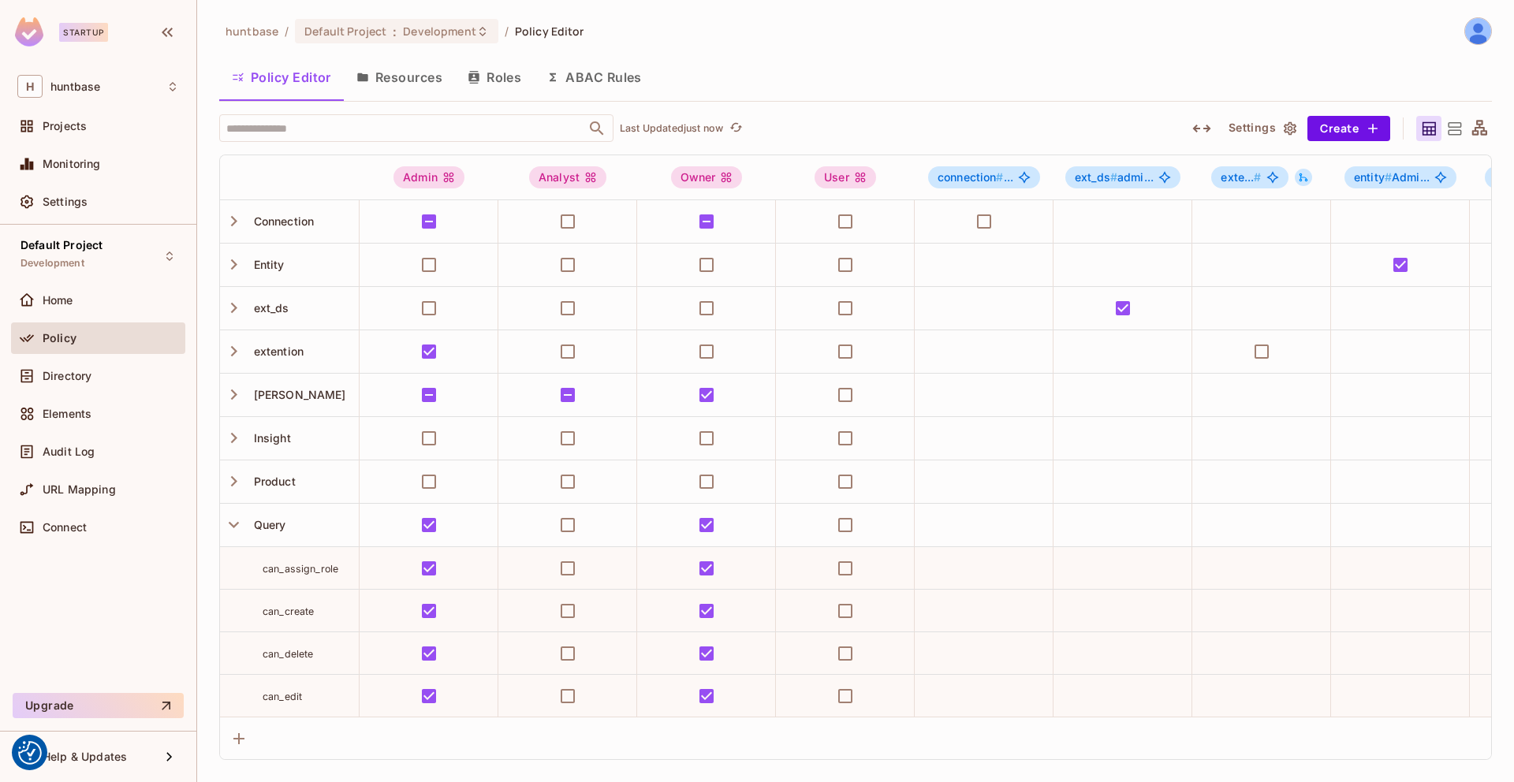
click at [397, 80] on button "Resources" at bounding box center [399, 77] width 111 height 39
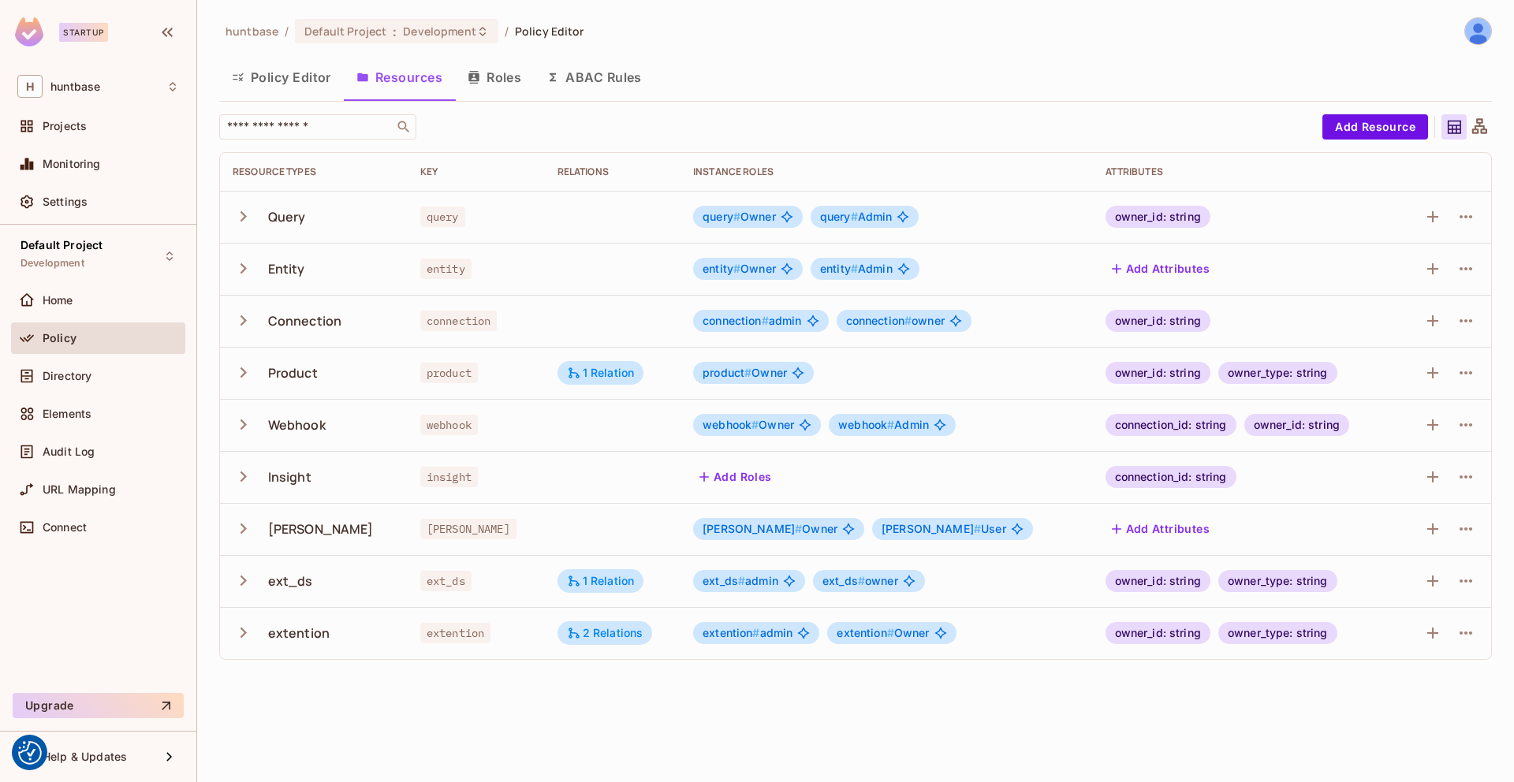
click at [66, 343] on span "Policy" at bounding box center [60, 338] width 34 height 13
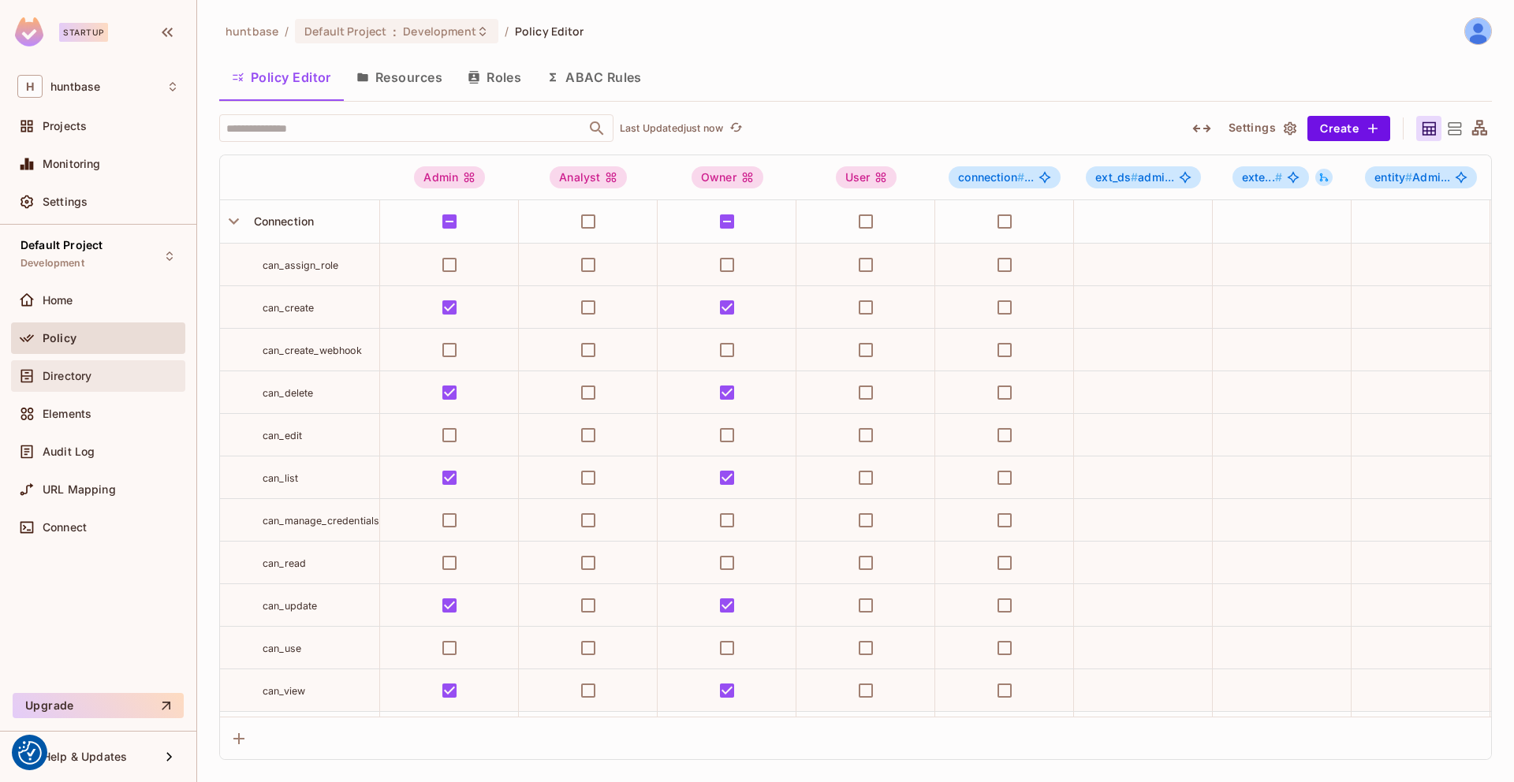
click at [82, 367] on div "Directory" at bounding box center [98, 376] width 162 height 19
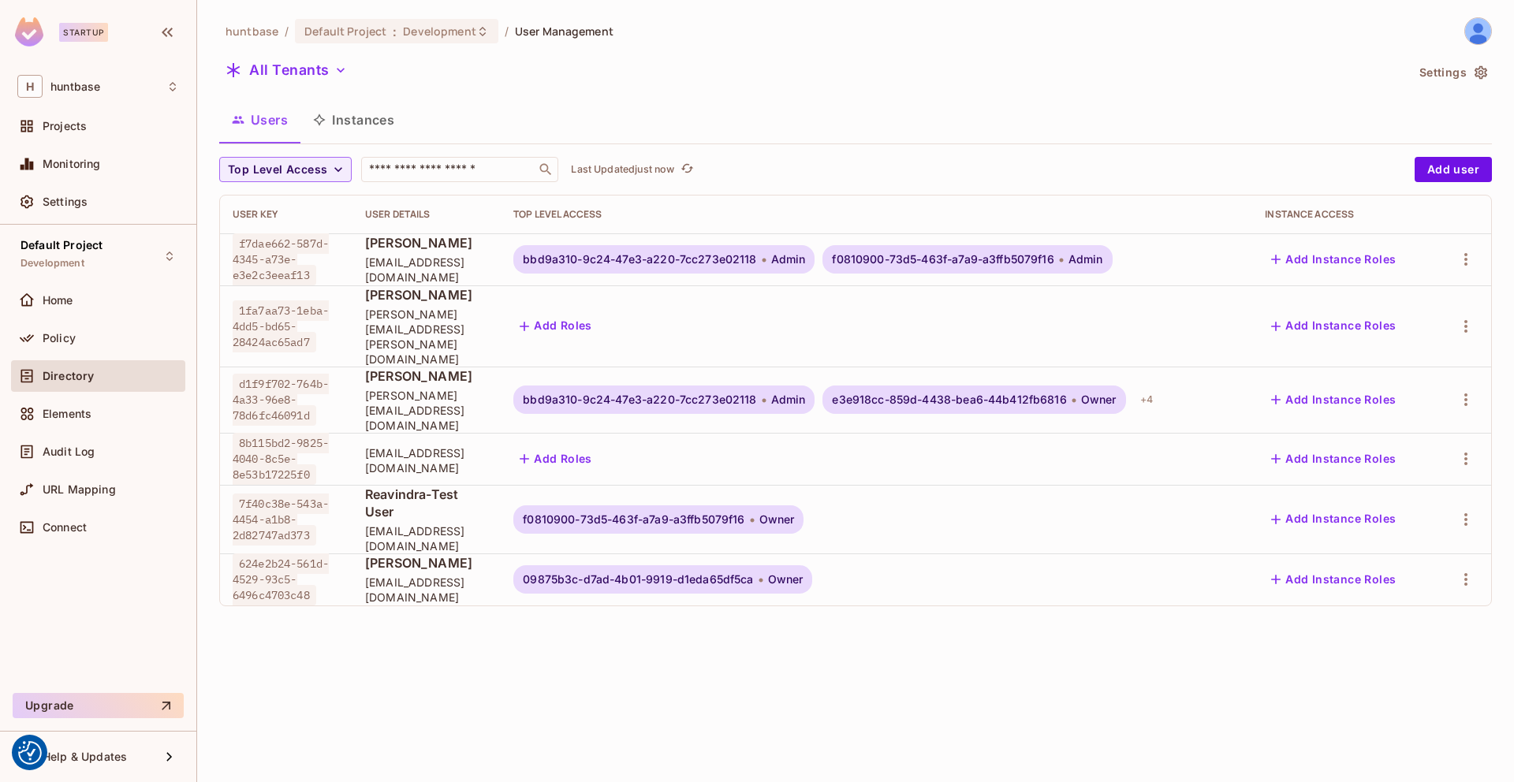
click at [347, 115] on button "Instances" at bounding box center [353, 119] width 106 height 39
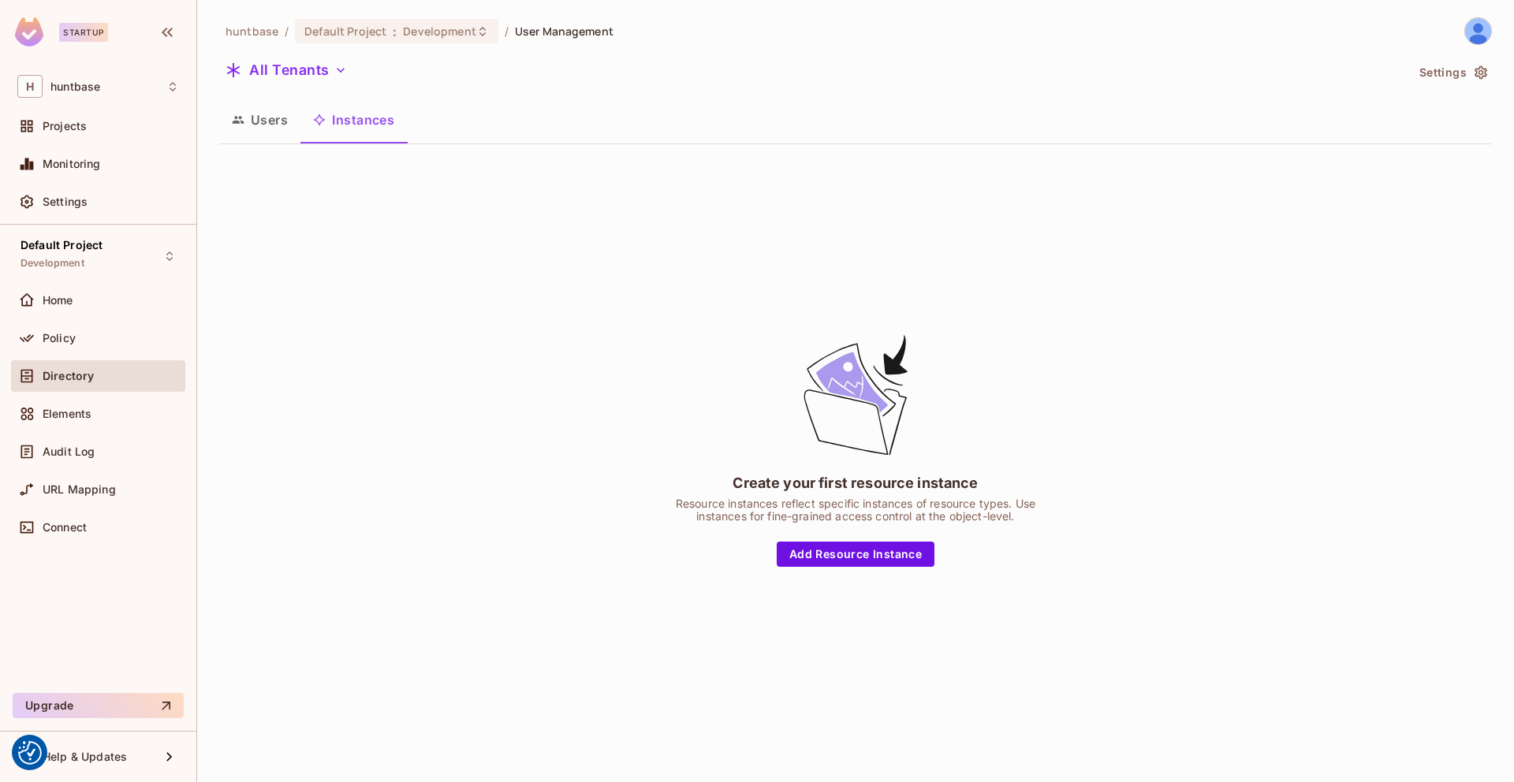
click at [274, 117] on button "Users" at bounding box center [259, 119] width 81 height 39
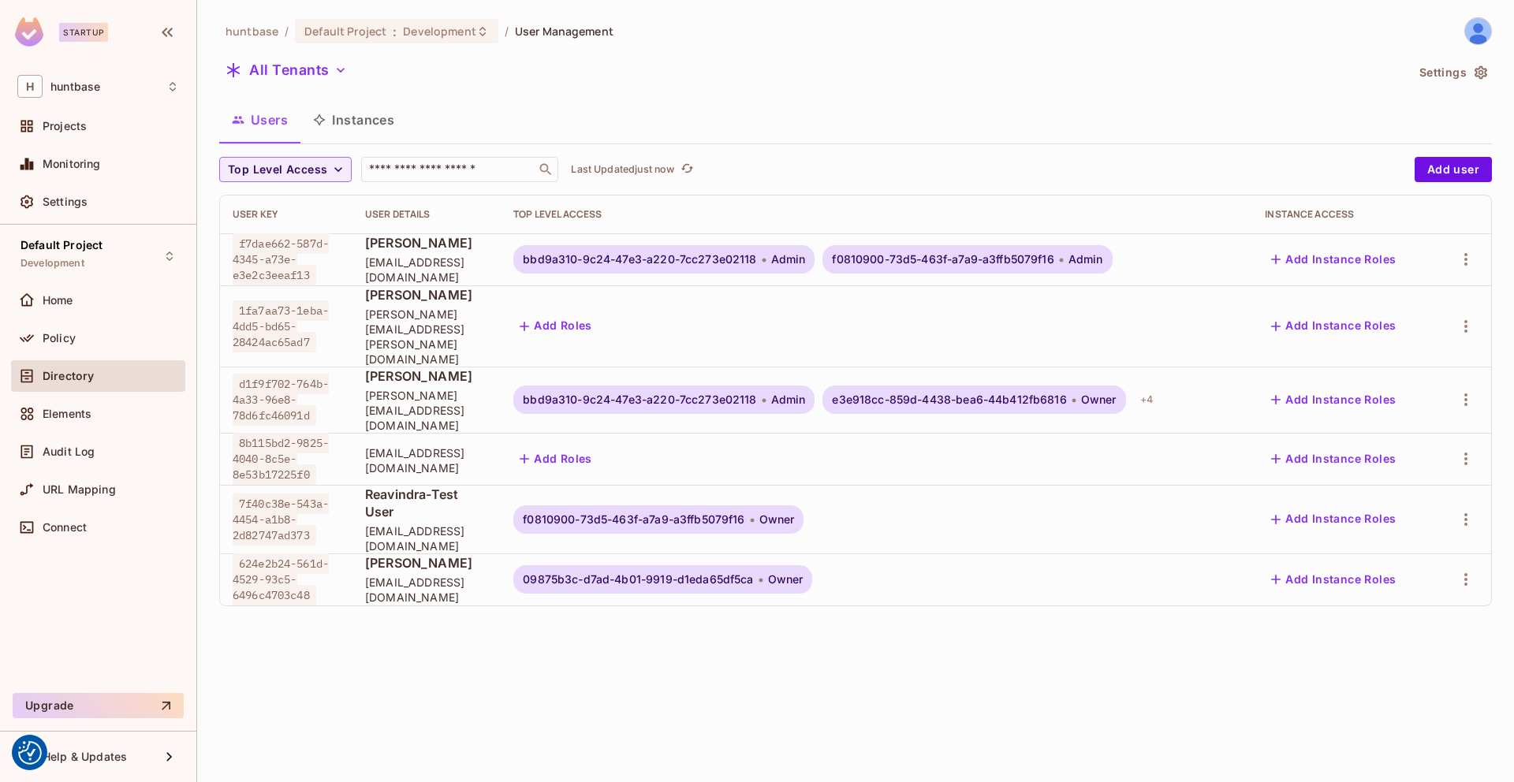
click at [1478, 507] on div at bounding box center [1463, 519] width 32 height 25
click at [1469, 510] on icon "button" at bounding box center [1465, 519] width 19 height 19
click at [1420, 541] on div "Top Level Roles" at bounding box center [1406, 539] width 85 height 16
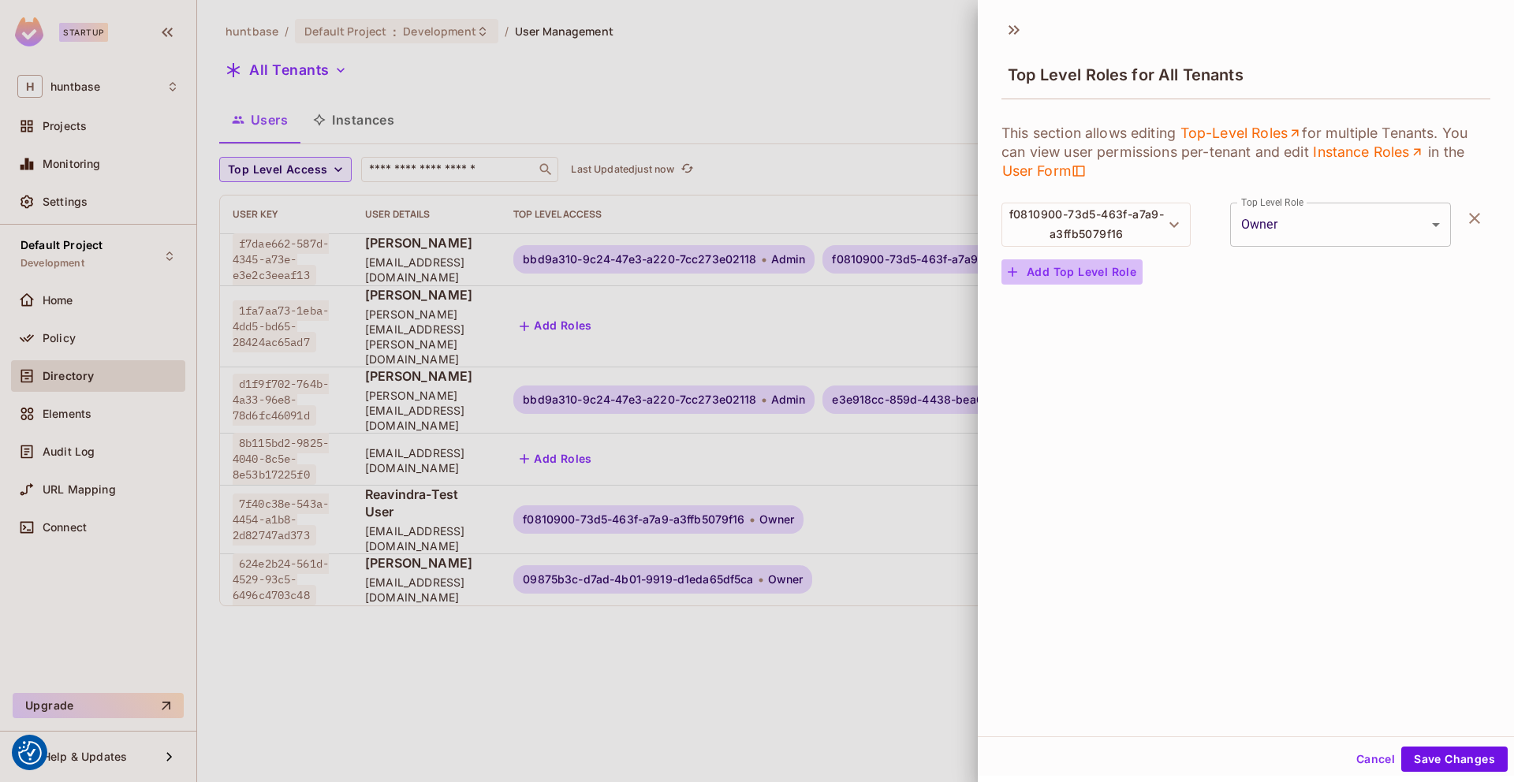
click at [1127, 268] on button "Add Top Level Role" at bounding box center [1071, 271] width 141 height 25
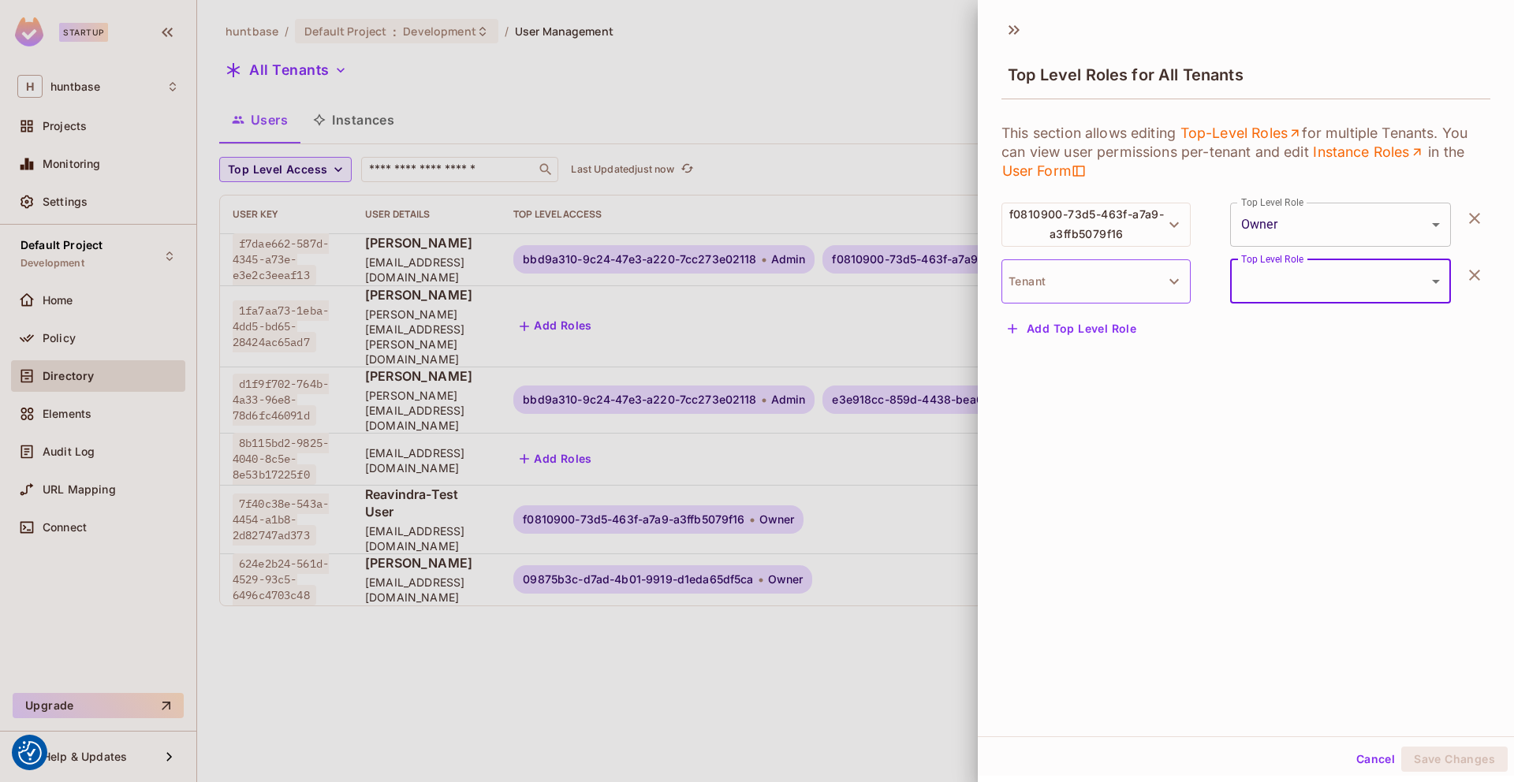
click at [1117, 285] on button "Tenant" at bounding box center [1095, 281] width 189 height 44
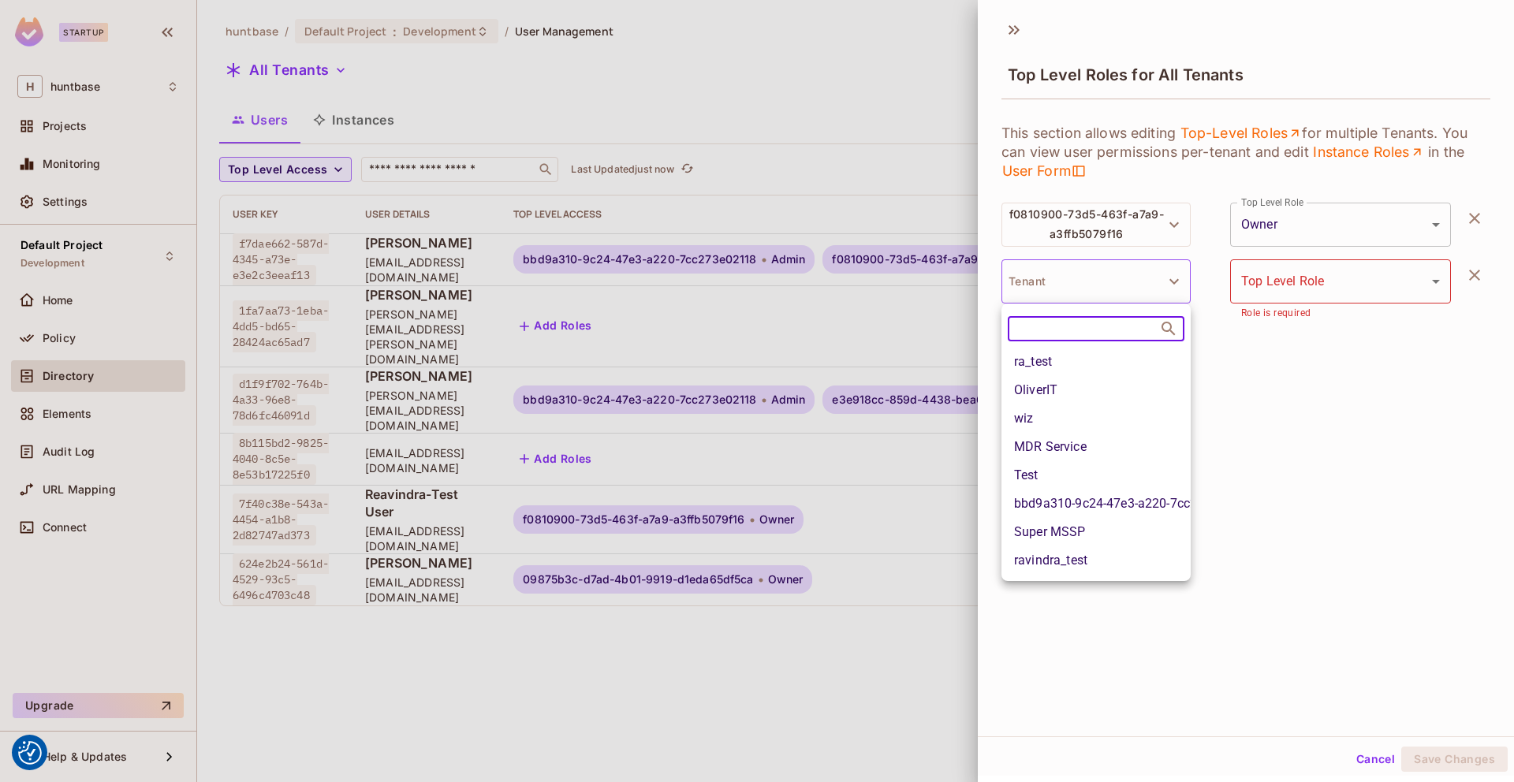
click at [1102, 505] on li "bbd9a310-9c24-47e3-a220-7cc273e02118" at bounding box center [1095, 504] width 189 height 28
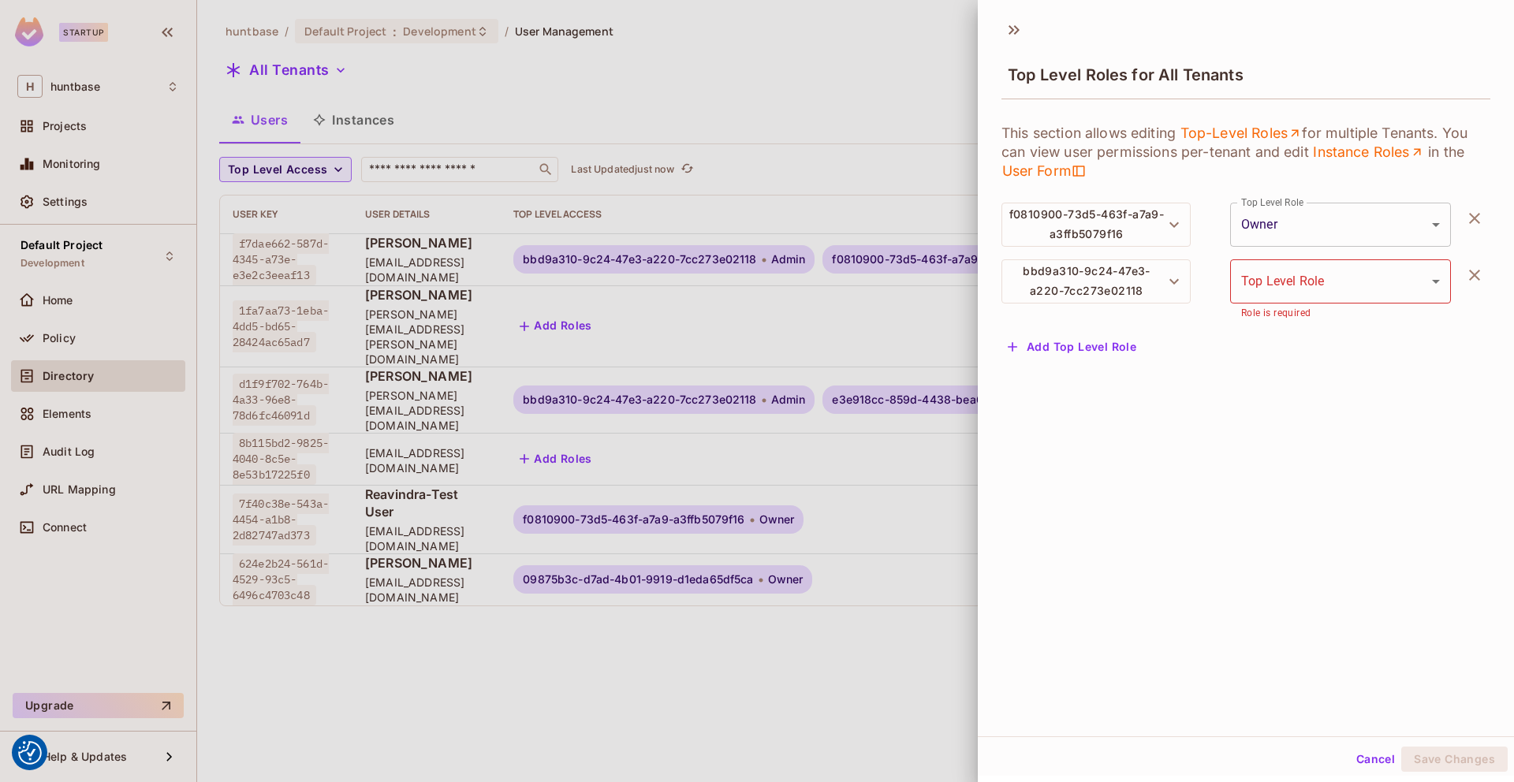
click at [1322, 245] on body "We use cookies to enhance your browsing experience, serve personalized ads or c…" at bounding box center [757, 391] width 1514 height 782
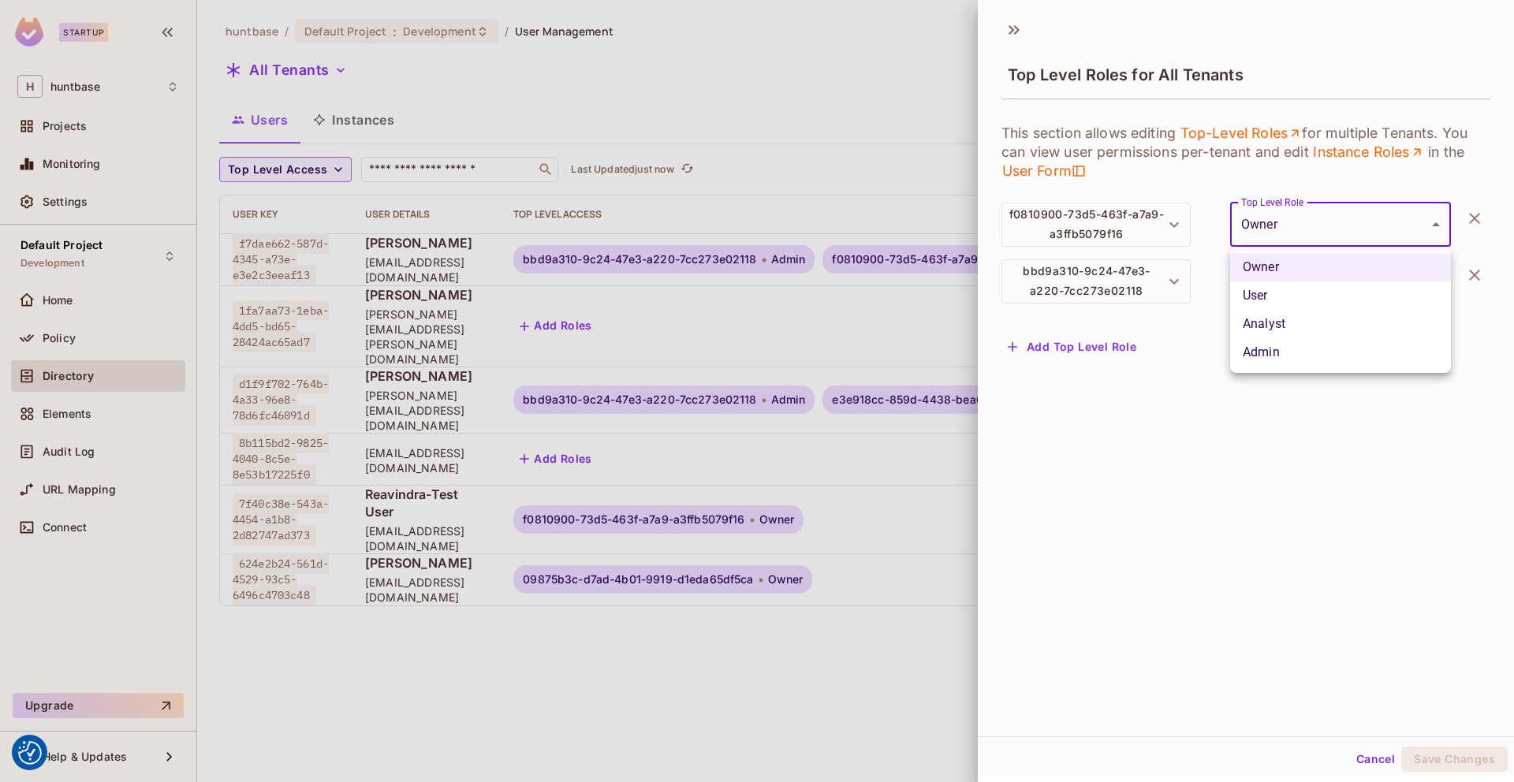
click at [1322, 242] on div at bounding box center [757, 391] width 1514 height 782
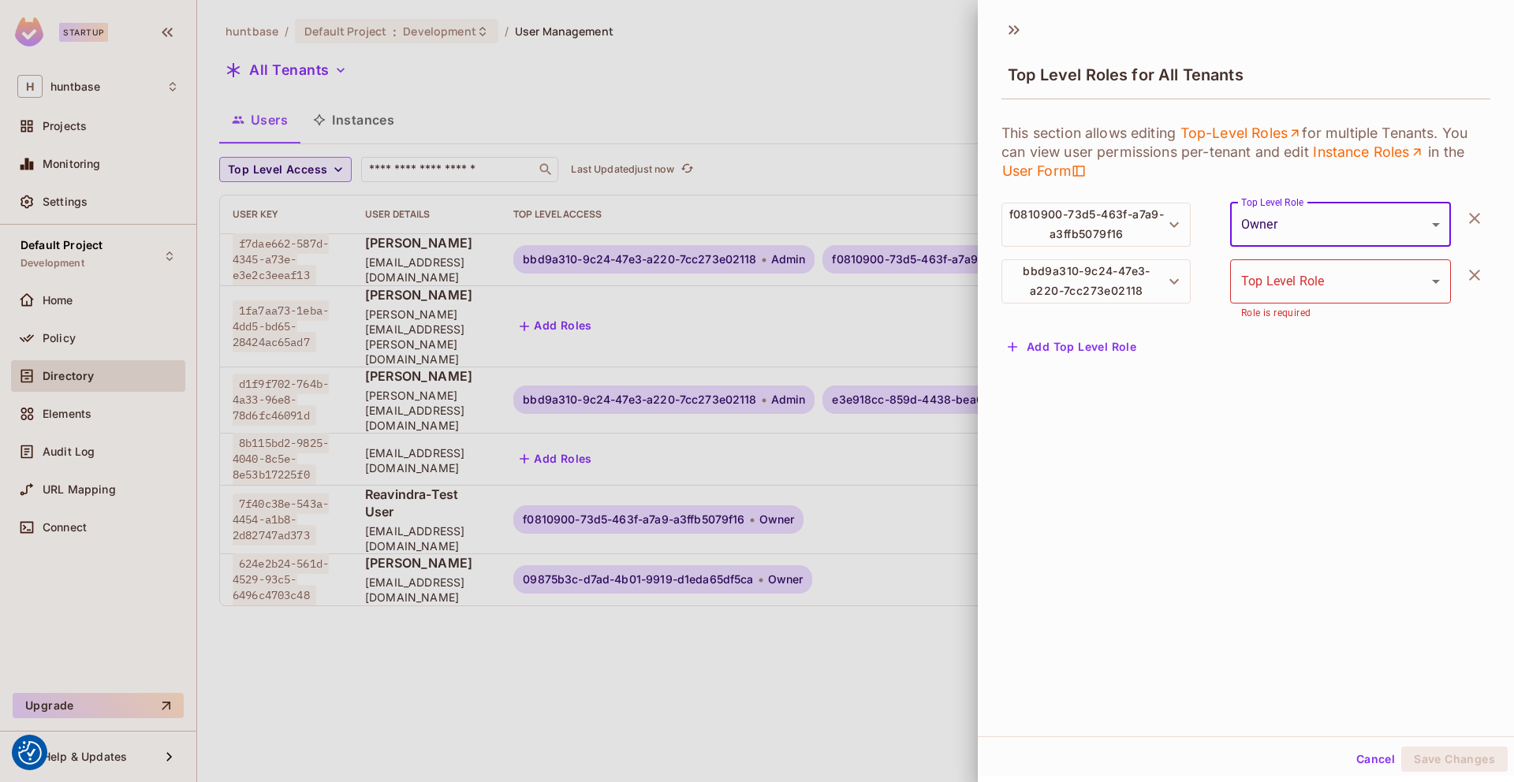
click at [1324, 275] on body "We use cookies to enhance your browsing experience, serve personalized ads or c…" at bounding box center [757, 391] width 1514 height 782
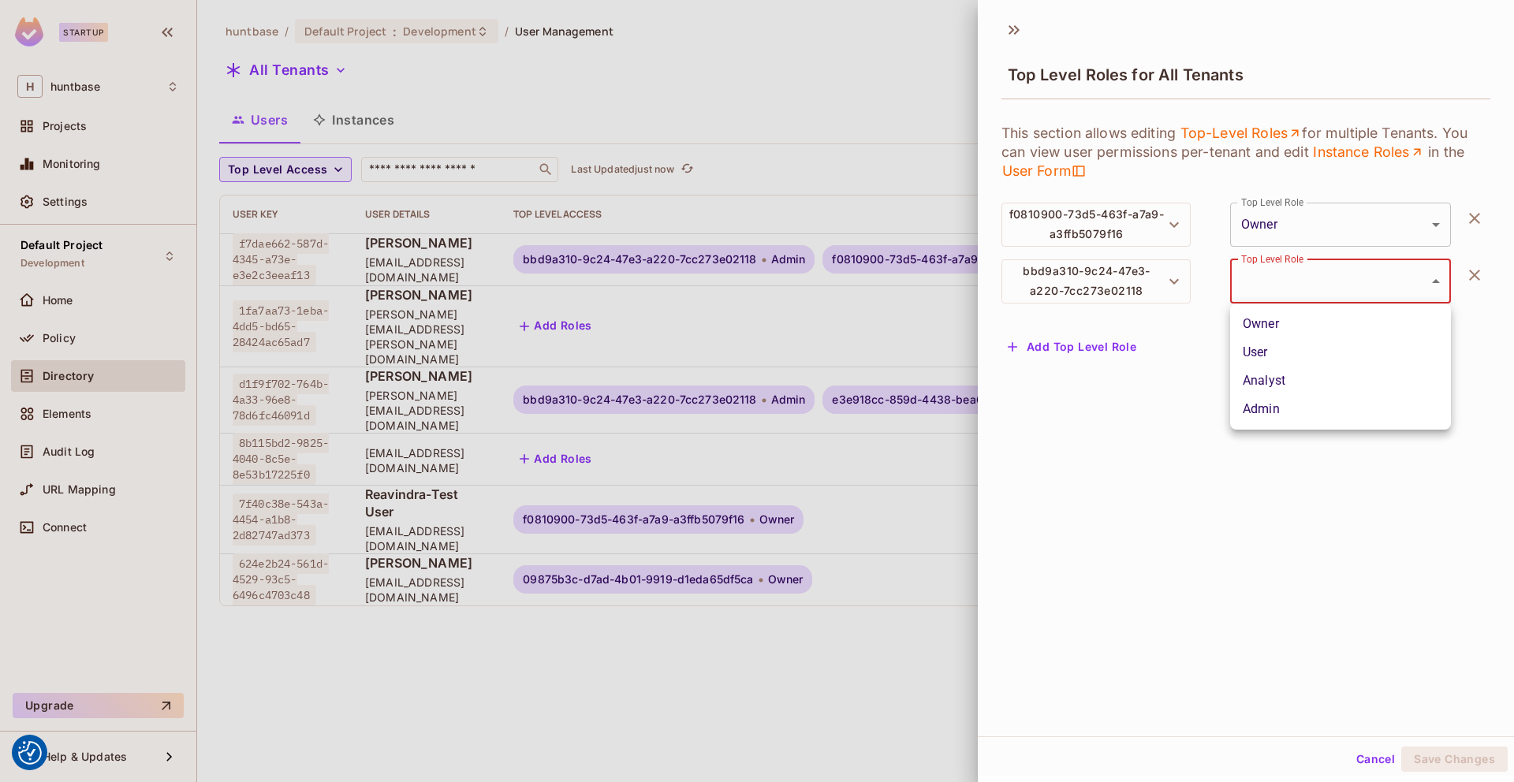
click at [1297, 403] on li "Admin" at bounding box center [1340, 409] width 221 height 28
type input "*****"
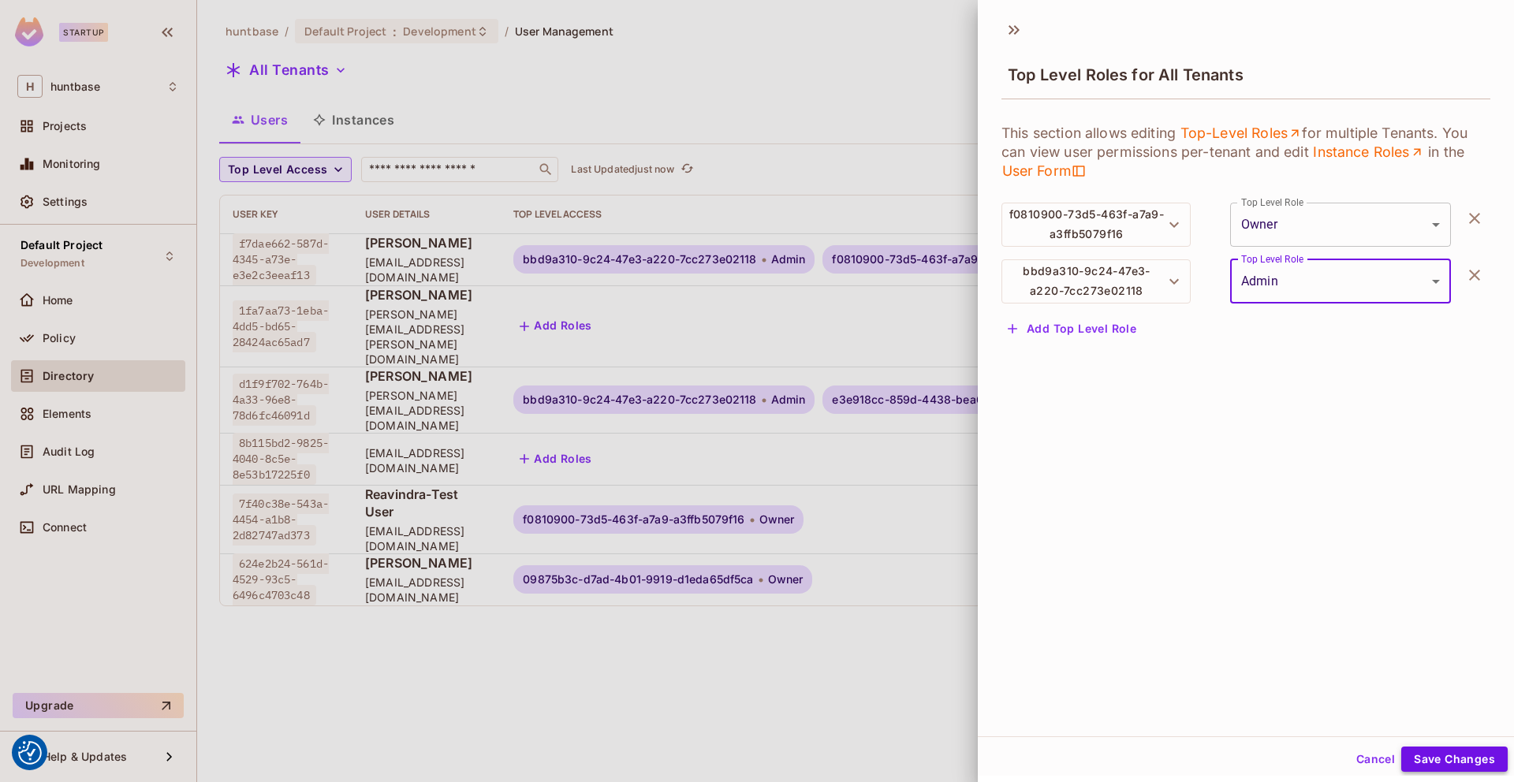
click at [1452, 753] on button "Save Changes" at bounding box center [1454, 759] width 106 height 25
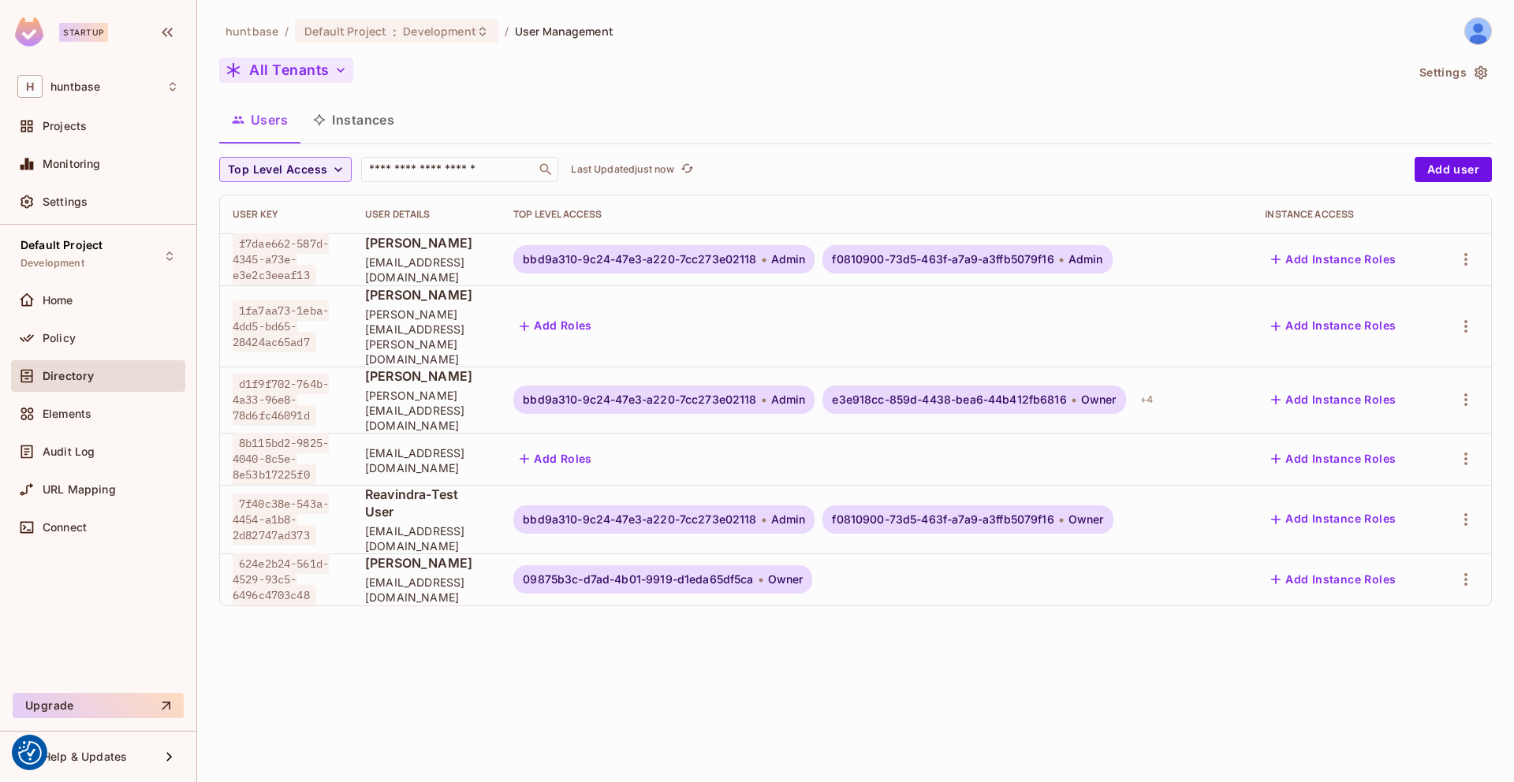
click at [288, 60] on button "All Tenants" at bounding box center [286, 70] width 134 height 25
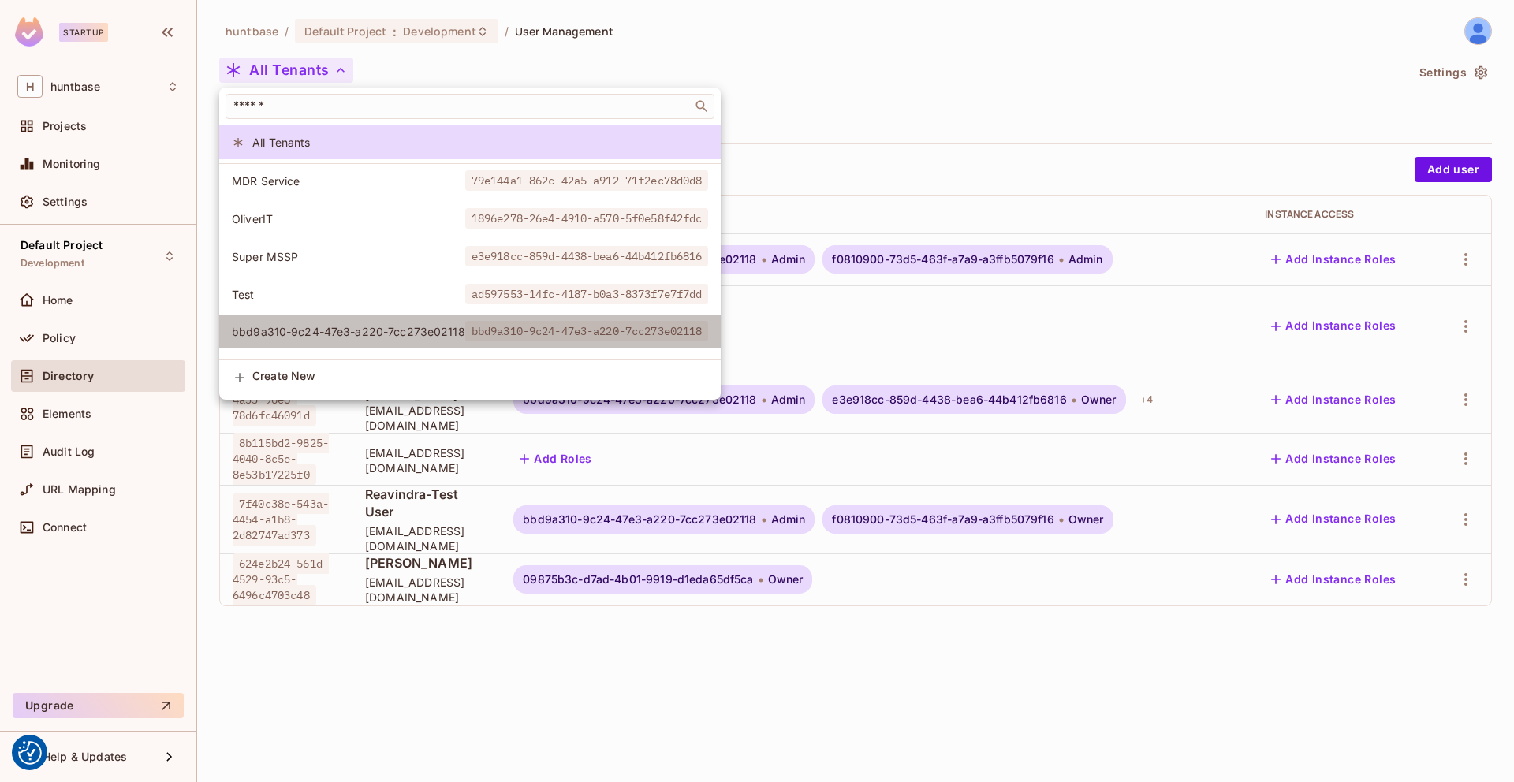
click at [349, 337] on span "bbd9a310-9c24-47e3-a220-7cc273e02118" at bounding box center [348, 331] width 233 height 15
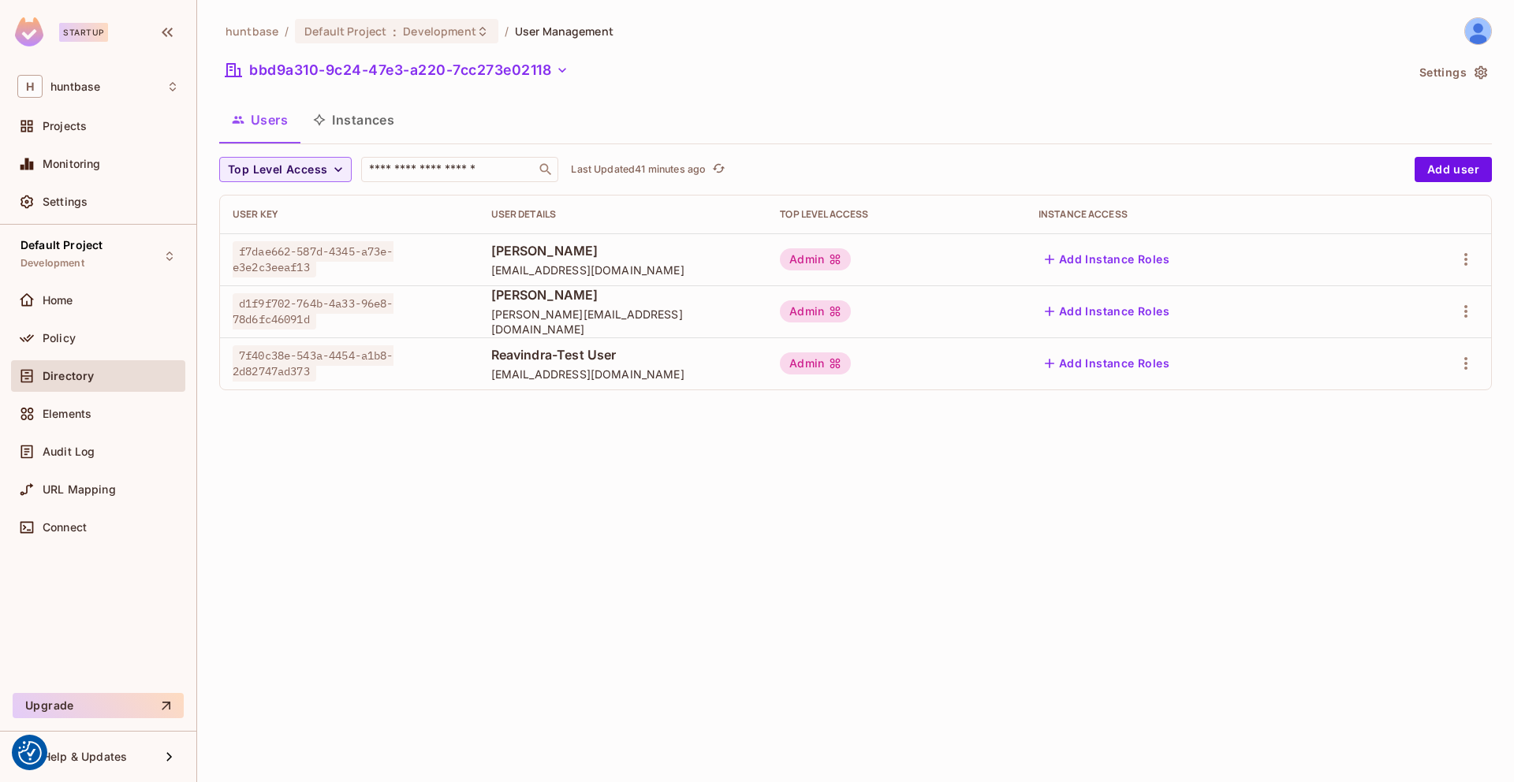
click at [85, 370] on span "Directory" at bounding box center [68, 376] width 51 height 13
click at [73, 337] on span "Policy" at bounding box center [59, 338] width 33 height 13
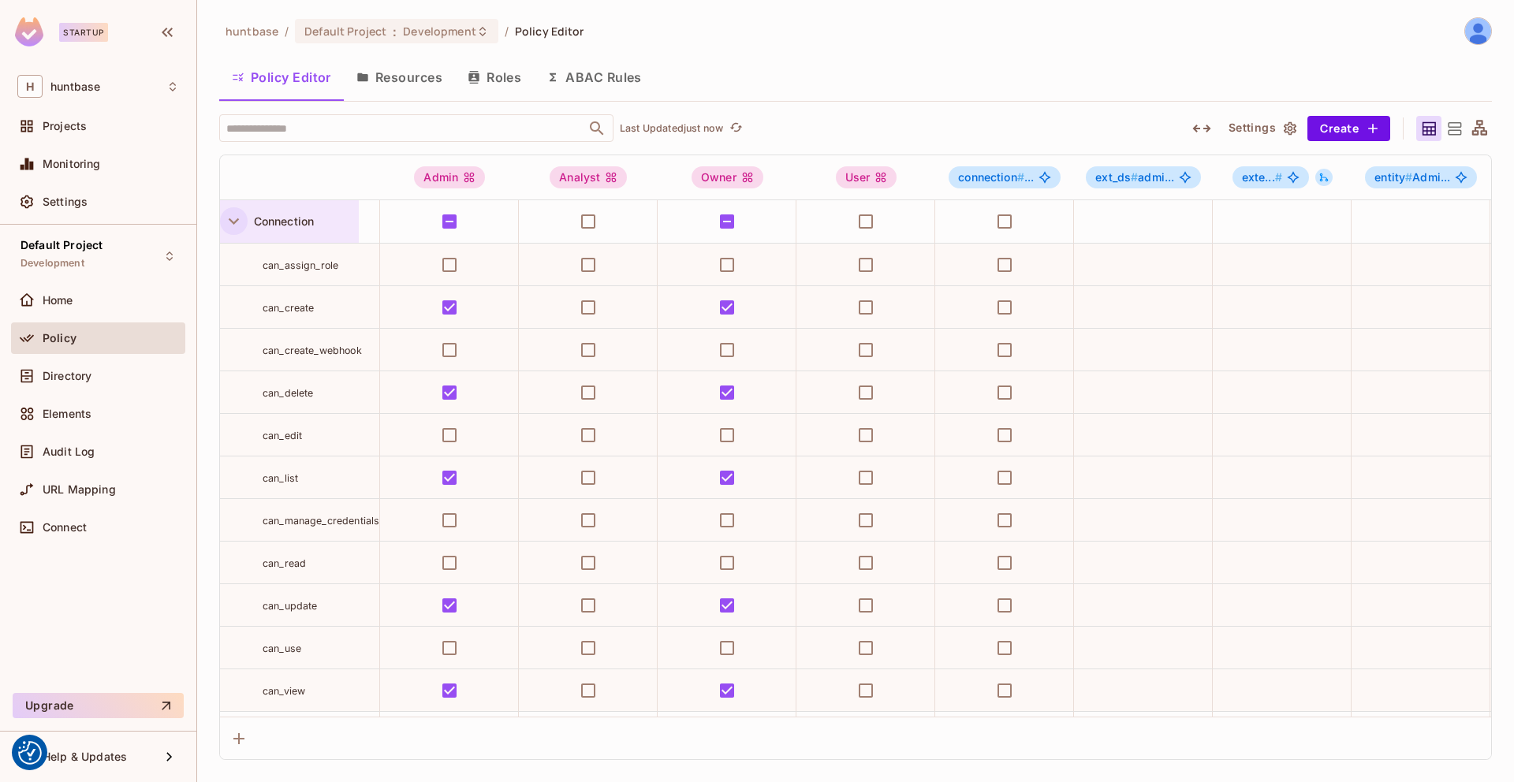
click at [234, 224] on icon "button" at bounding box center [233, 221] width 21 height 21
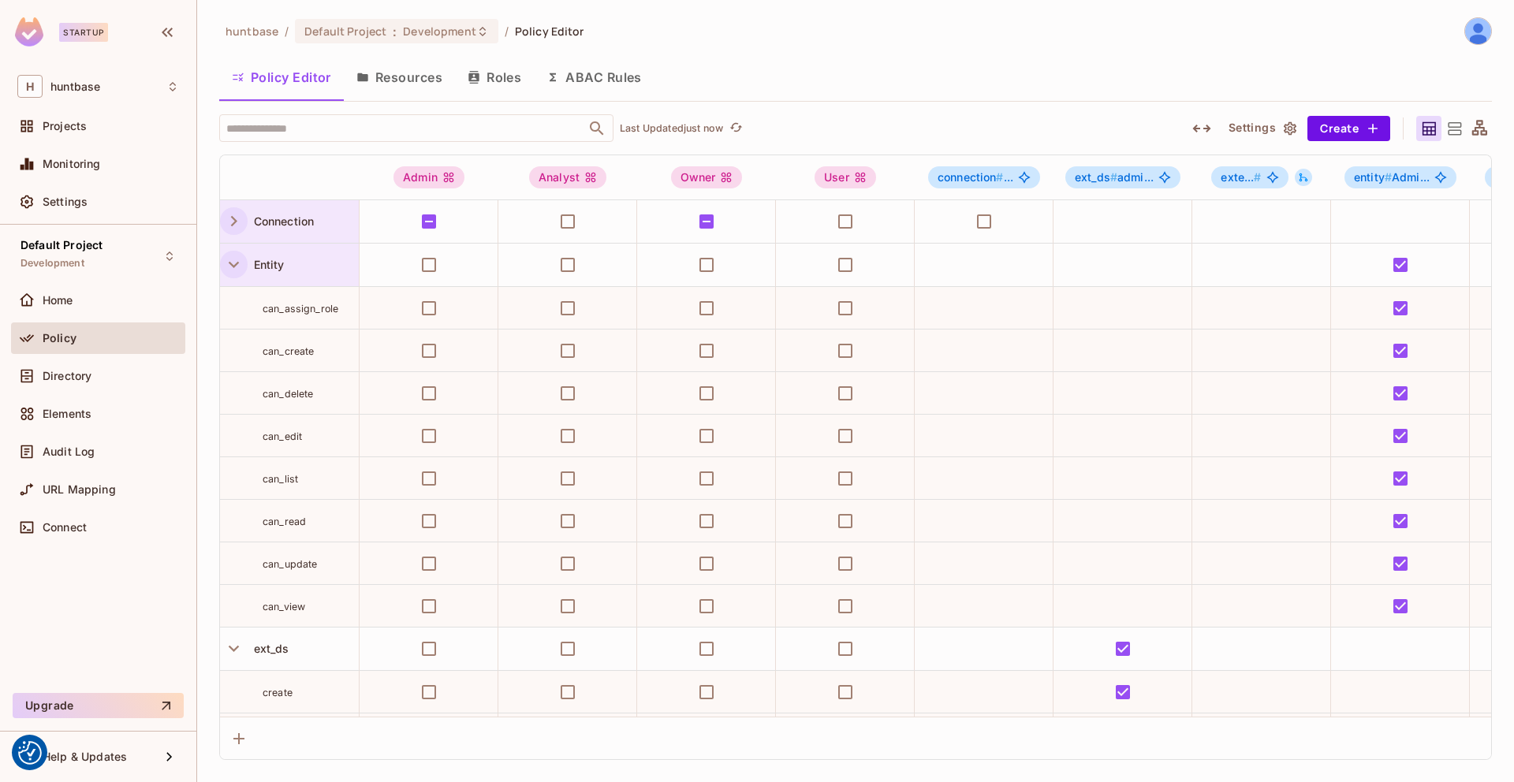
click at [229, 271] on icon "button" at bounding box center [233, 264] width 21 height 21
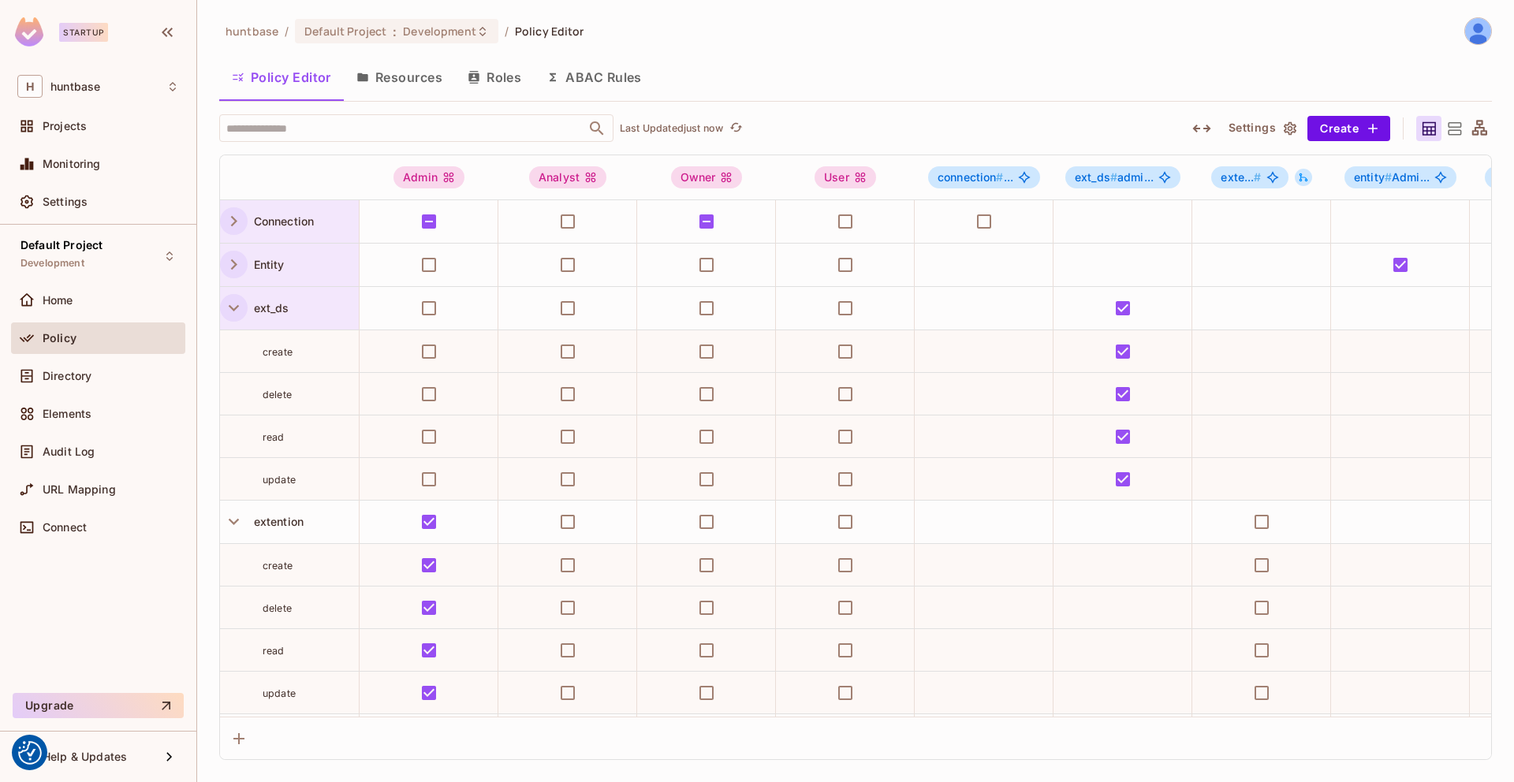
click at [226, 319] on button "button" at bounding box center [234, 308] width 28 height 28
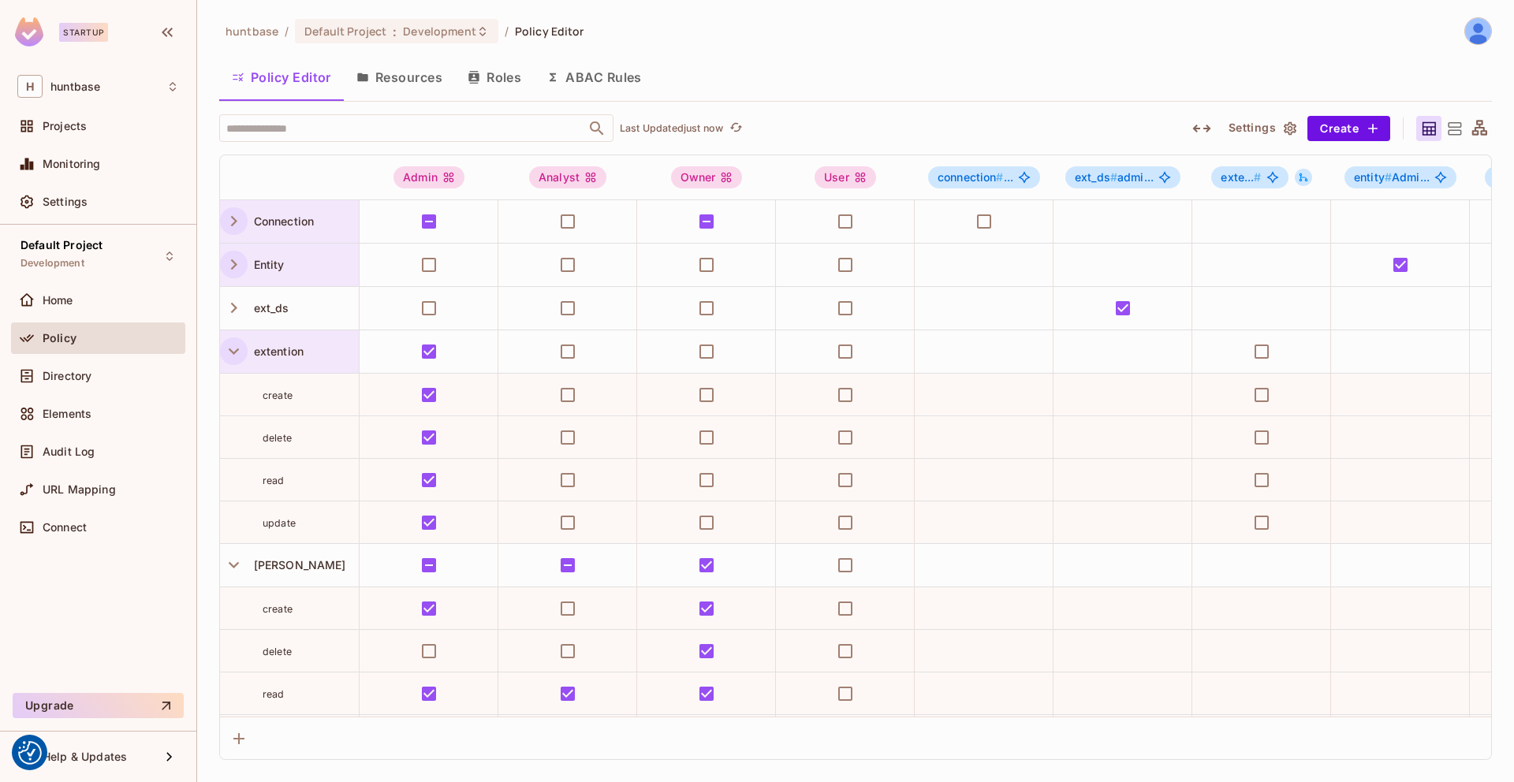
click at [226, 339] on button "button" at bounding box center [234, 352] width 28 height 28
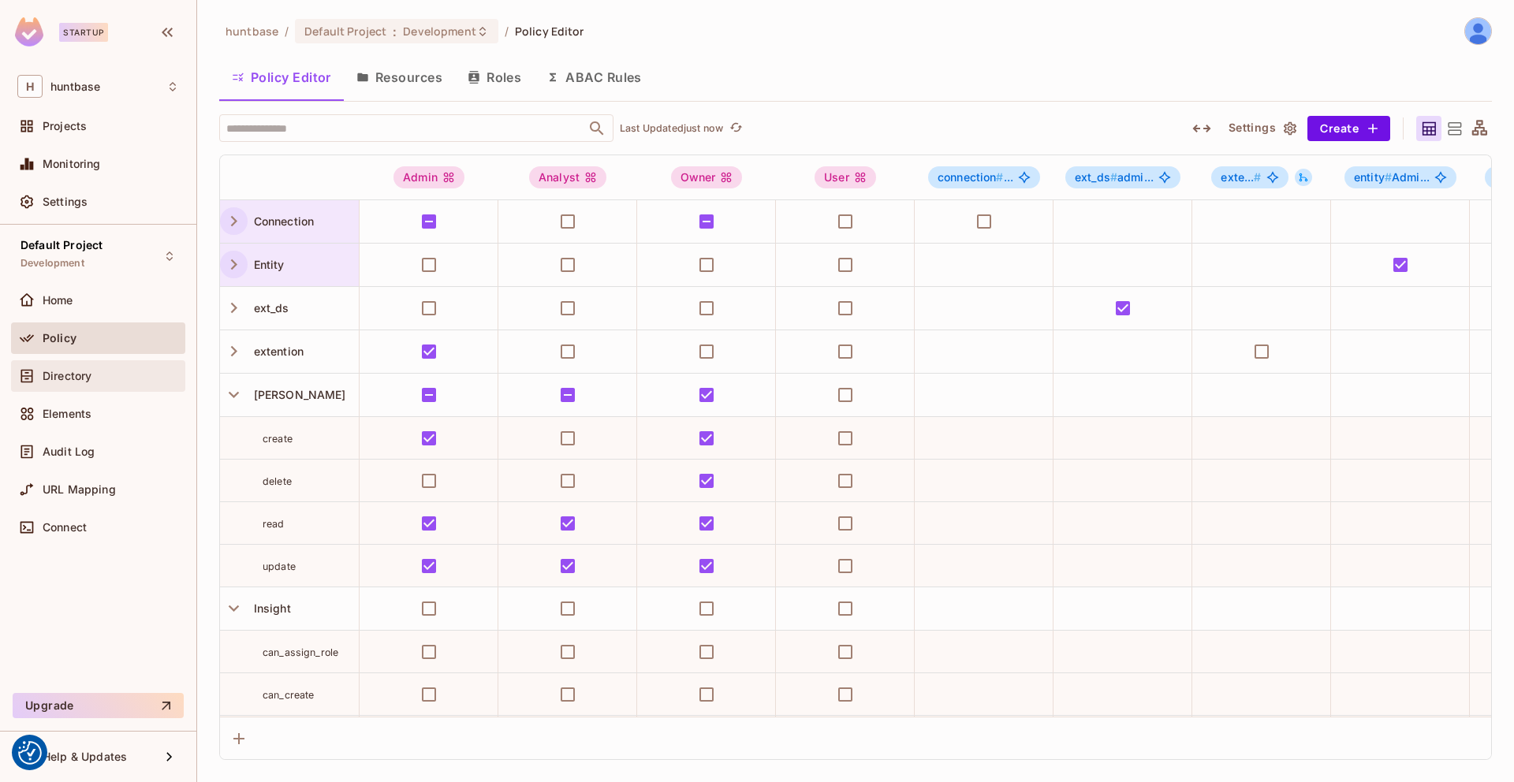
click at [95, 373] on div "Directory" at bounding box center [111, 376] width 136 height 13
